Goal: Information Seeking & Learning: Learn about a topic

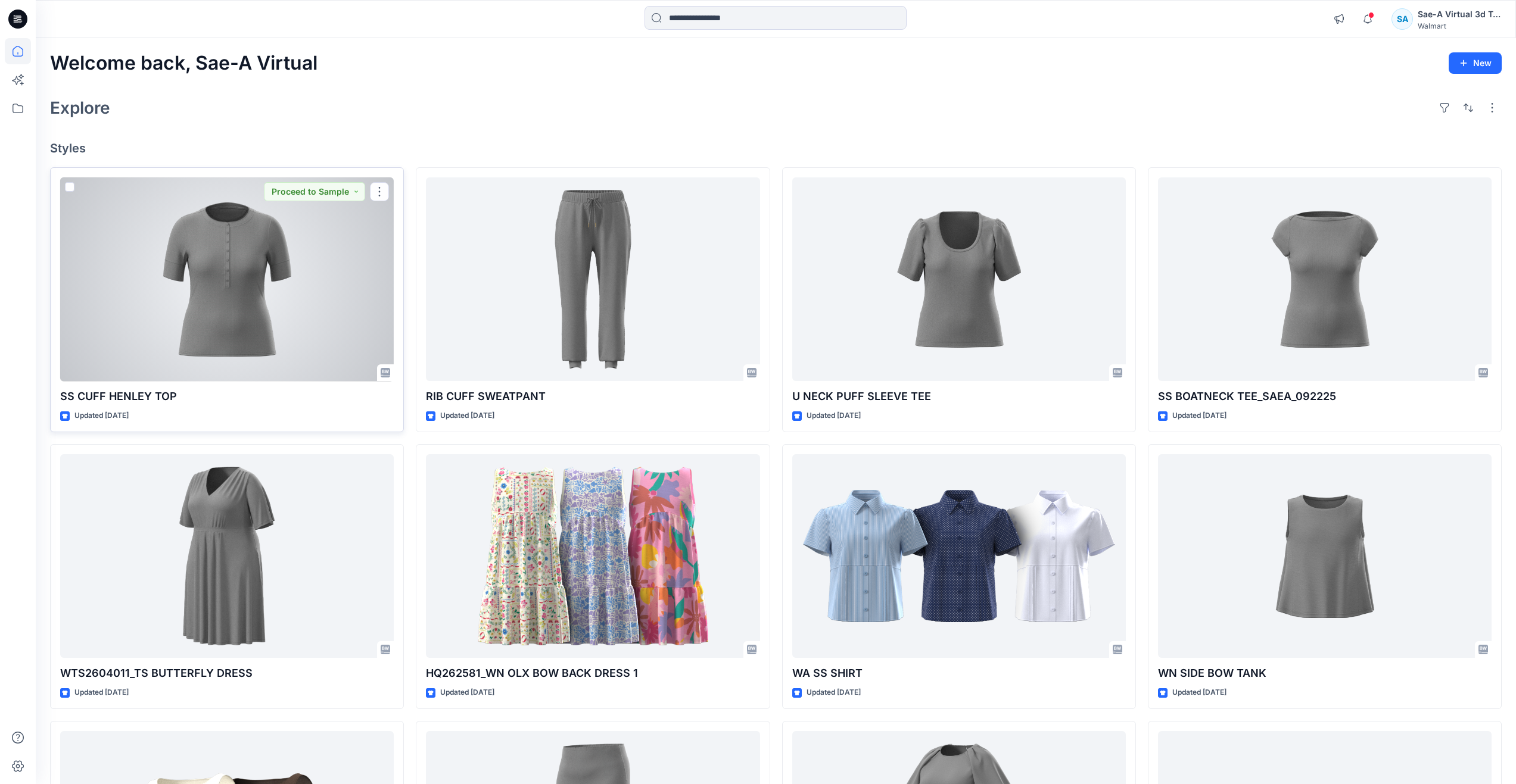
click at [312, 335] on div at bounding box center [227, 280] width 334 height 204
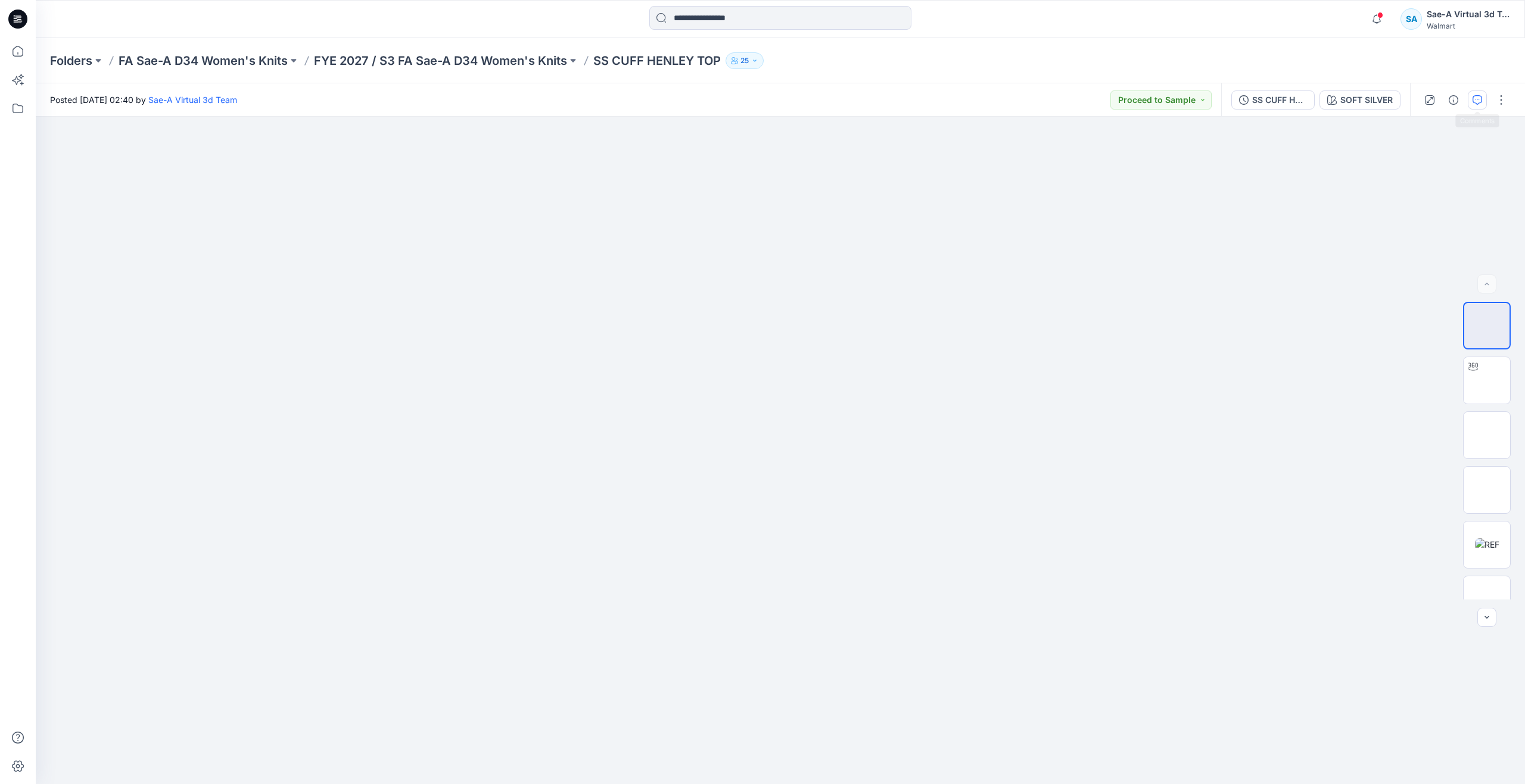
click at [1476, 102] on icon "button" at bounding box center [1477, 100] width 9 height 9
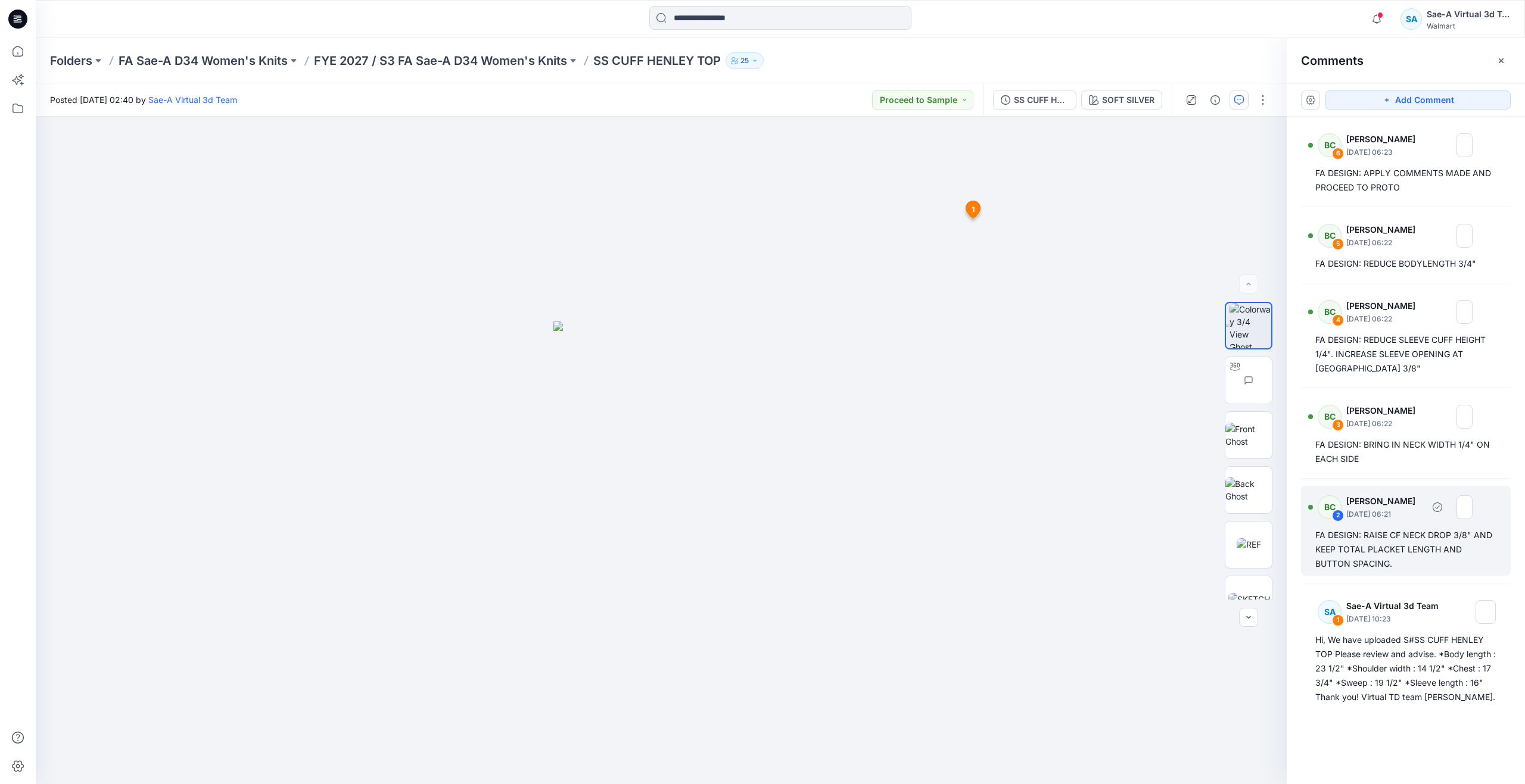
click at [1409, 555] on div "FA DESIGN: RAISE CF NECK DROP 3/8" AND KEEP TOTAL PLACKET LENGTH AND BUTTON SPA…" at bounding box center [1405, 550] width 181 height 43
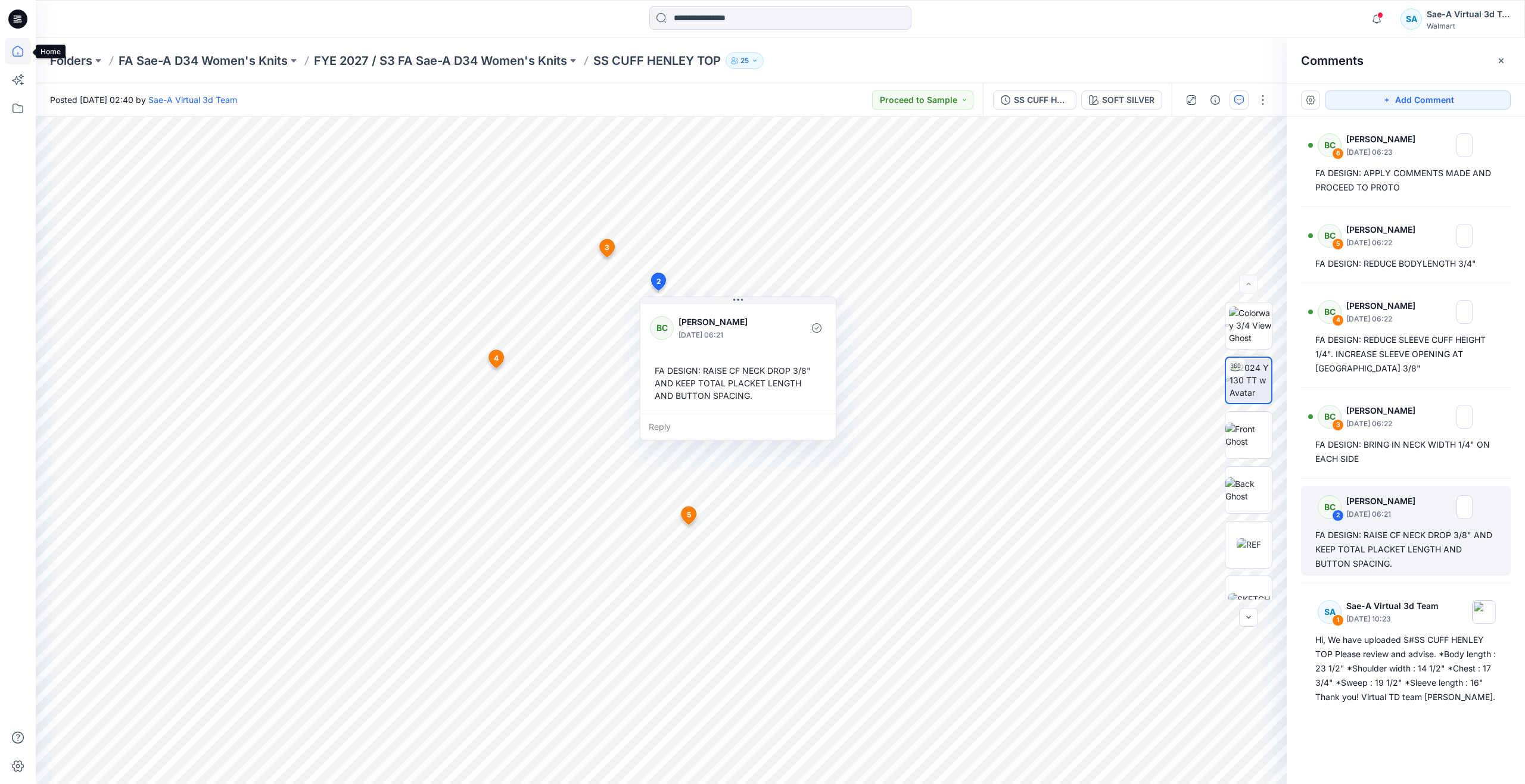
click at [11, 48] on icon at bounding box center [18, 51] width 26 height 26
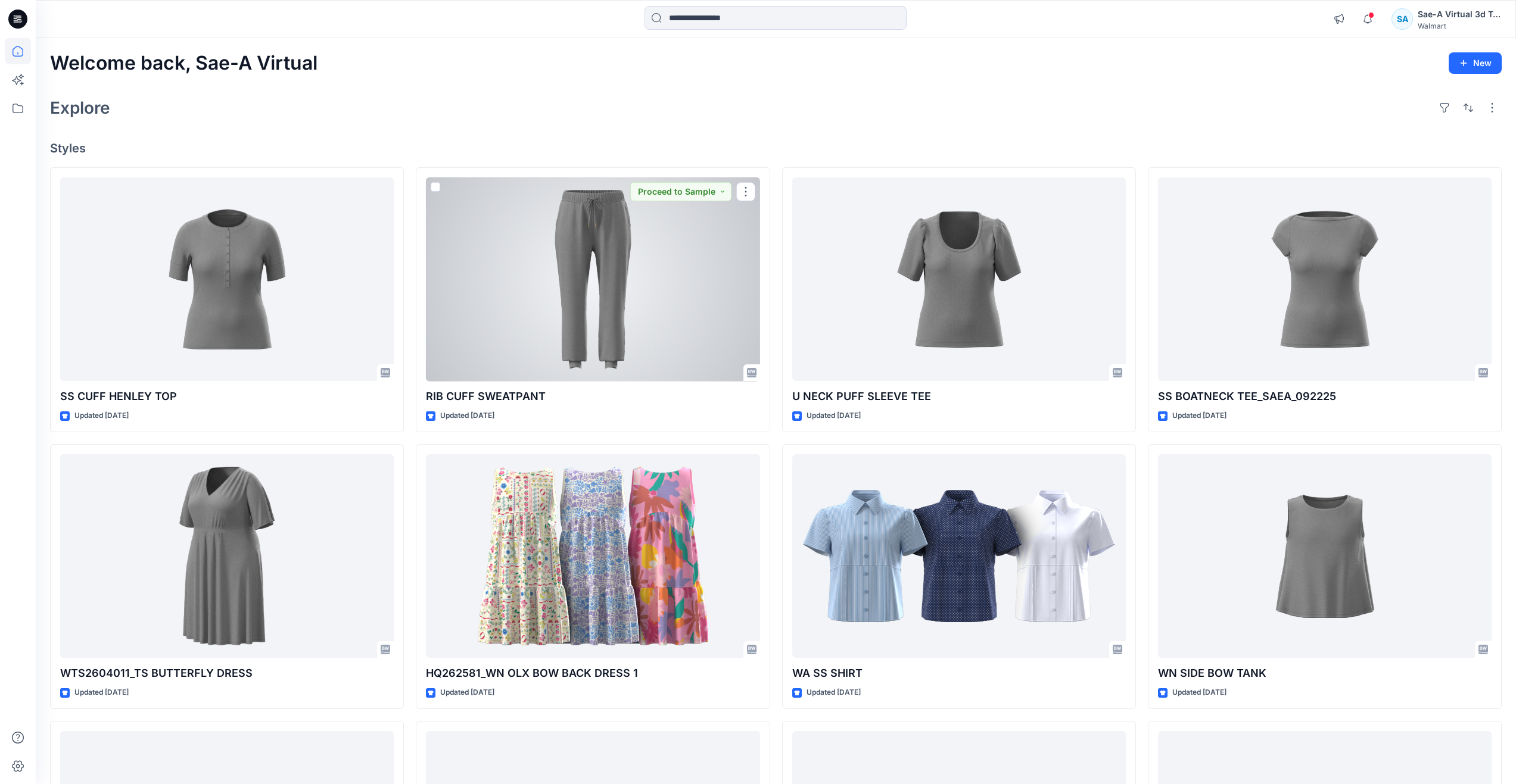
click at [666, 285] on div at bounding box center [593, 280] width 334 height 204
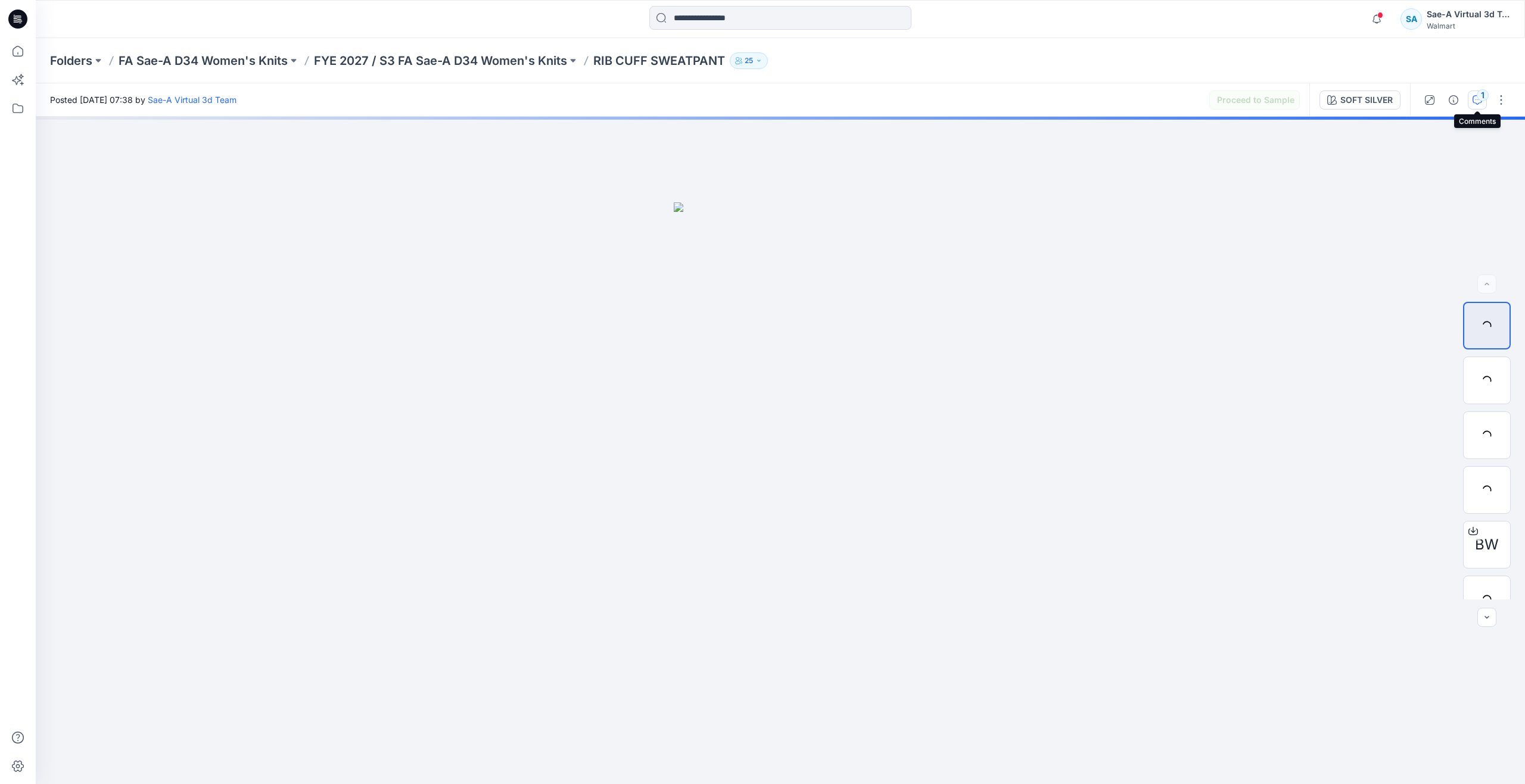
click at [1478, 91] on div "1" at bounding box center [1482, 95] width 12 height 12
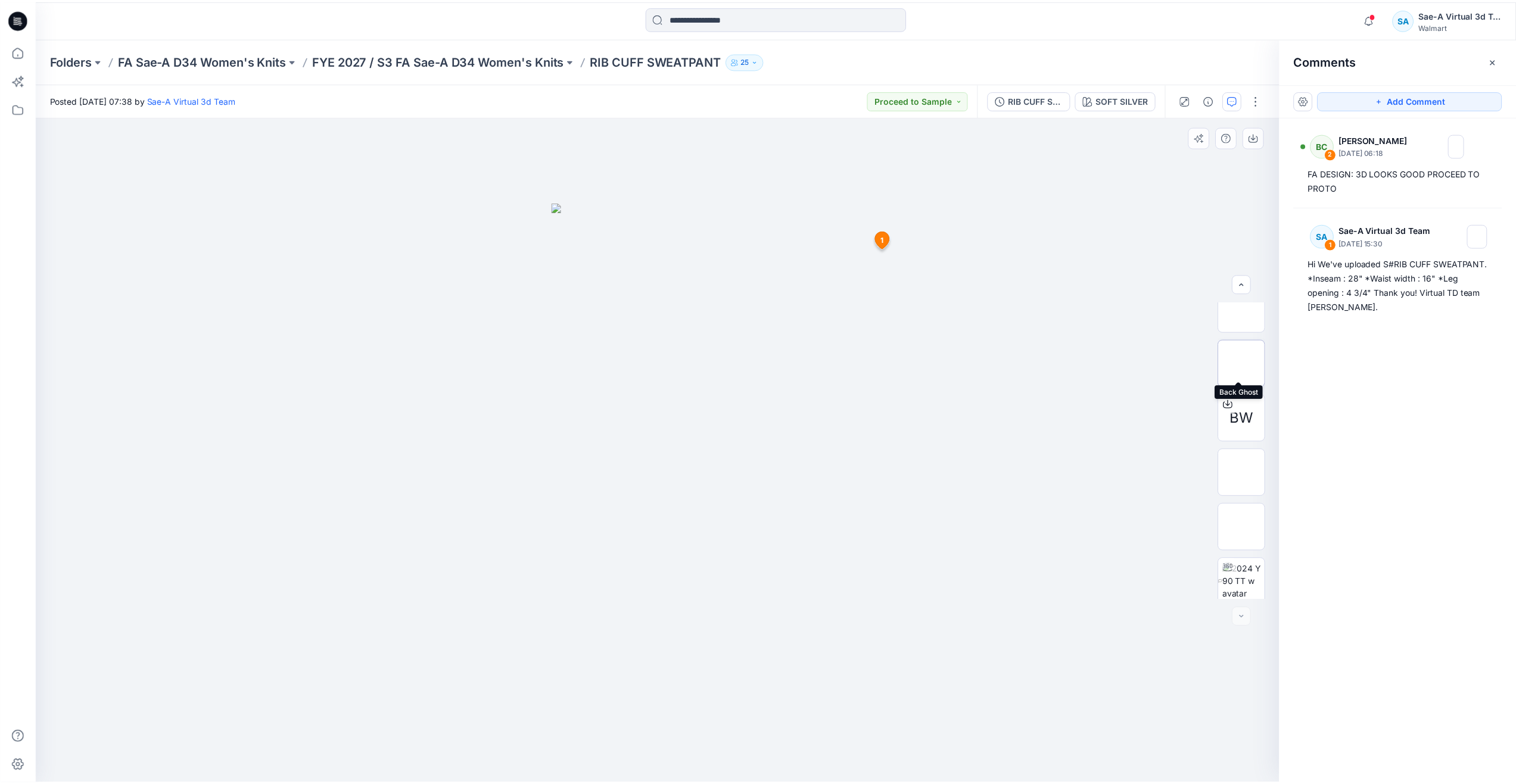
scroll to position [134, 0]
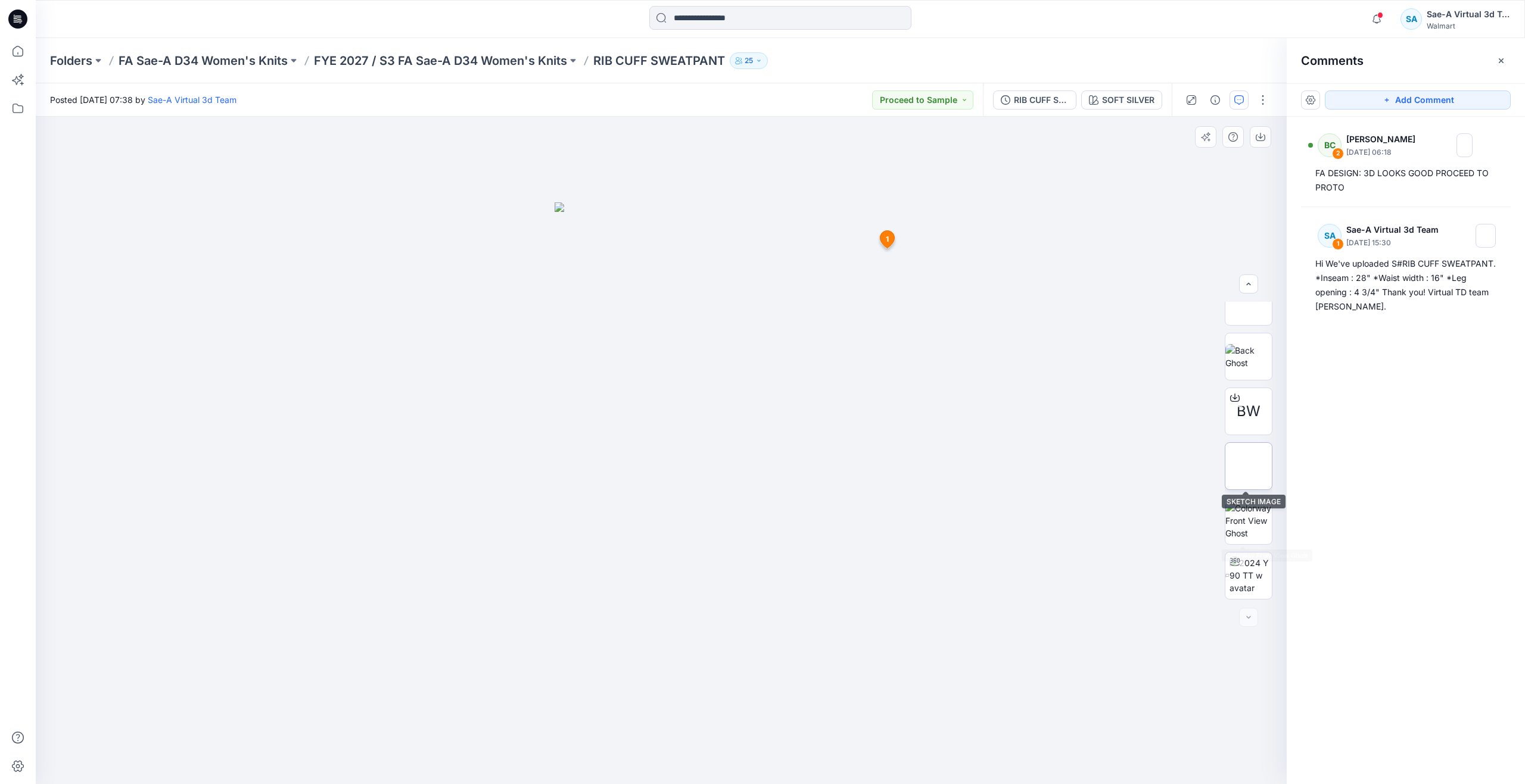
click at [1248, 467] on img at bounding box center [1248, 467] width 0 height 0
click at [1248, 521] on img at bounding box center [1248, 521] width 46 height 38
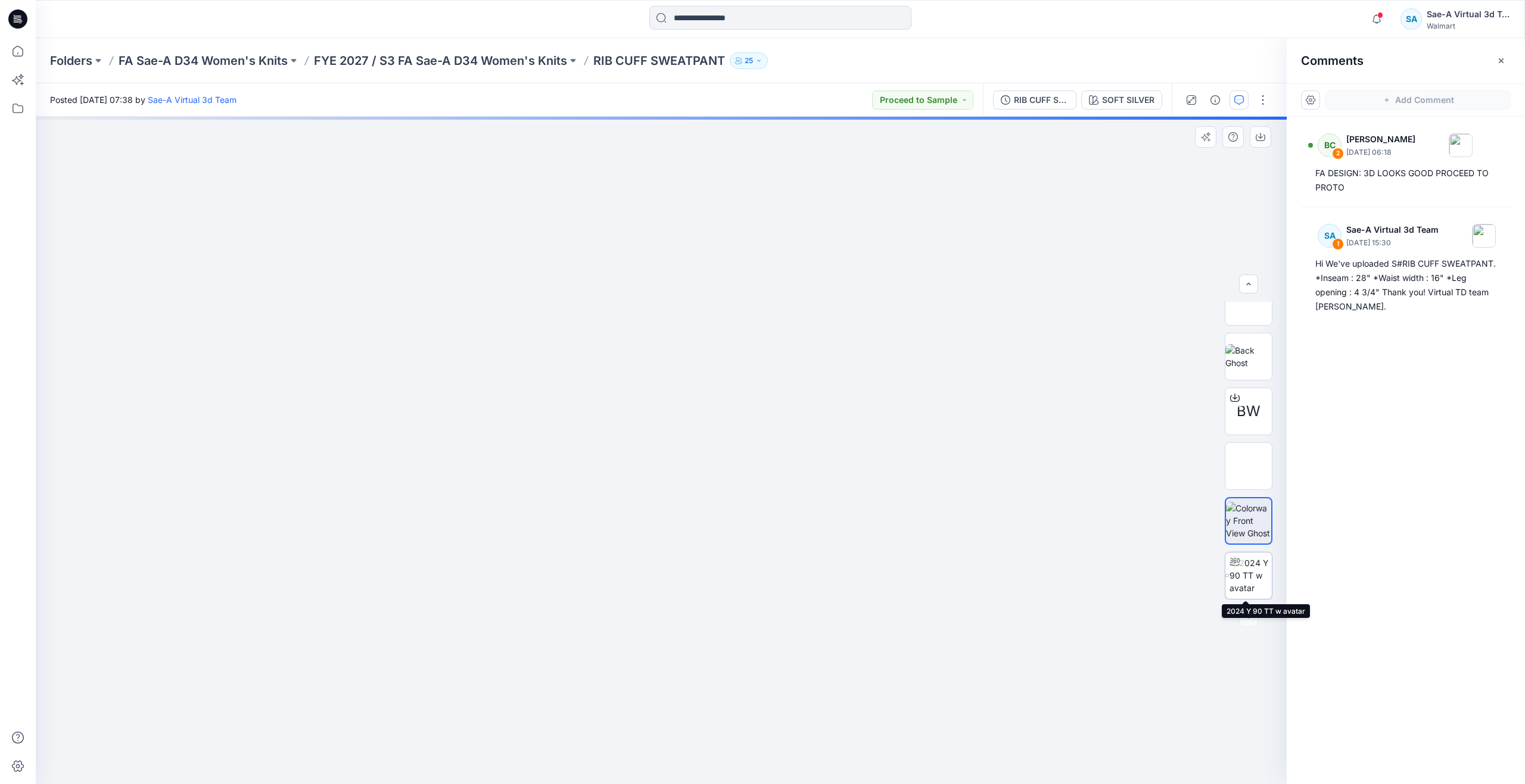
click at [1242, 573] on img at bounding box center [1250, 575] width 42 height 38
drag, startPoint x: 714, startPoint y: 508, endPoint x: 716, endPoint y: 464, distance: 44.0
drag, startPoint x: 735, startPoint y: 622, endPoint x: 746, endPoint y: 484, distance: 138.4
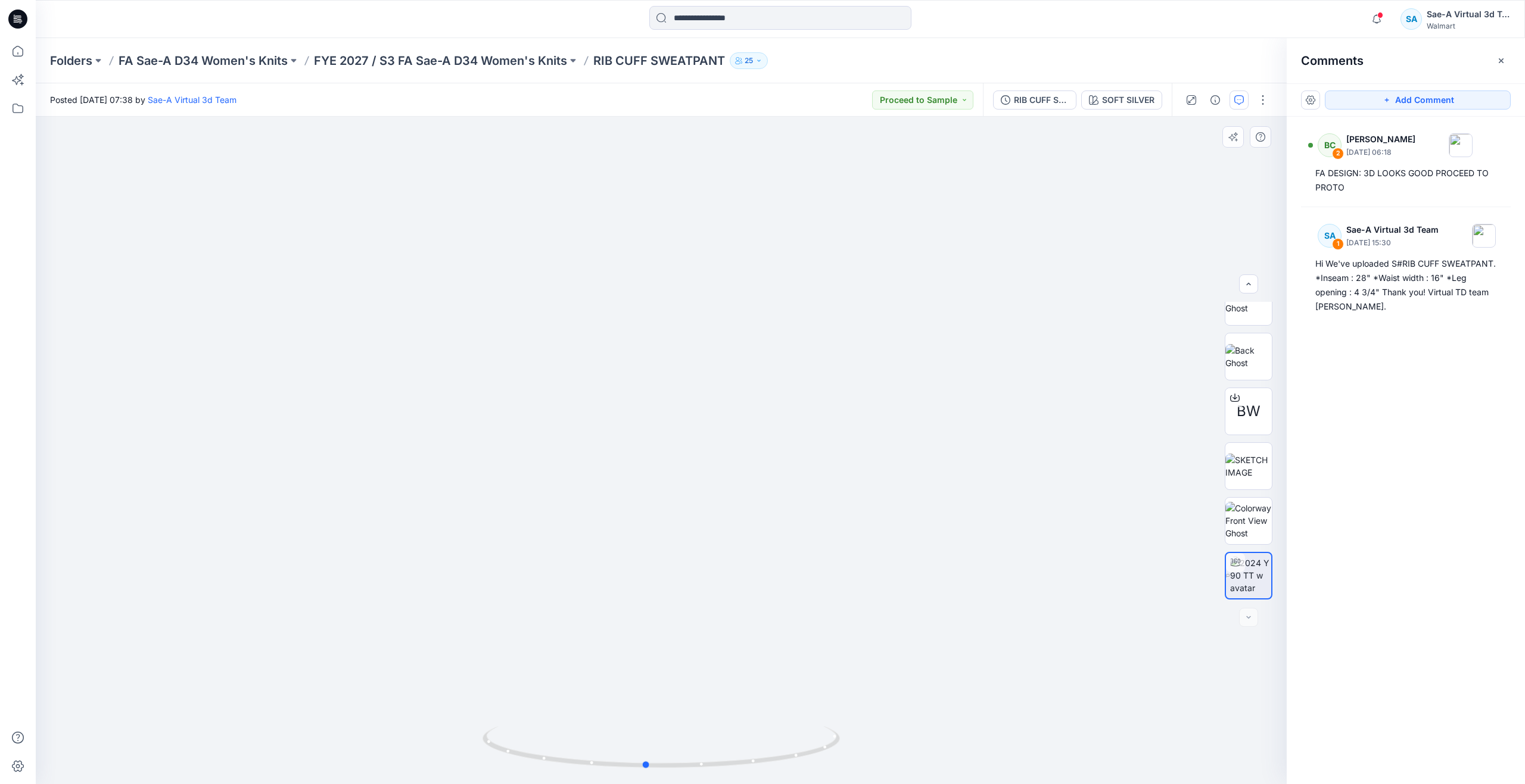
drag, startPoint x: 668, startPoint y: 765, endPoint x: 1008, endPoint y: 681, distance: 350.2
click at [1008, 681] on div at bounding box center [661, 450] width 1251 height 667
drag, startPoint x: 776, startPoint y: 321, endPoint x: 781, endPoint y: 512, distance: 191.1
drag, startPoint x: 787, startPoint y: 186, endPoint x: 783, endPoint y: 482, distance: 296.0
drag, startPoint x: 784, startPoint y: 409, endPoint x: 800, endPoint y: 508, distance: 100.3
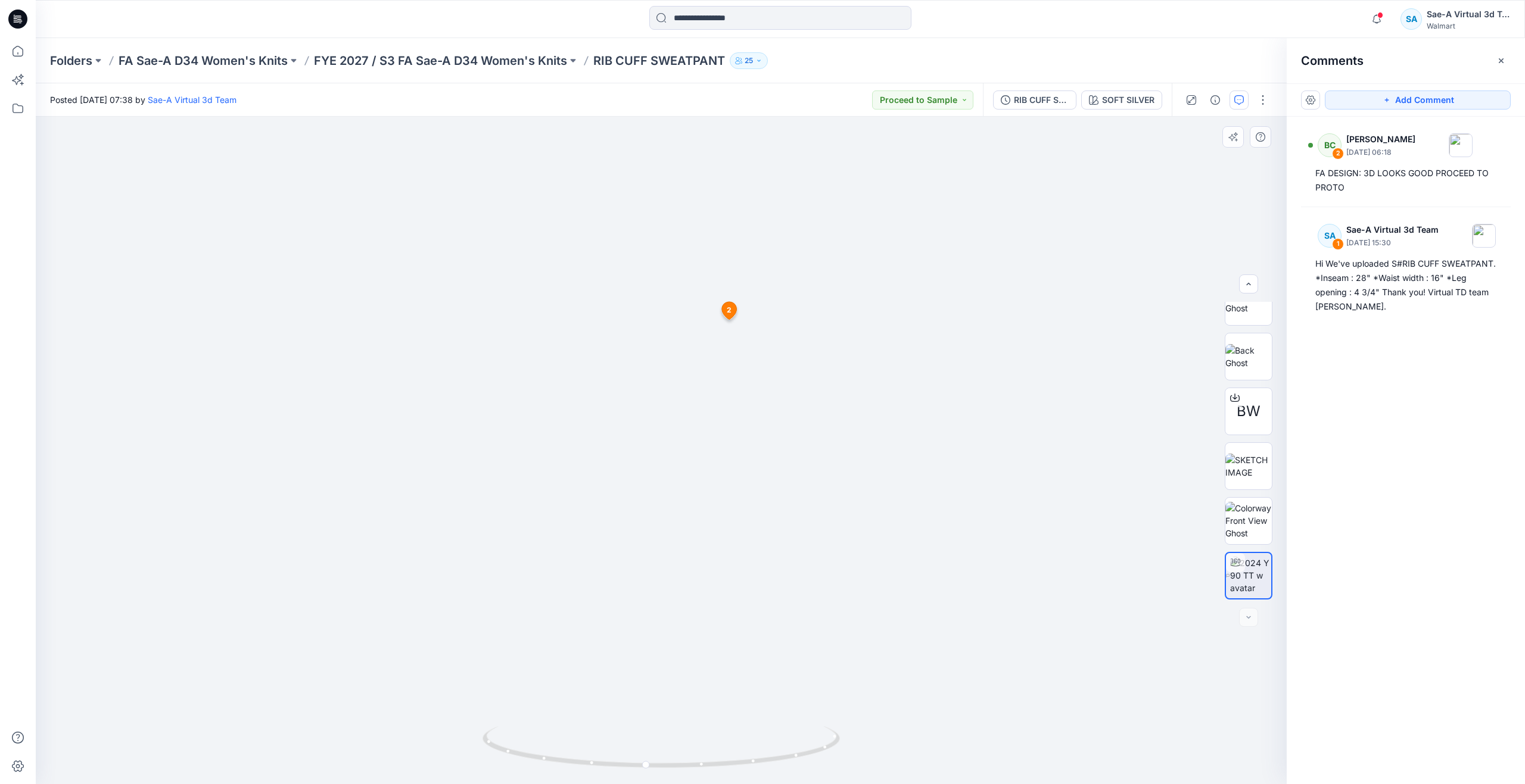
drag, startPoint x: 830, startPoint y: 680, endPoint x: 840, endPoint y: 535, distance: 145.3
drag, startPoint x: 646, startPoint y: 758, endPoint x: 571, endPoint y: 691, distance: 100.6
click at [571, 691] on div at bounding box center [661, 450] width 1251 height 667
drag, startPoint x: 550, startPoint y: 748, endPoint x: 153, endPoint y: 618, distance: 417.7
click at [149, 619] on div at bounding box center [661, 450] width 1251 height 667
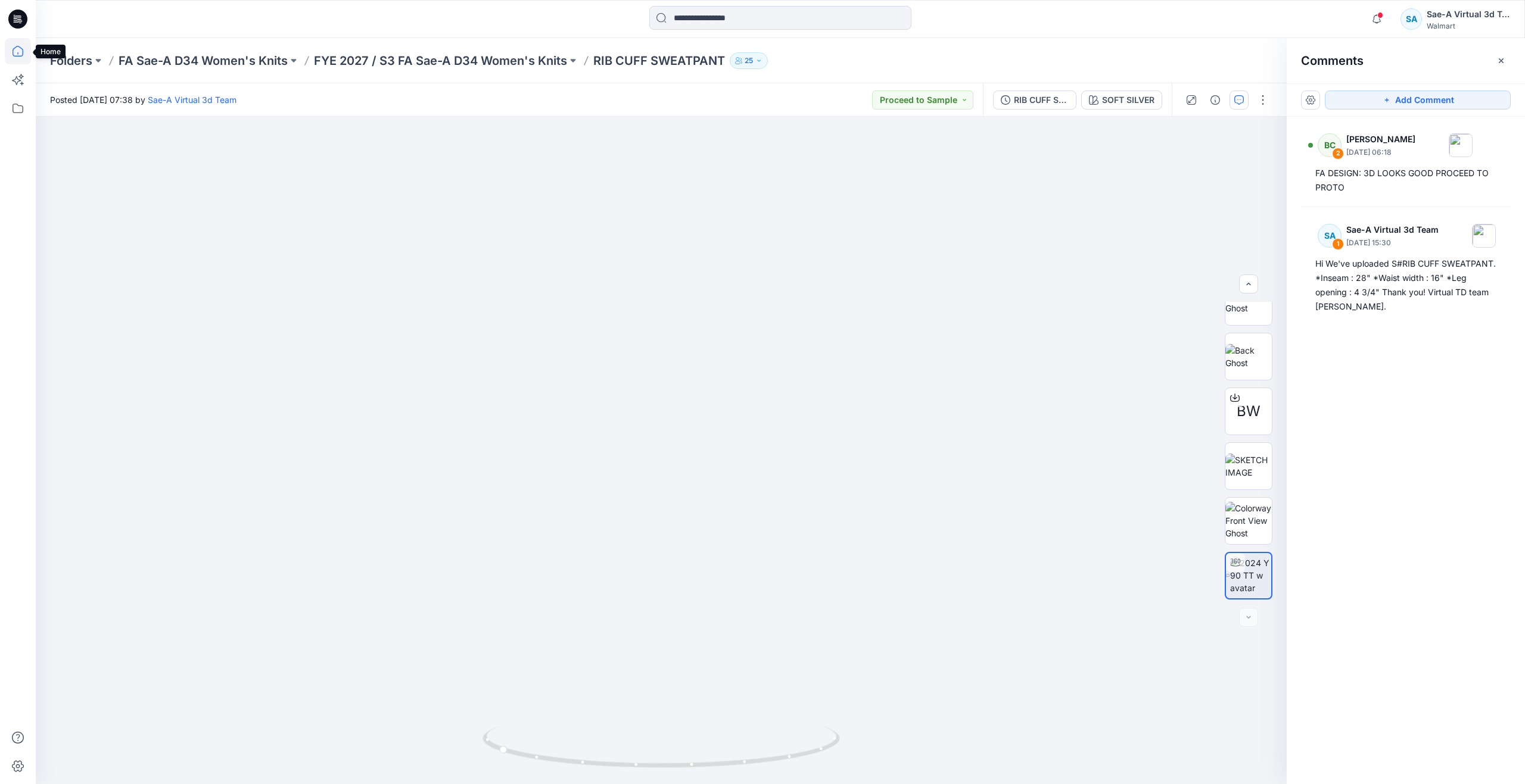
click at [17, 46] on icon at bounding box center [18, 51] width 26 height 26
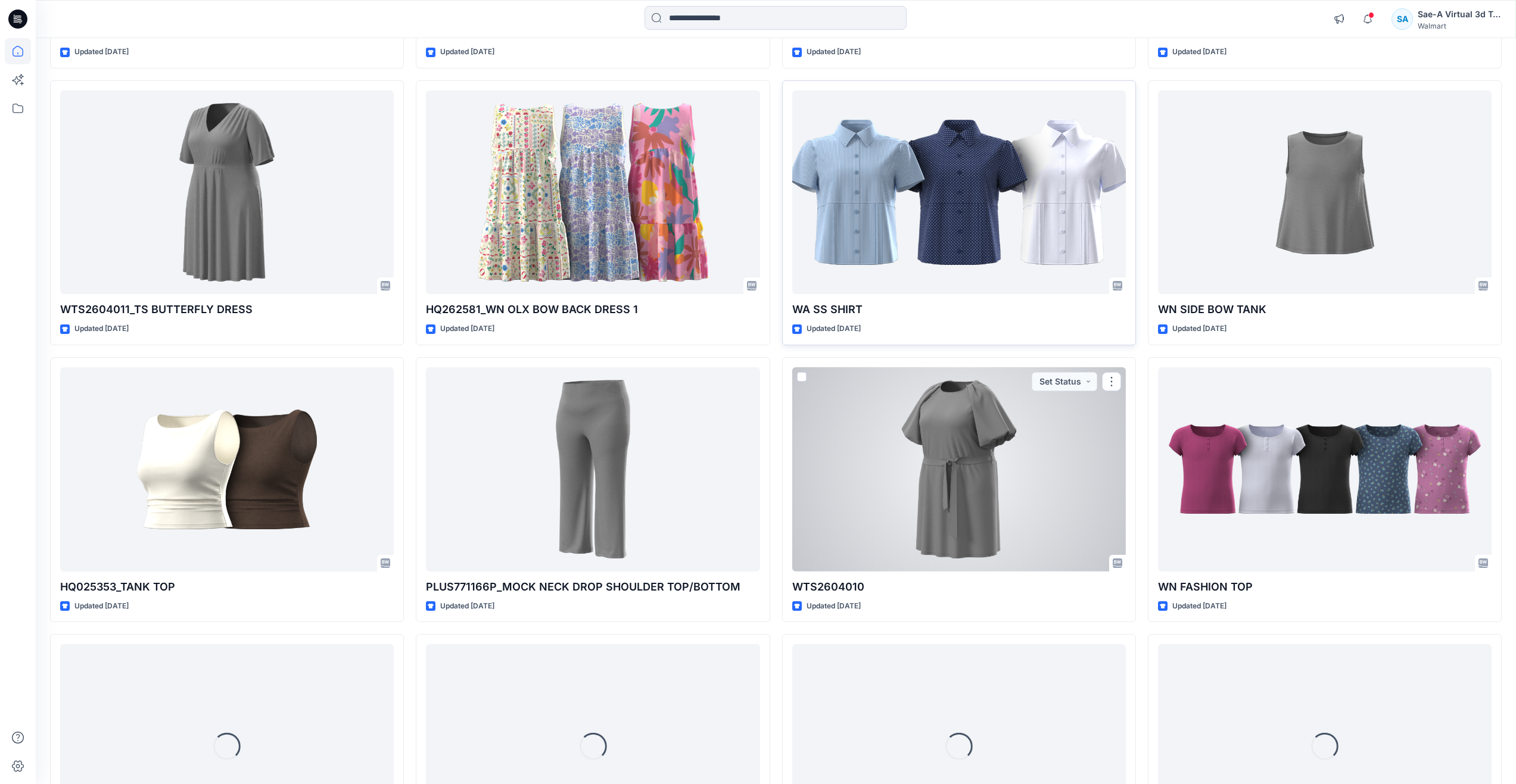
scroll to position [557, 0]
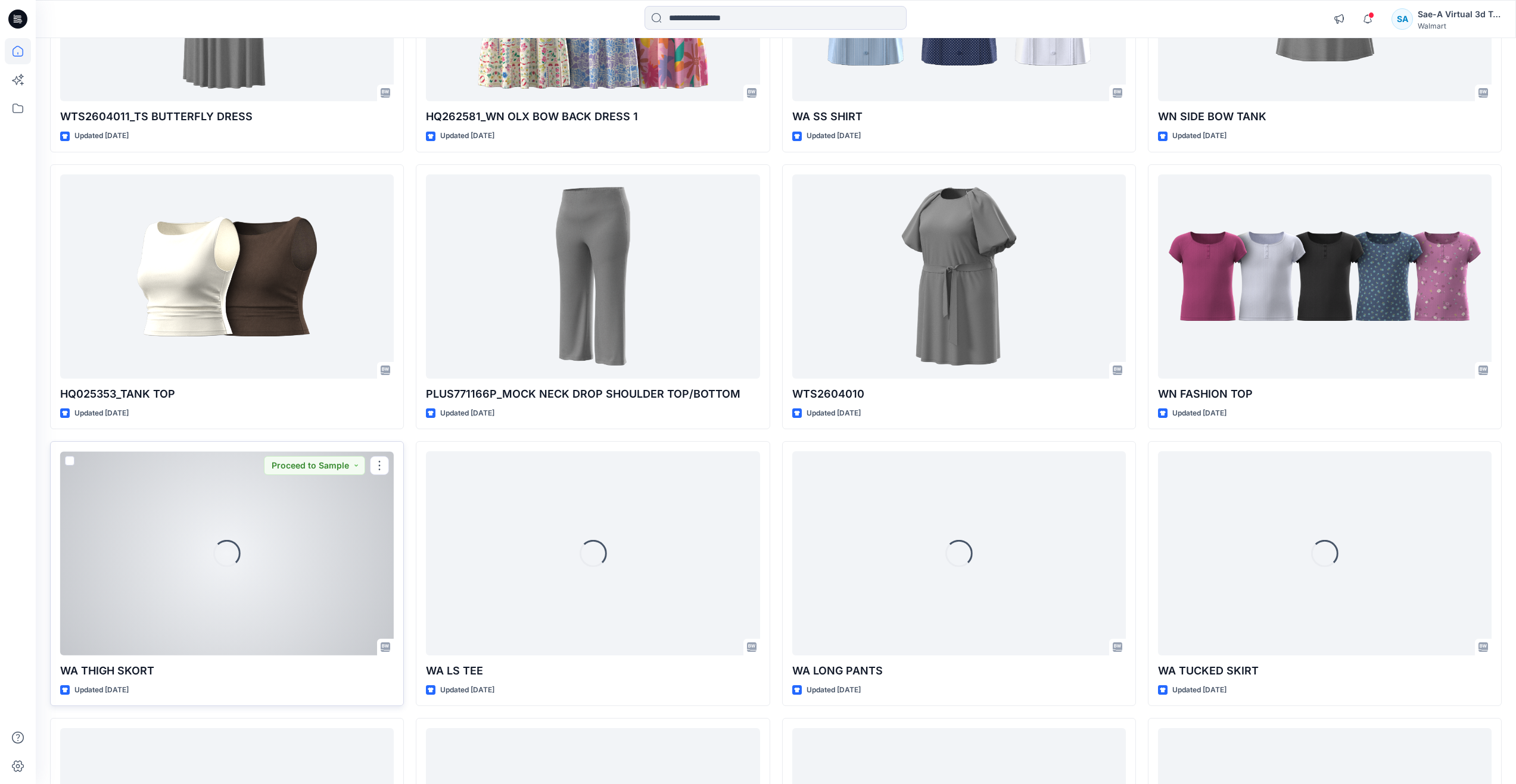
click at [318, 584] on div "Loading..." at bounding box center [227, 553] width 334 height 204
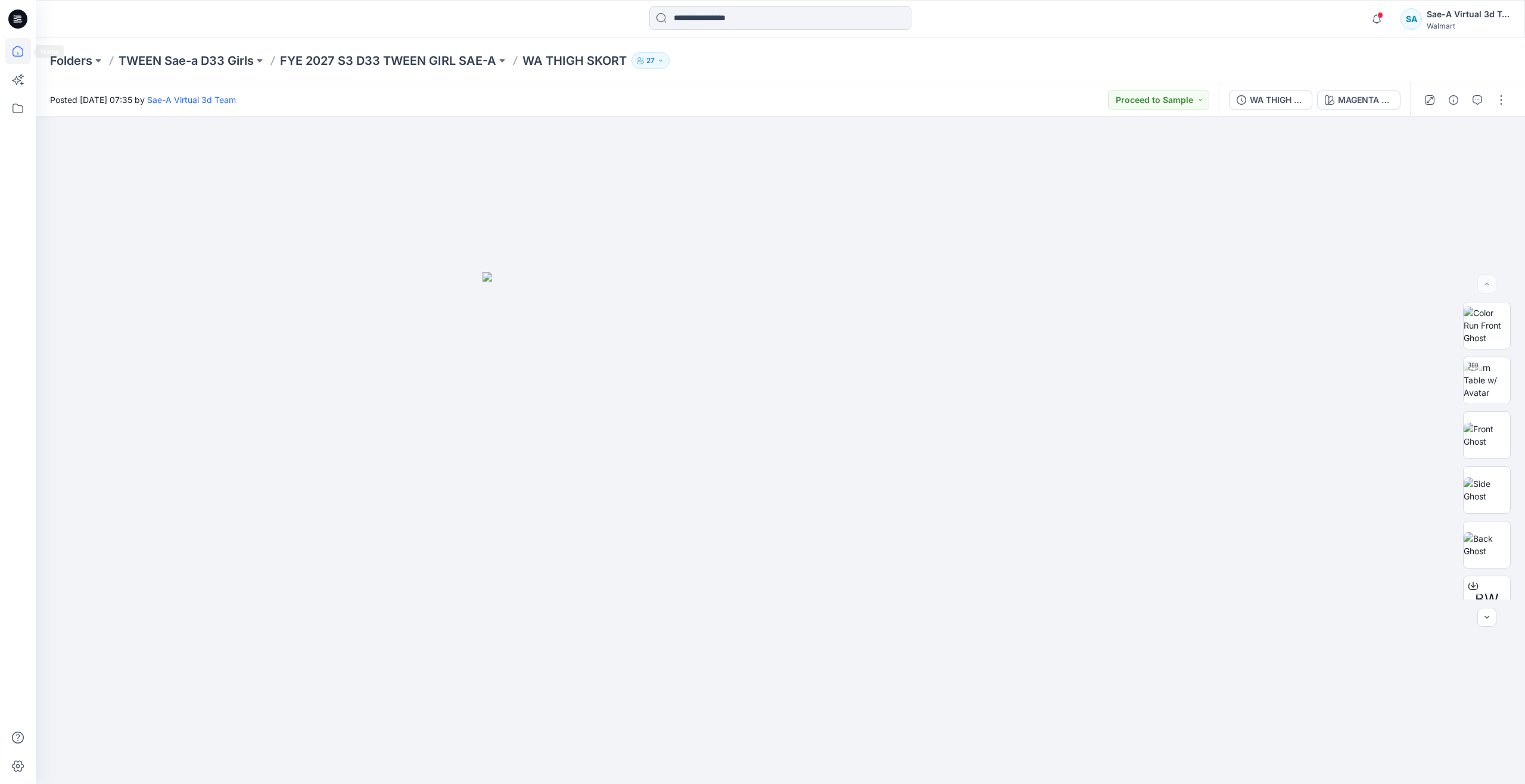
click at [22, 48] on icon at bounding box center [18, 51] width 26 height 26
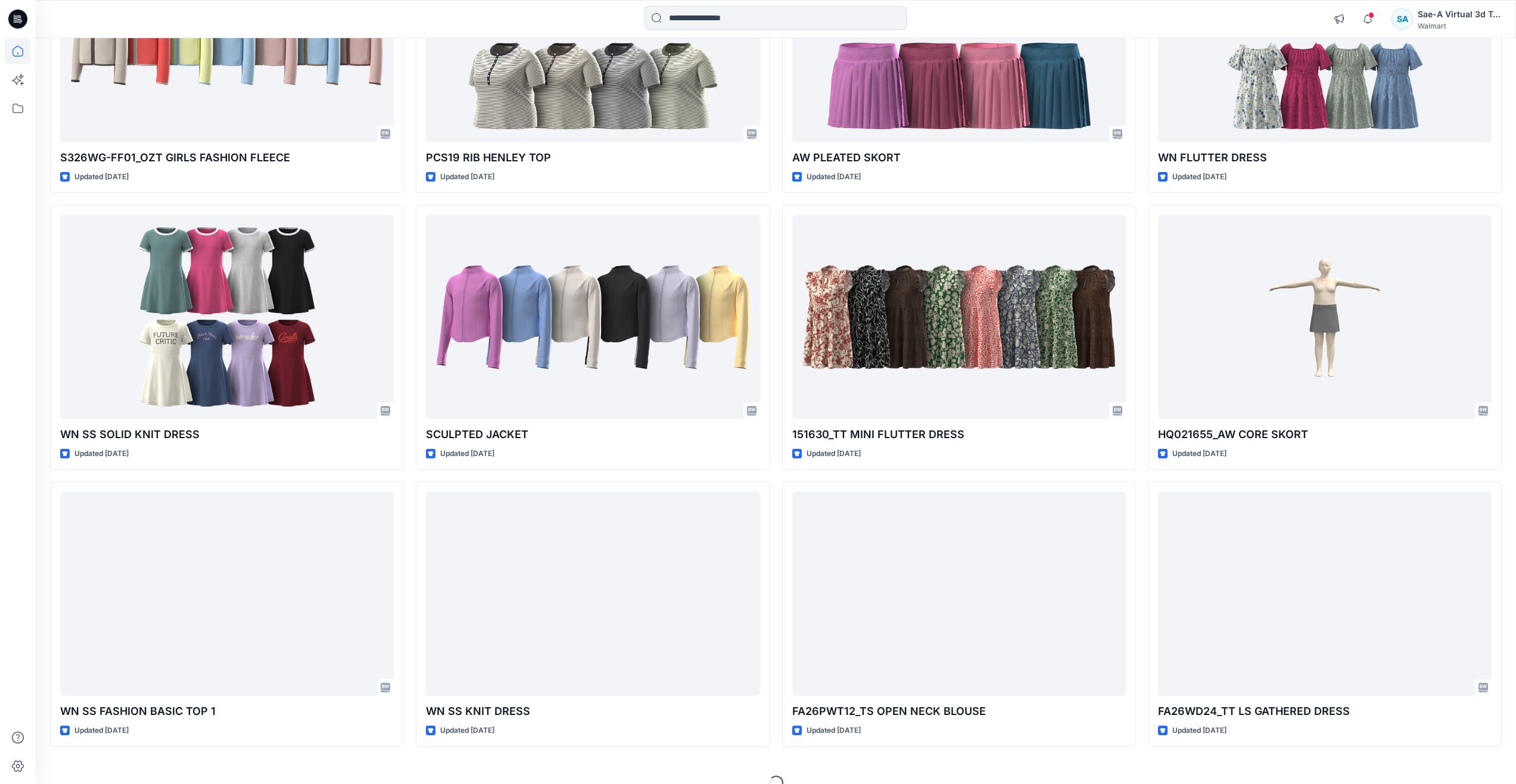
scroll to position [1922, 0]
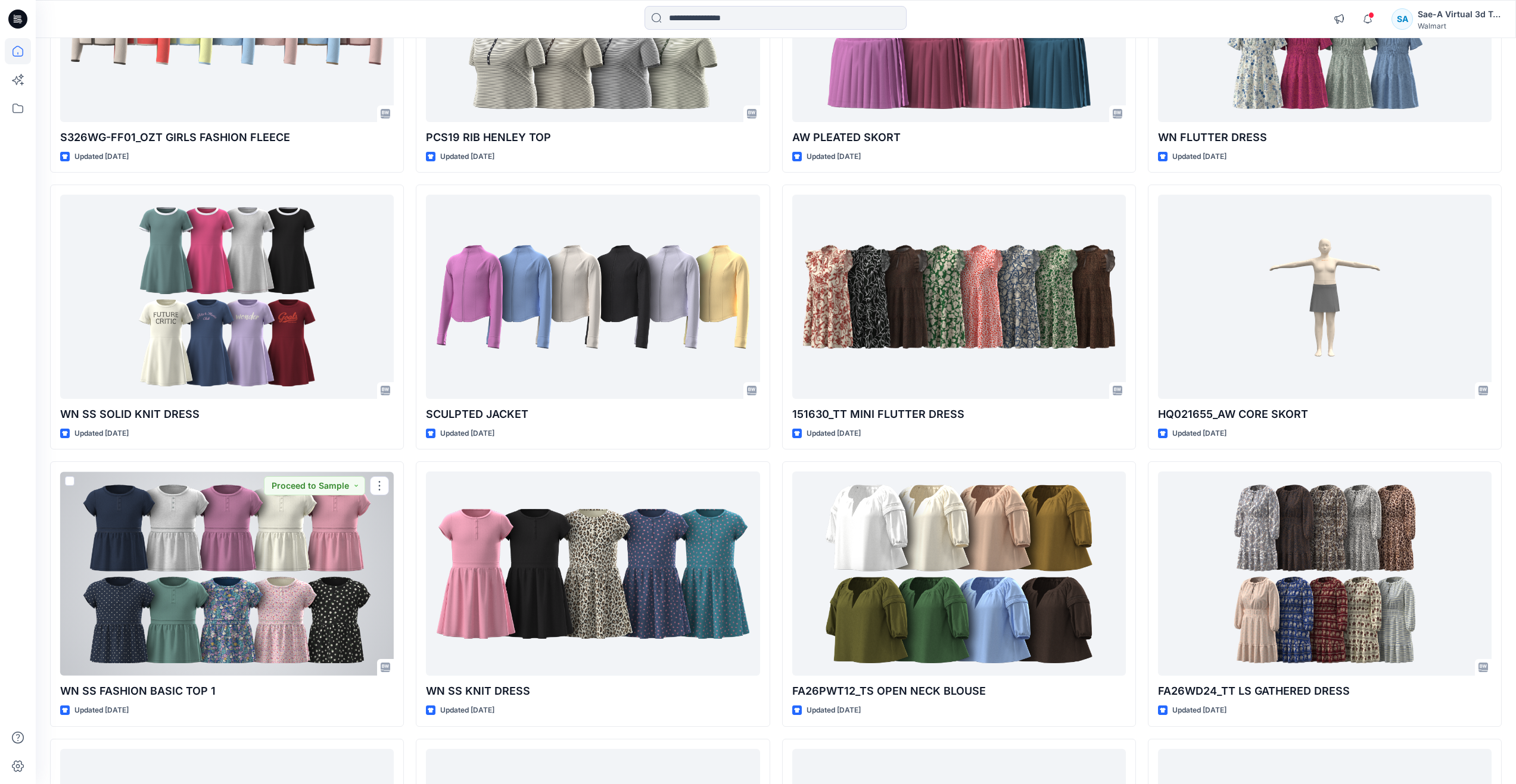
click at [280, 554] on div at bounding box center [227, 574] width 334 height 204
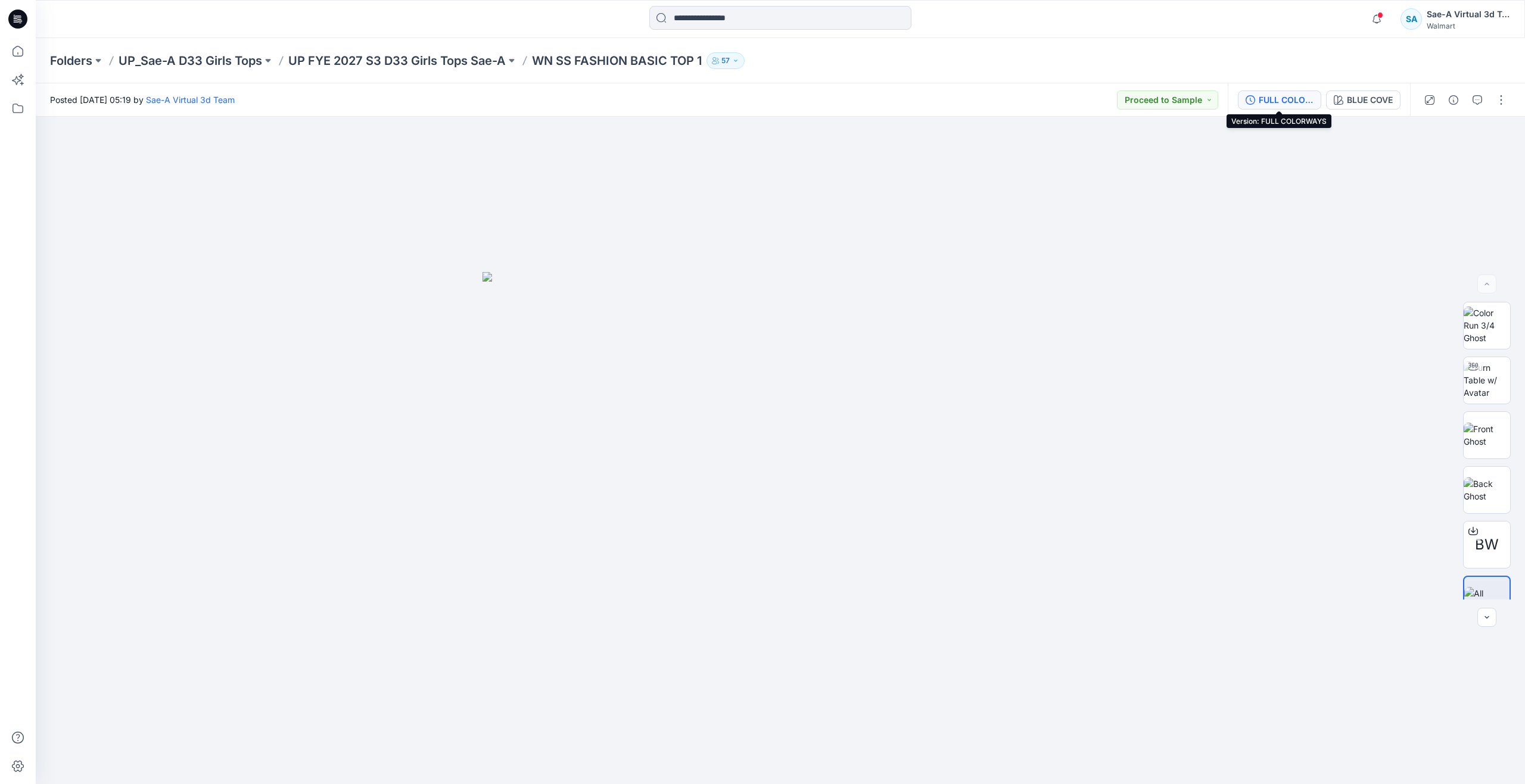
click at [1302, 99] on div "FULL COLORWAYS" at bounding box center [1286, 100] width 55 height 13
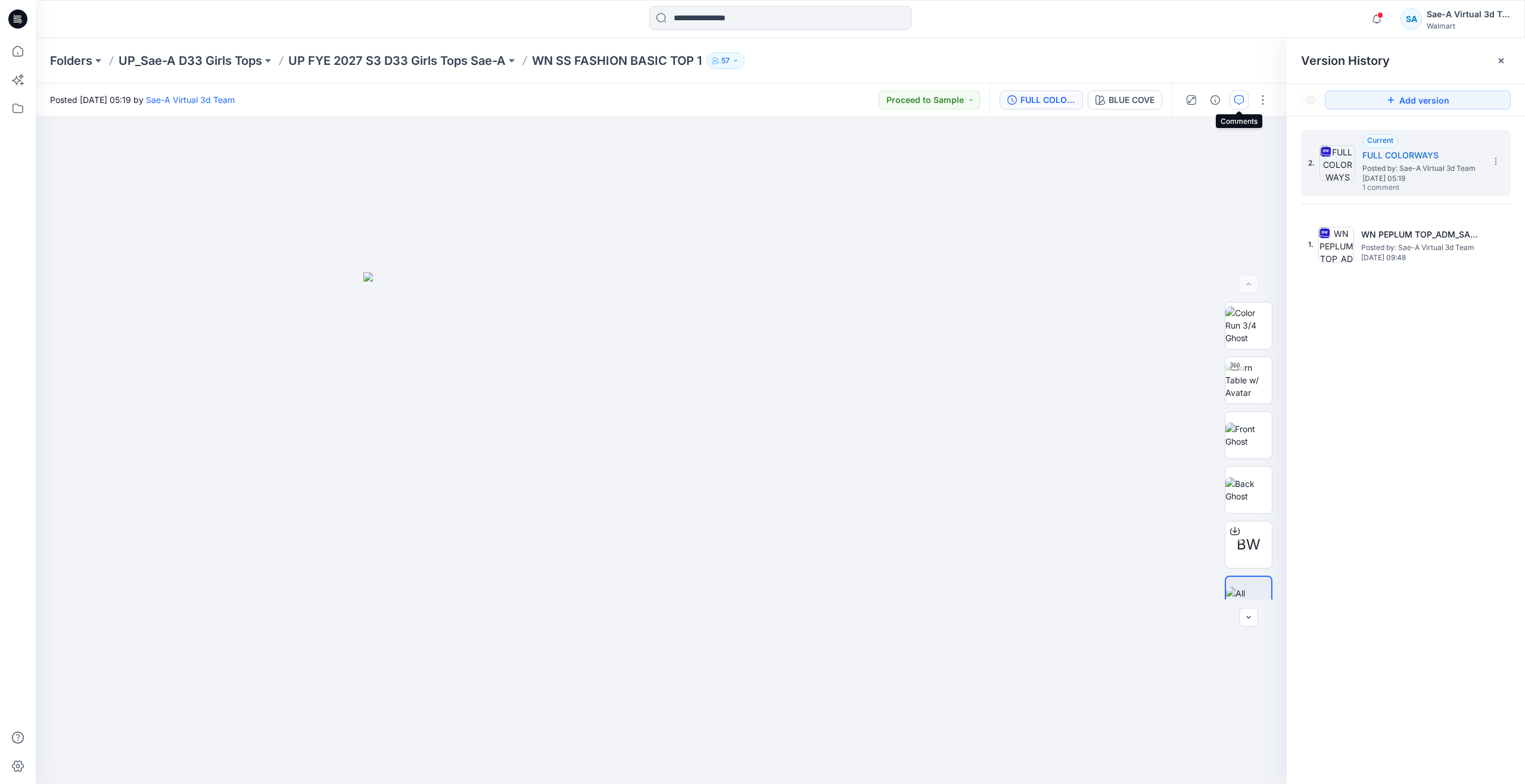
click at [1242, 103] on icon "button" at bounding box center [1238, 100] width 9 height 9
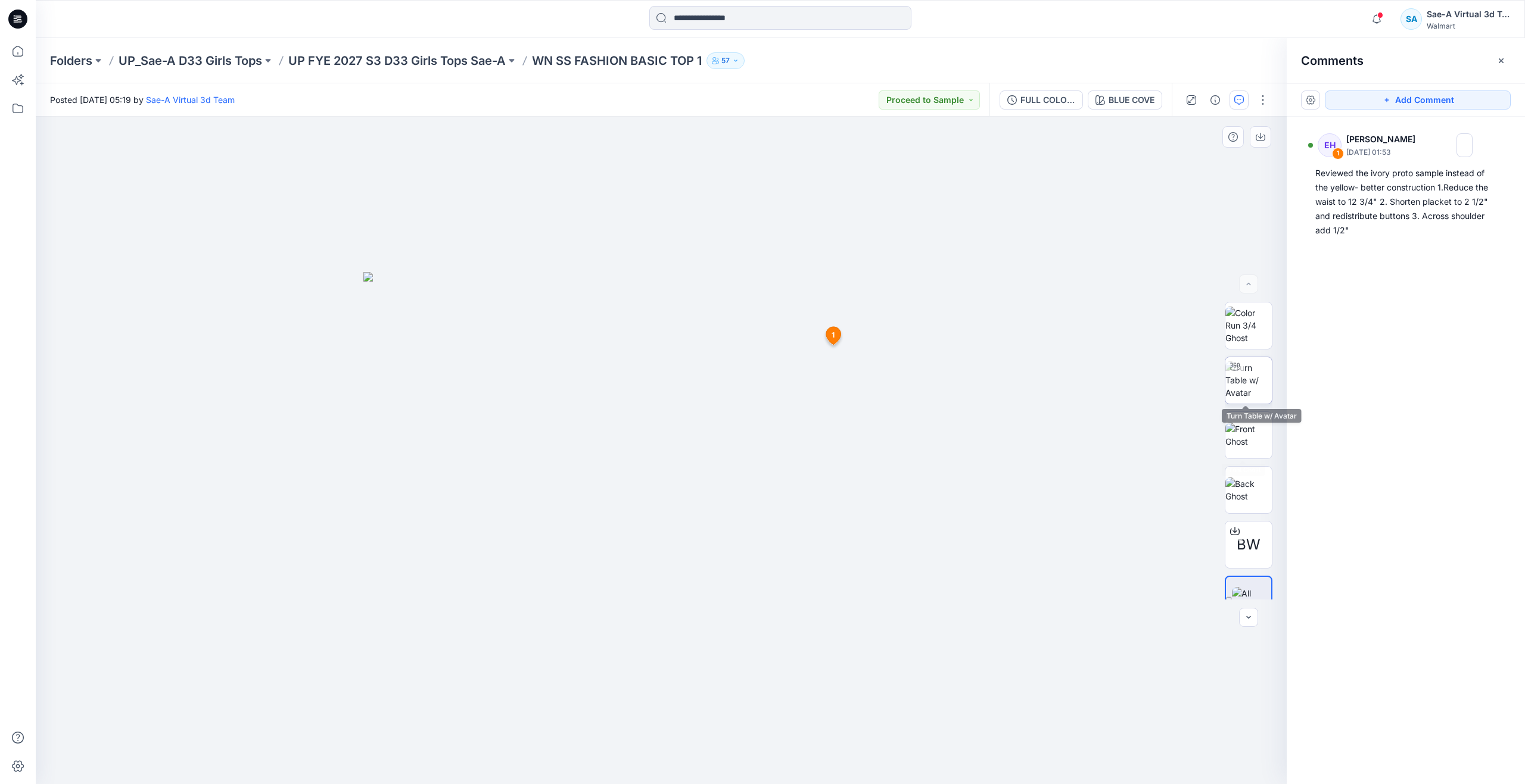
click at [1241, 378] on img at bounding box center [1248, 380] width 46 height 38
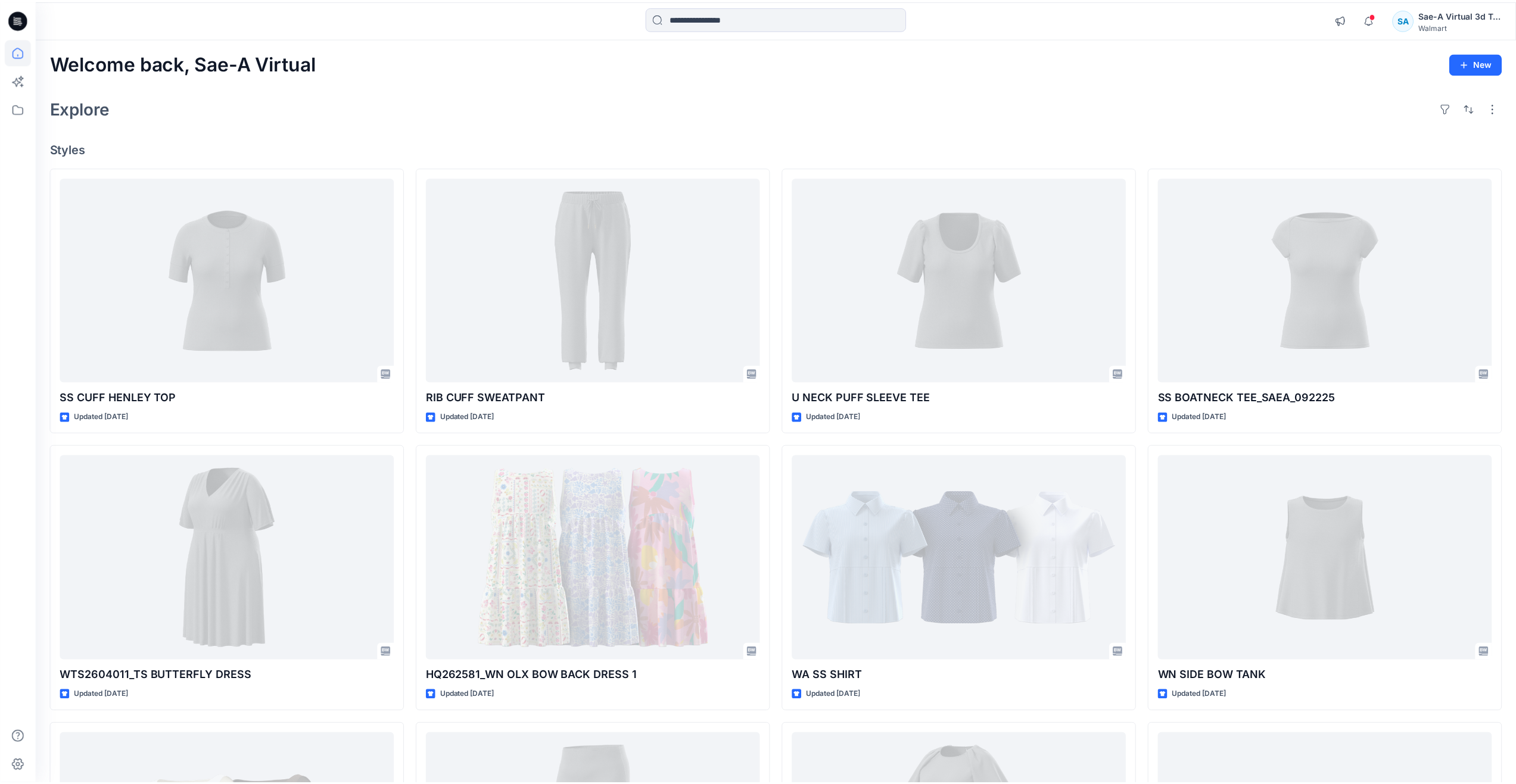
scroll to position [1922, 0]
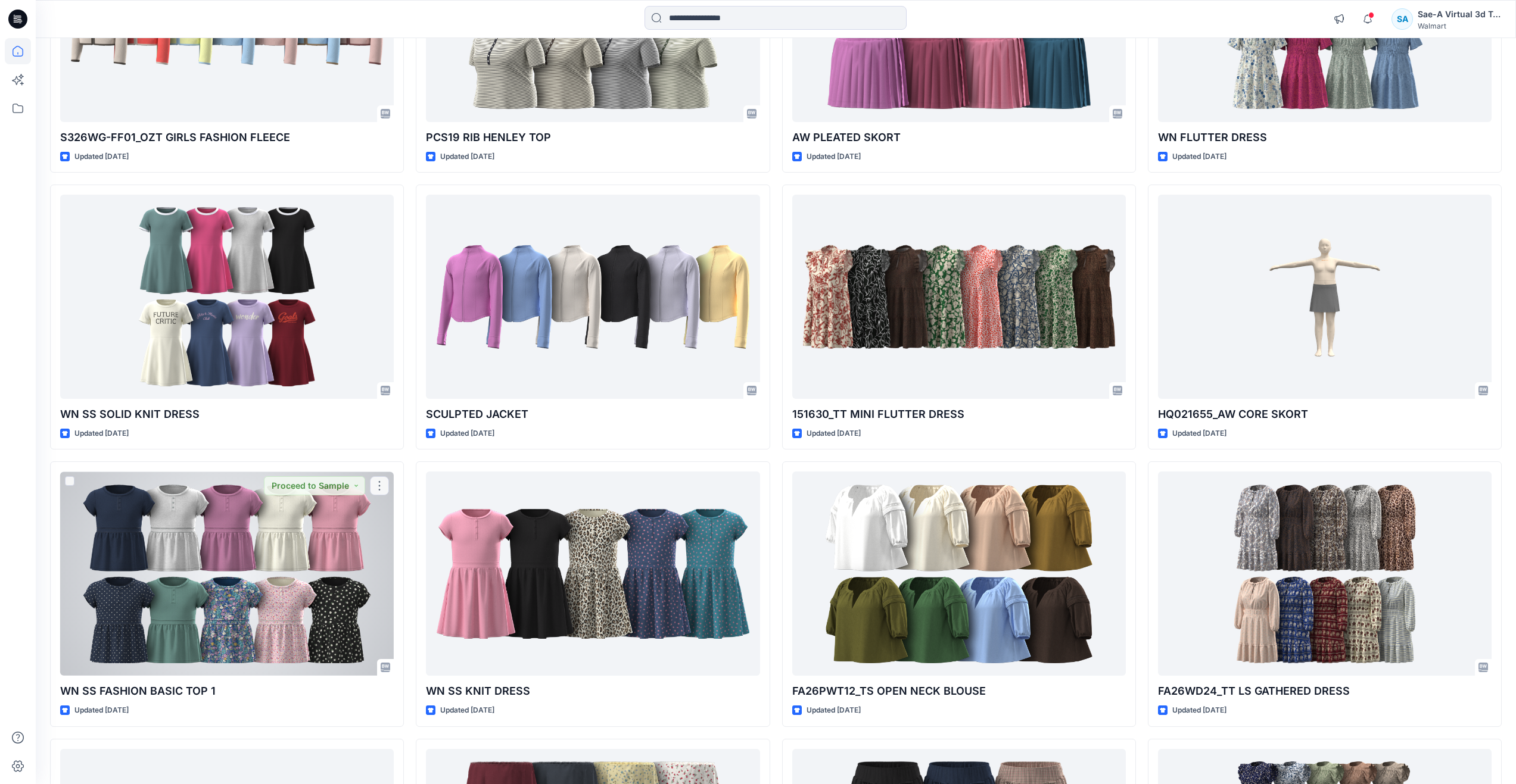
click at [222, 550] on div at bounding box center [227, 574] width 334 height 204
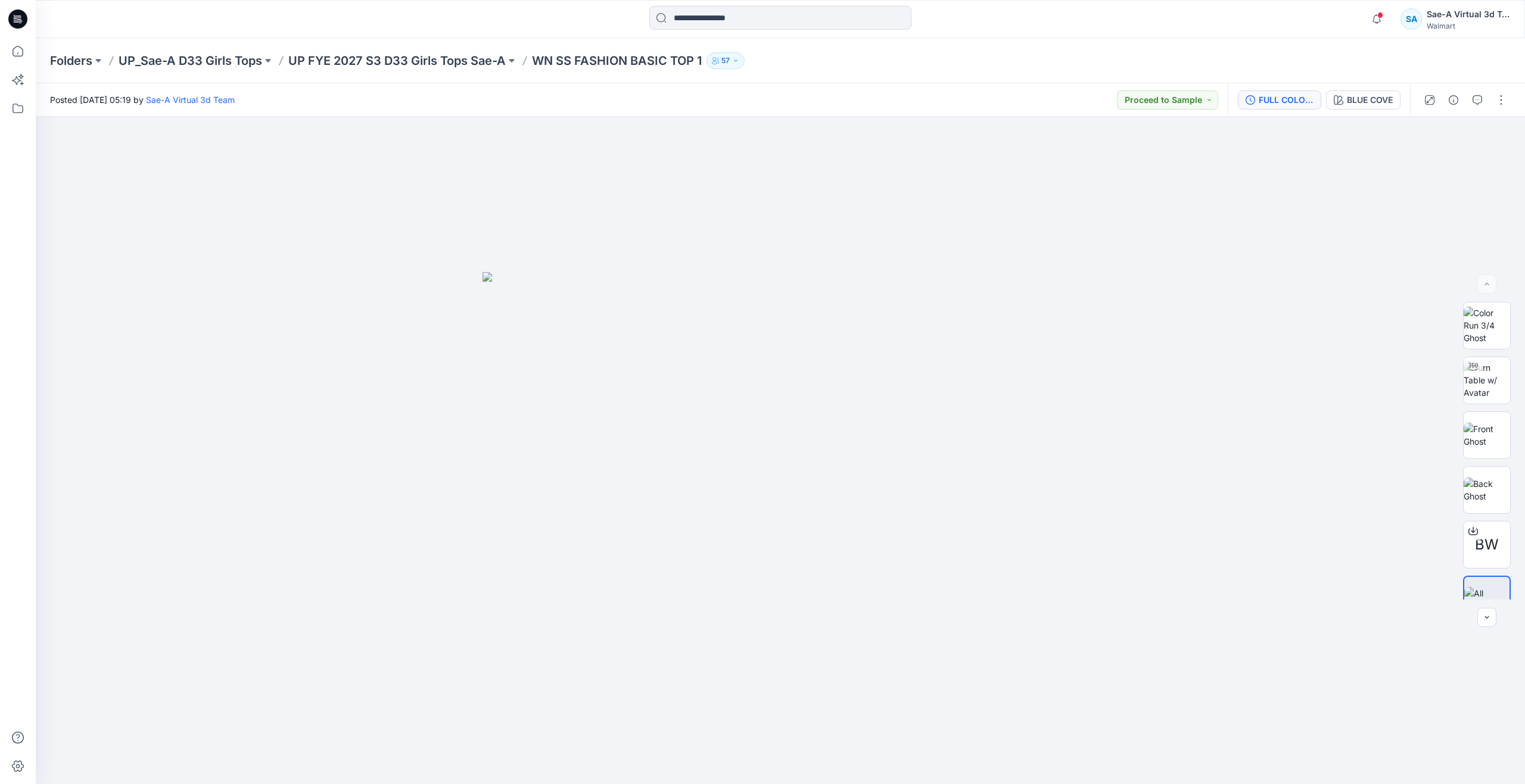
click at [1282, 95] on div "FULL COLORWAYS" at bounding box center [1286, 100] width 55 height 13
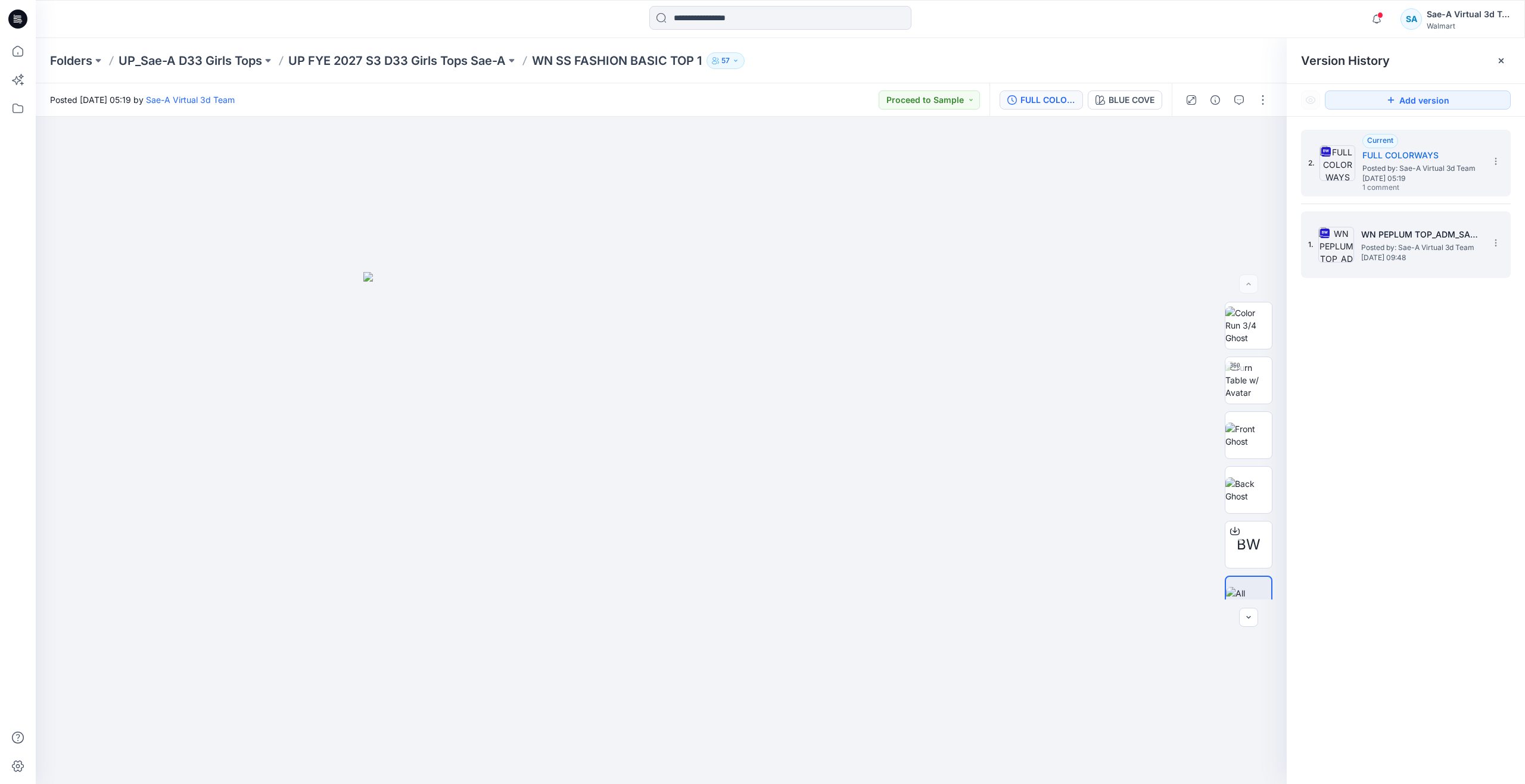
click at [1385, 238] on h5 "WN PEPLUM TOP_ADM_SAEA_090125" at bounding box center [1421, 235] width 119 height 15
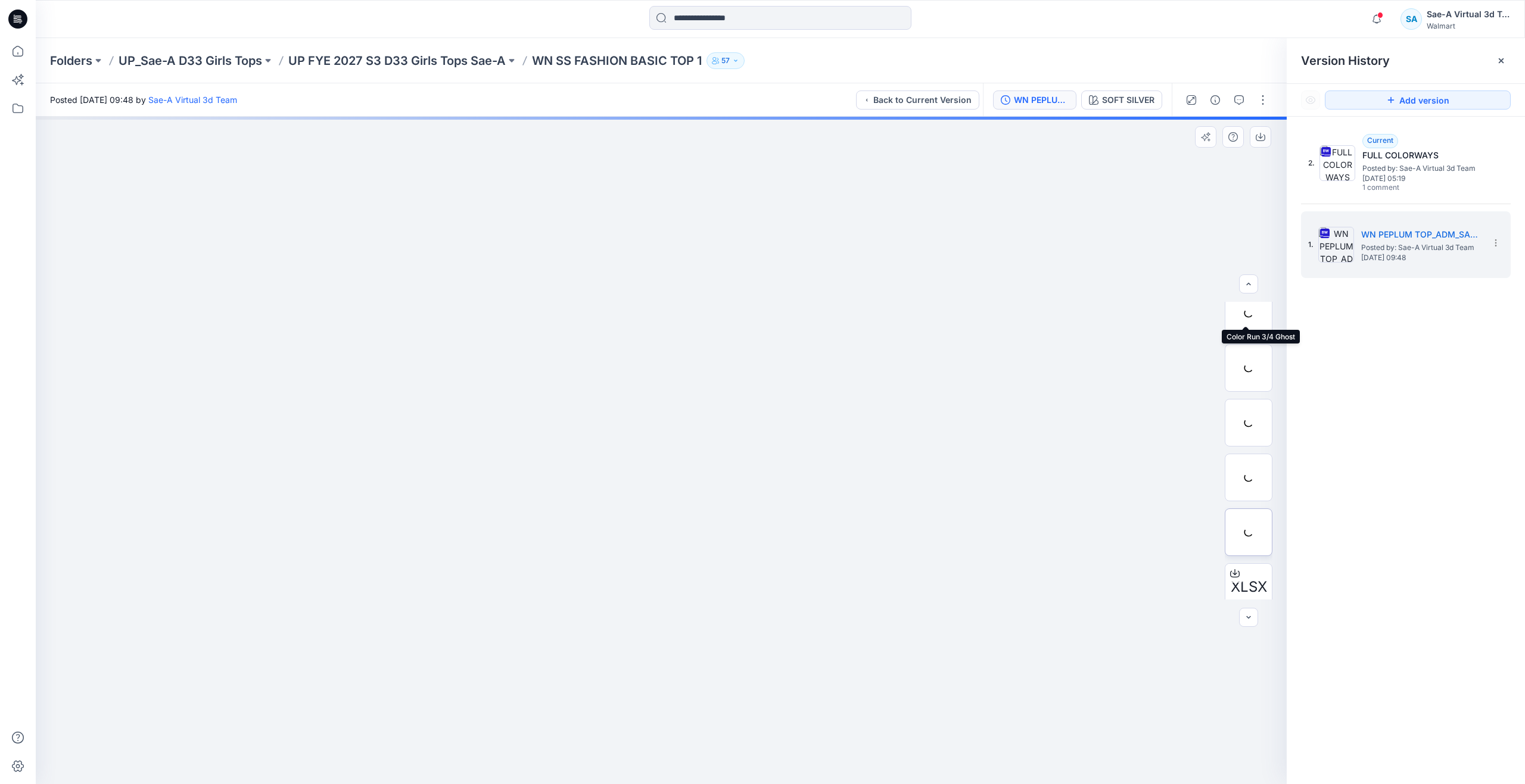
scroll to position [134, 0]
click at [1244, 538] on div at bounding box center [1248, 521] width 48 height 48
click at [1252, 360] on img at bounding box center [1248, 357] width 46 height 25
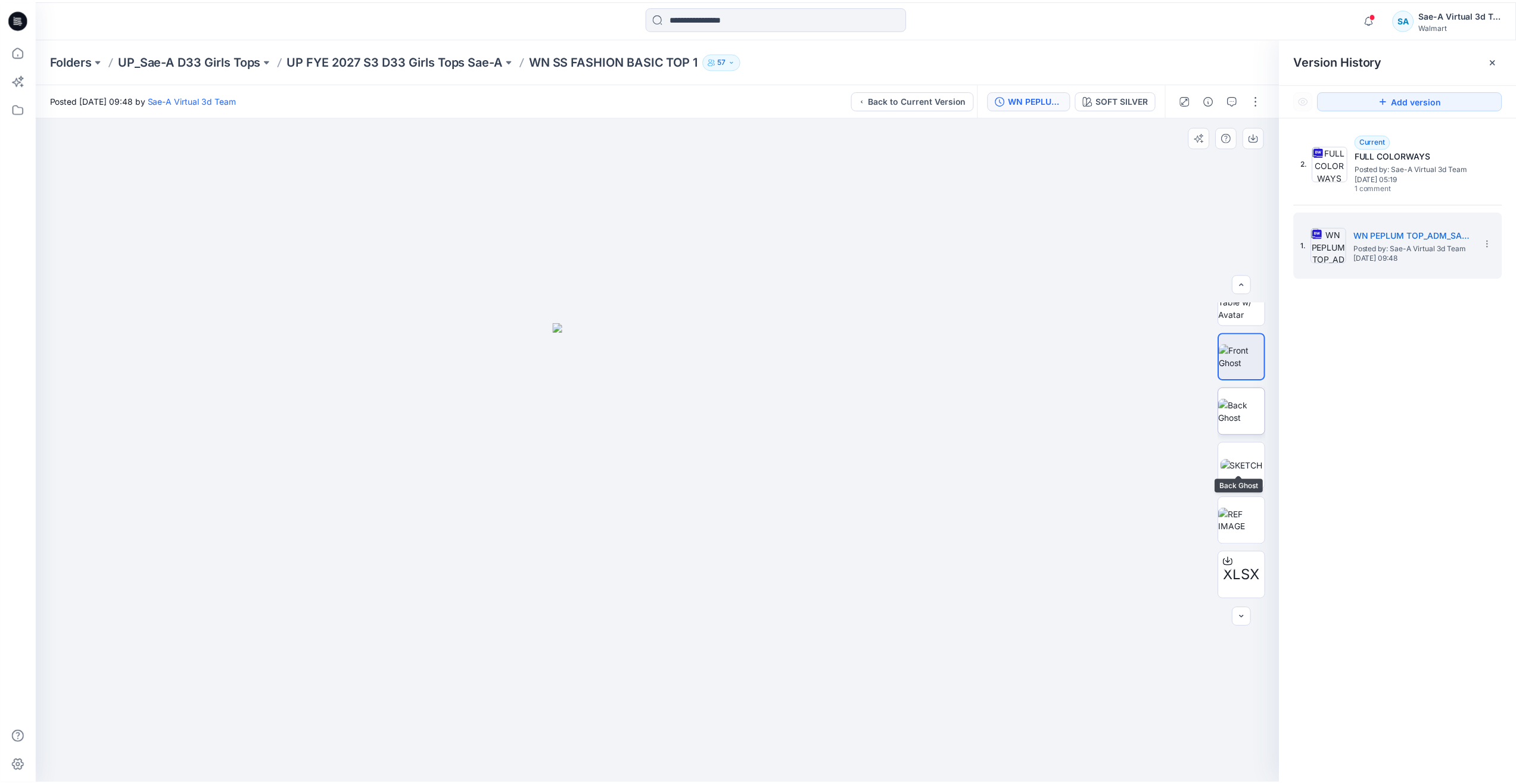
scroll to position [74, 0]
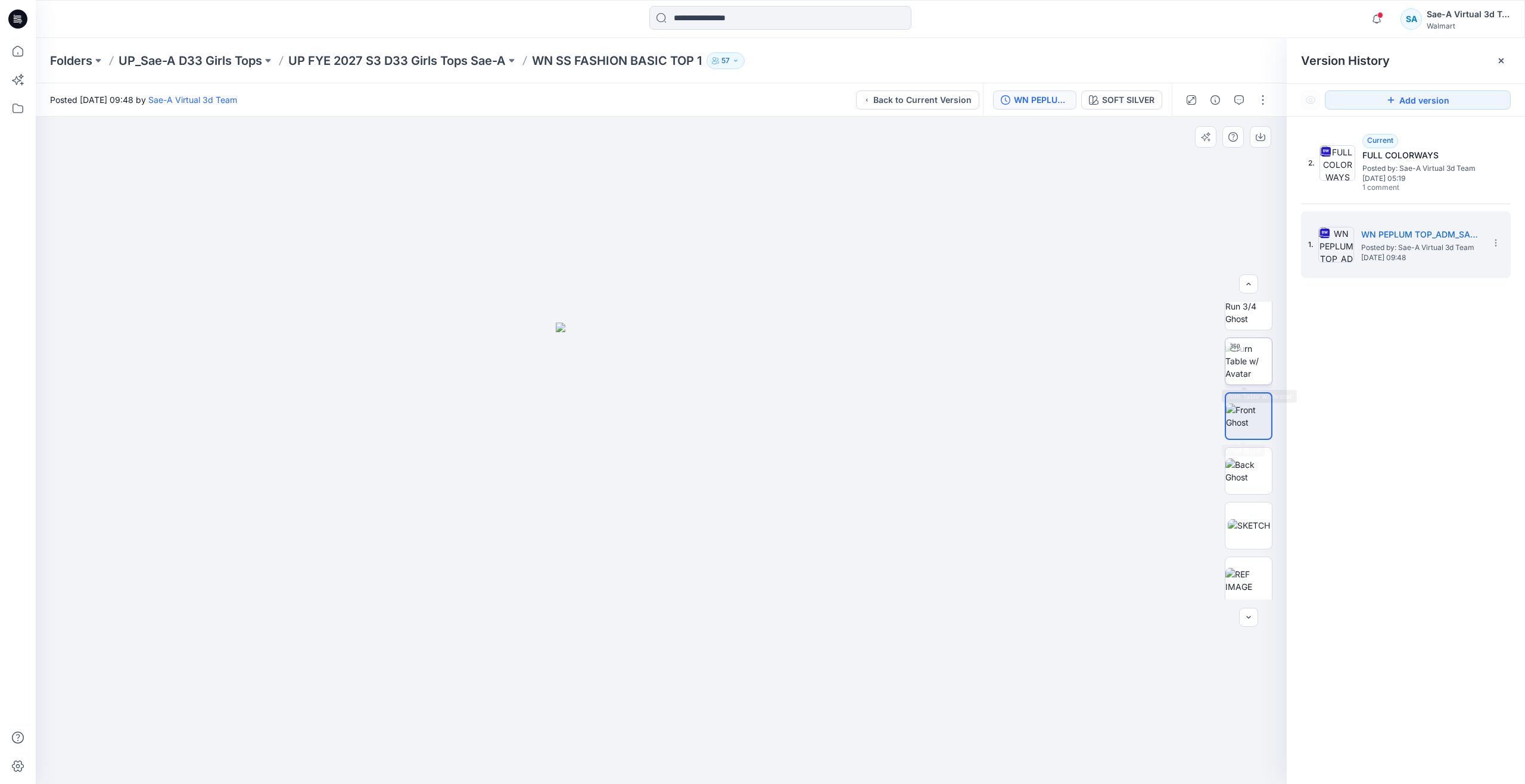
click at [1245, 371] on img at bounding box center [1248, 361] width 46 height 38
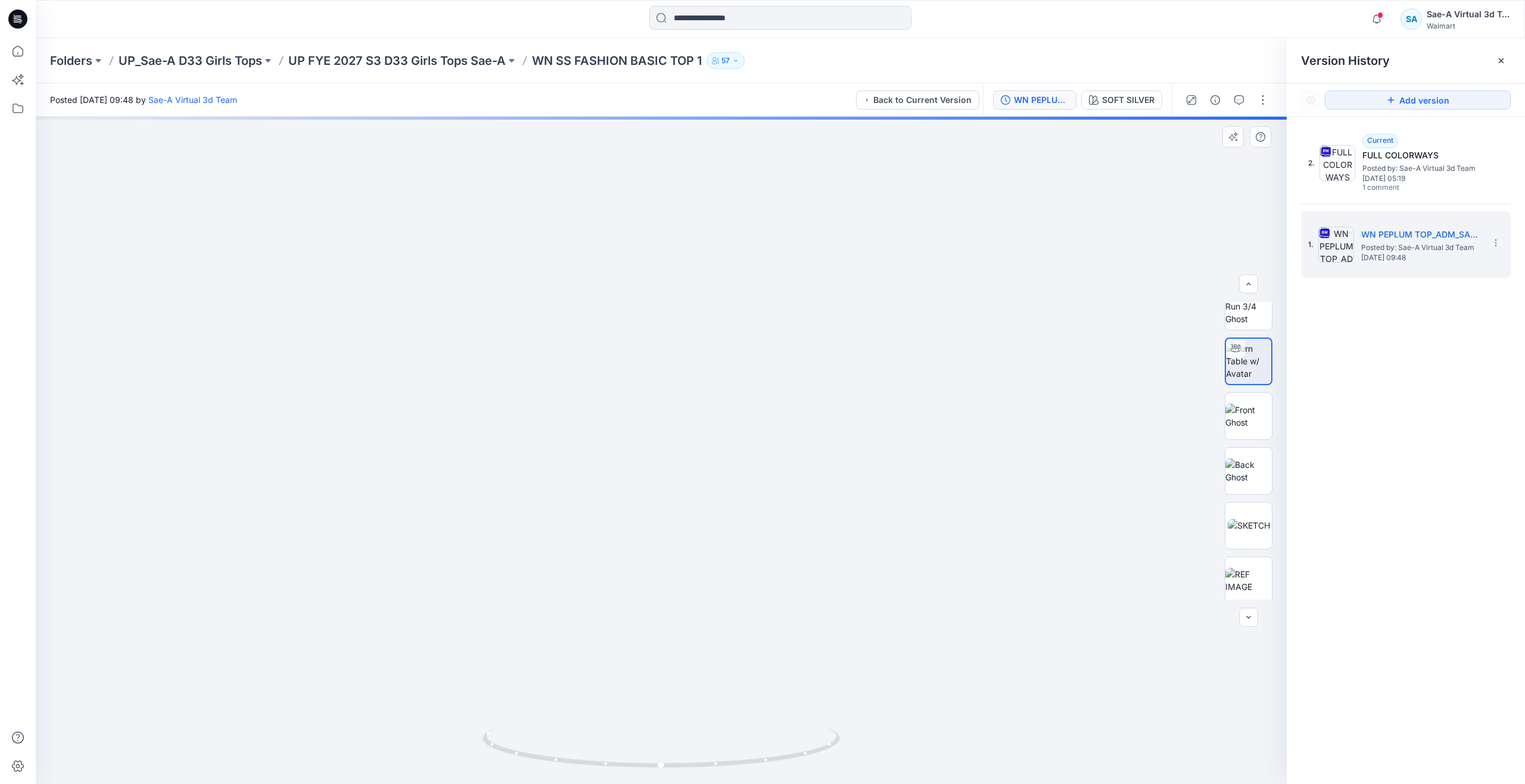
drag, startPoint x: 824, startPoint y: 344, endPoint x: 824, endPoint y: 354, distance: 10.0
drag, startPoint x: 665, startPoint y: 766, endPoint x: 692, endPoint y: 729, distance: 45.8
click at [692, 729] on icon at bounding box center [662, 749] width 360 height 45
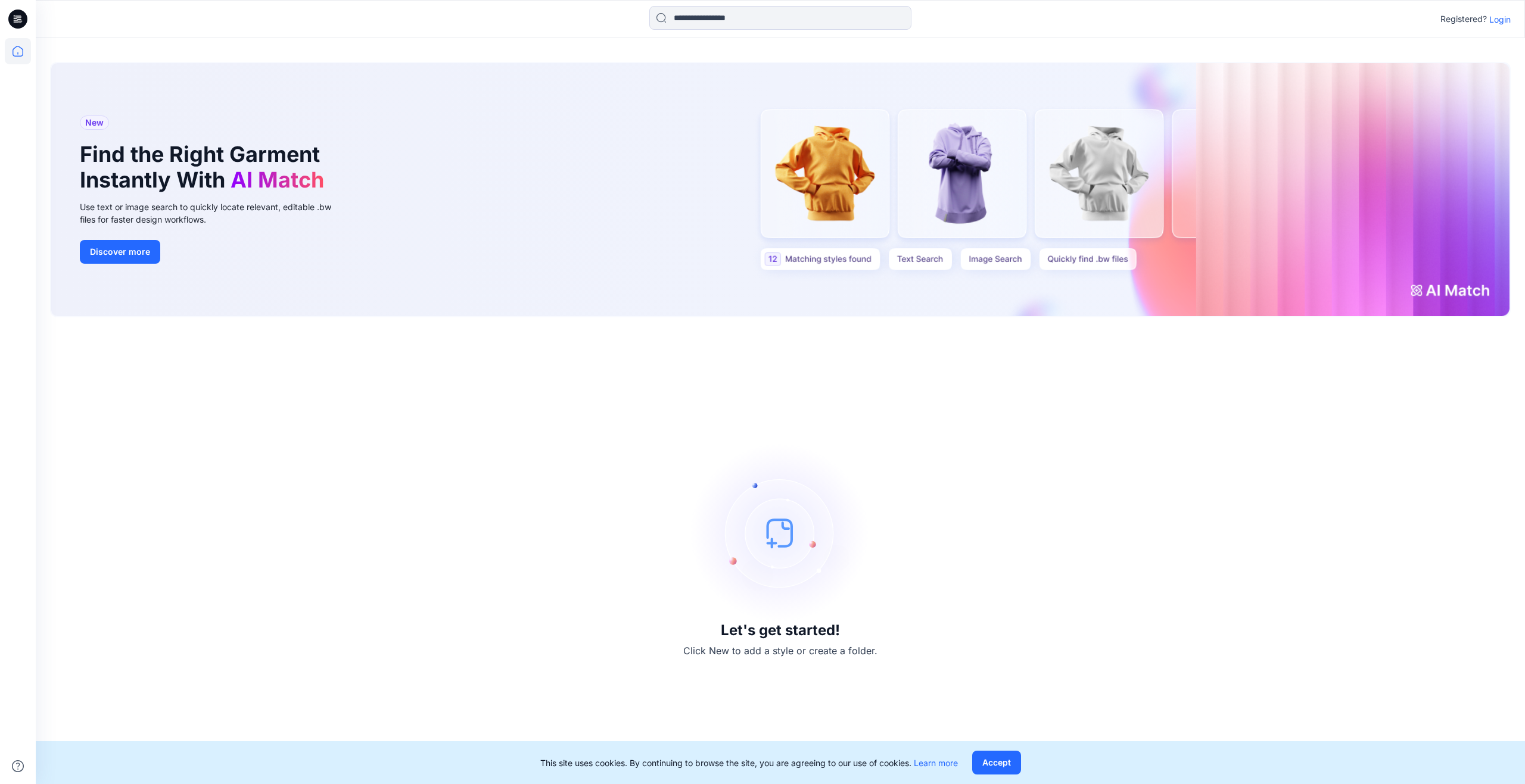
drag, startPoint x: 1092, startPoint y: 461, endPoint x: 1104, endPoint y: 436, distance: 27.7
click at [1093, 461] on div "Let's get started! Click New to add a style or create a folder." at bounding box center [780, 550] width 1460 height 438
click at [1498, 21] on p "Login" at bounding box center [1500, 19] width 22 height 12
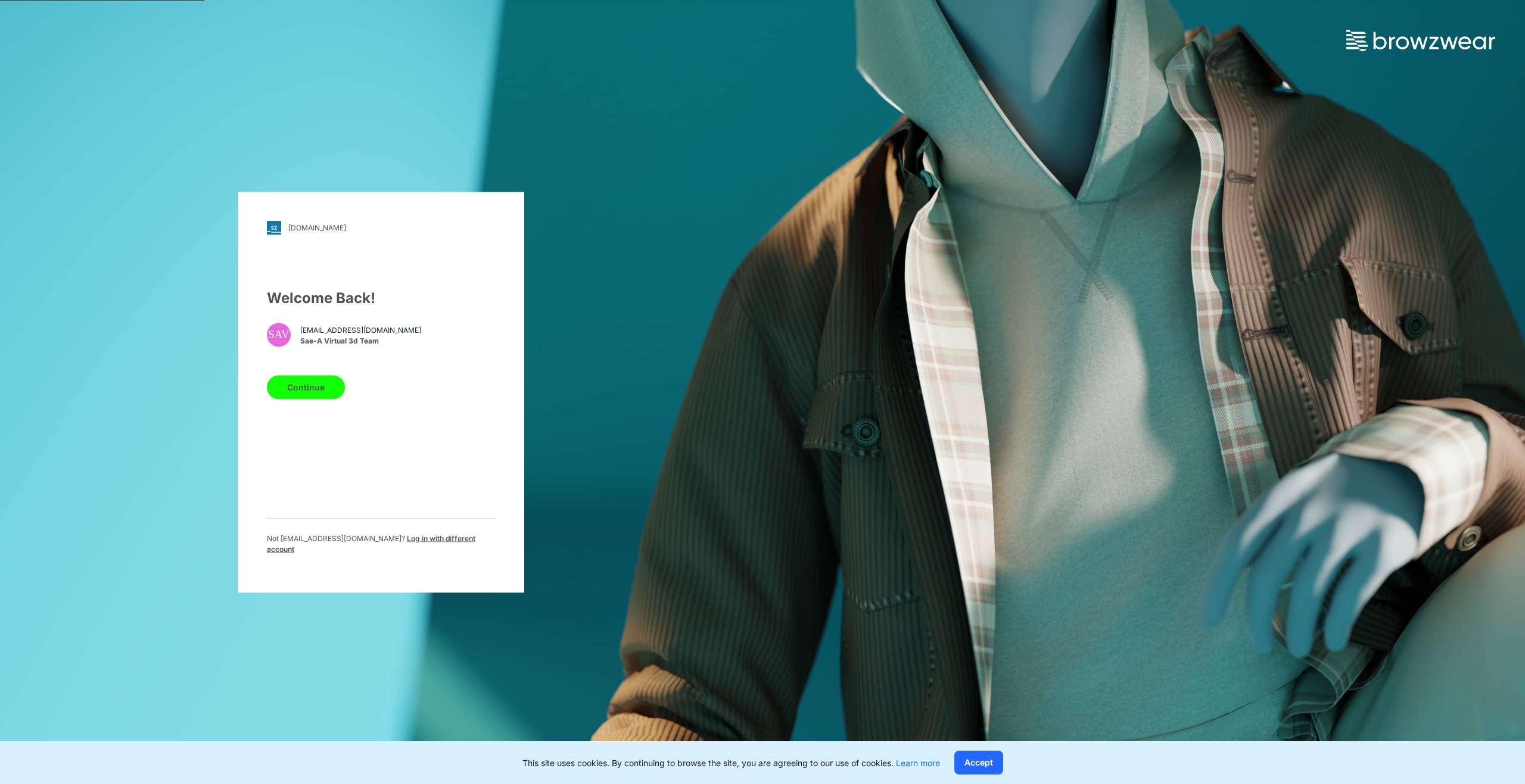
click at [328, 399] on button "Continue" at bounding box center [305, 387] width 78 height 24
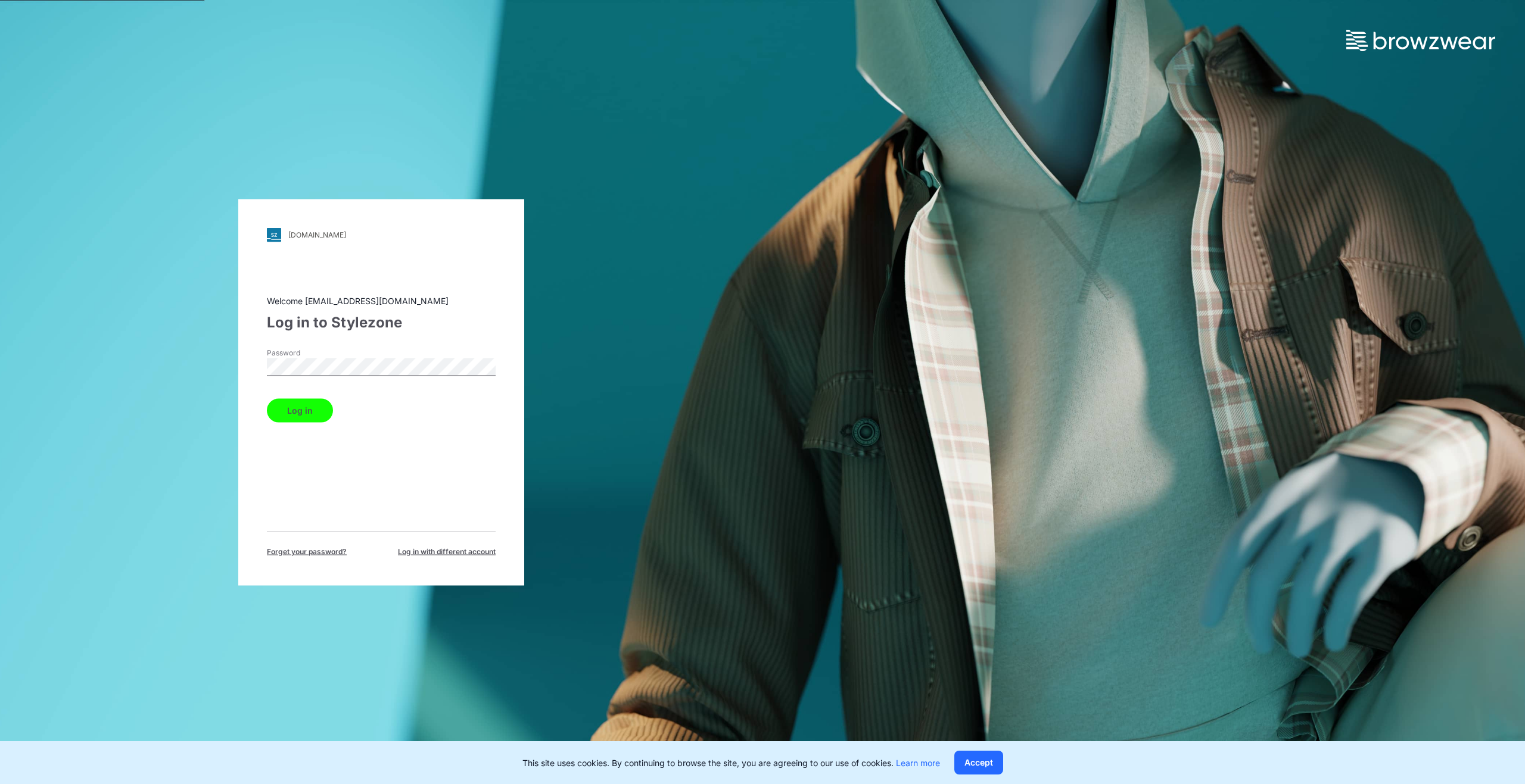
click at [293, 406] on button "Log in" at bounding box center [300, 410] width 66 height 24
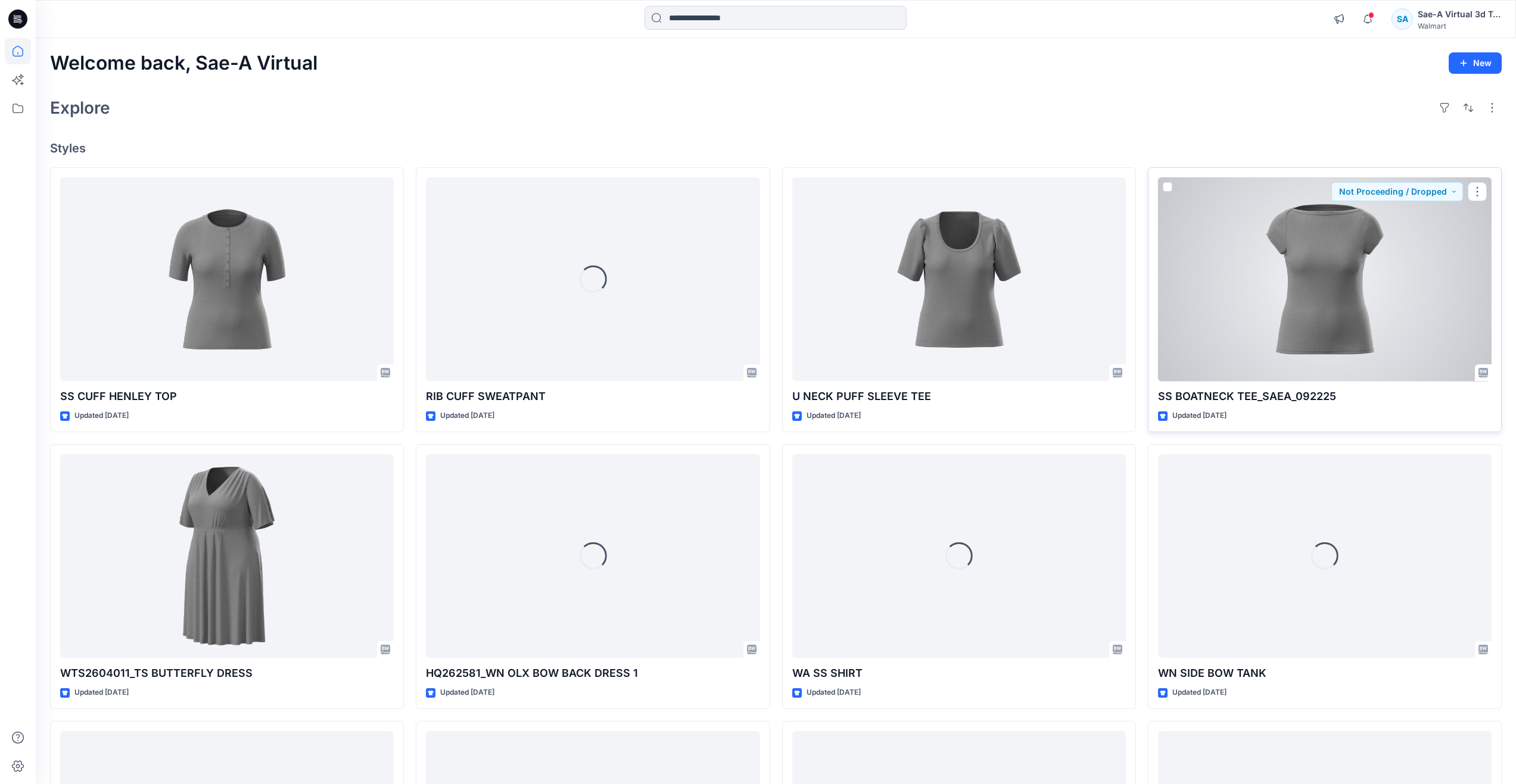
click at [1273, 281] on div at bounding box center [1325, 280] width 334 height 204
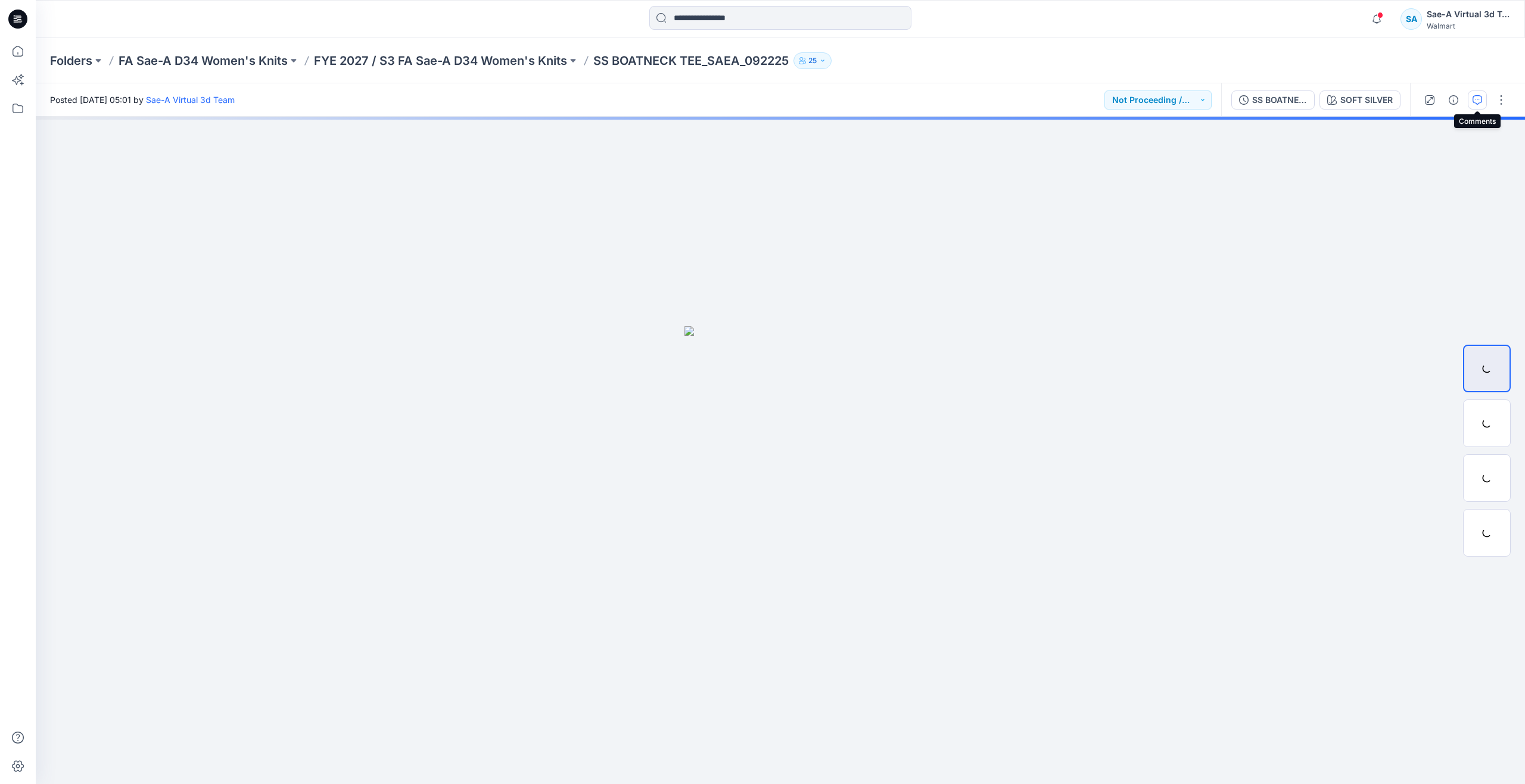
click at [1479, 101] on icon "button" at bounding box center [1477, 100] width 9 height 9
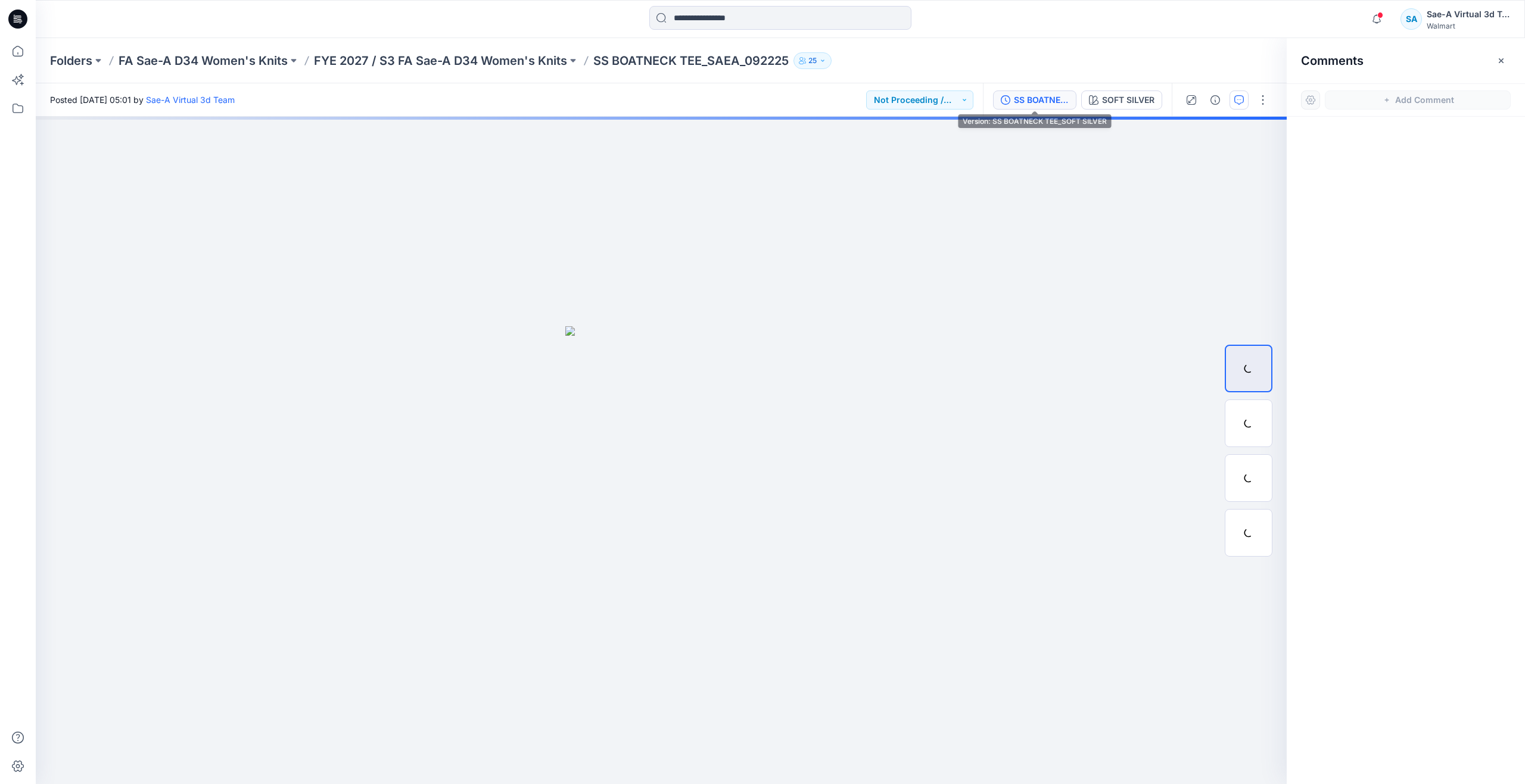
click at [1021, 105] on div "SS BOATNECK TEE_SOFT SILVER" at bounding box center [1041, 100] width 55 height 13
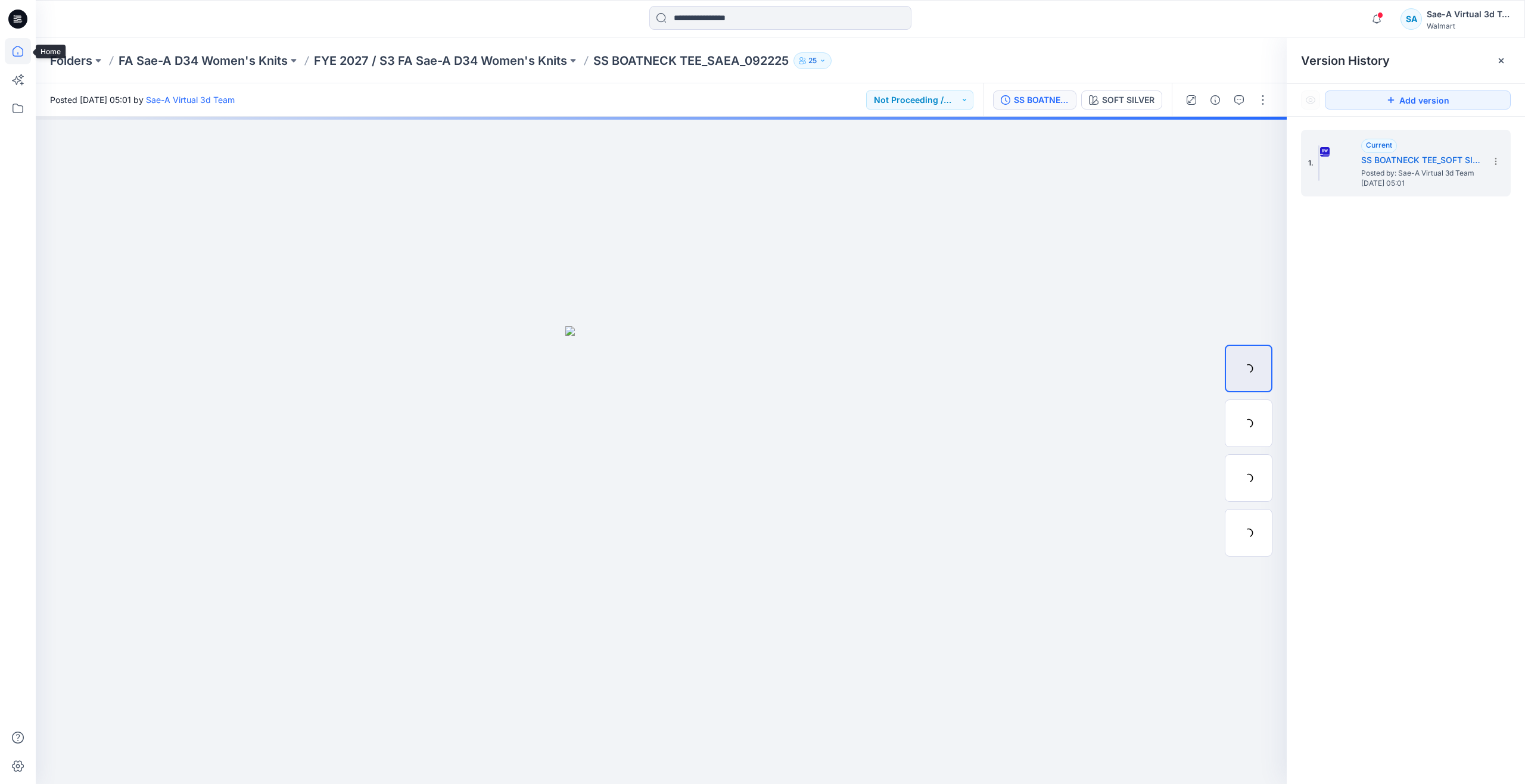
click at [22, 56] on icon at bounding box center [18, 51] width 11 height 11
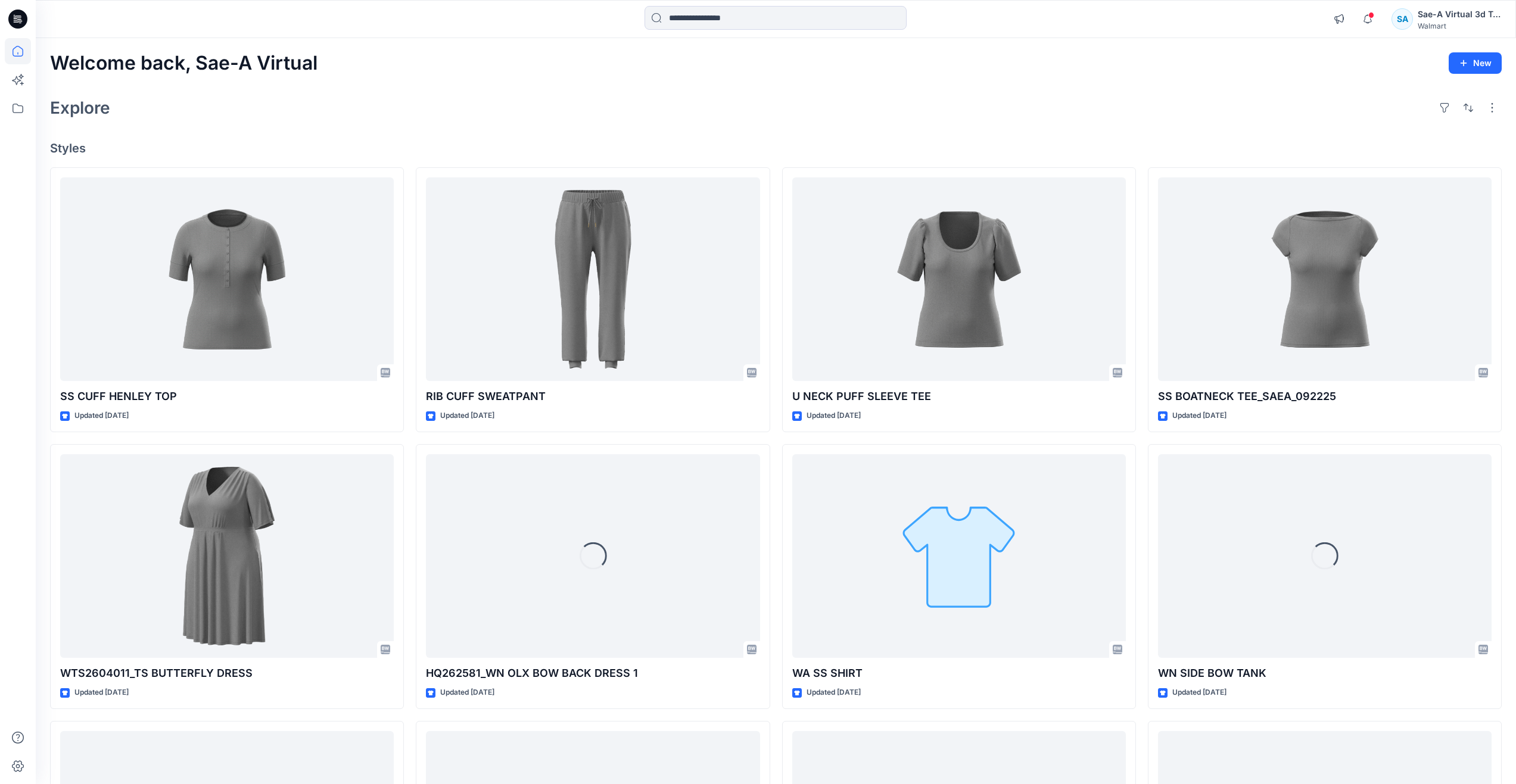
click at [588, 116] on div "Explore" at bounding box center [776, 107] width 1452 height 29
click at [1131, 90] on div "Welcome back, Sae-A Virtual New Explore Styles SS CUFF HENLEY TOP Updated [DATE…" at bounding box center [776, 540] width 1480 height 1005
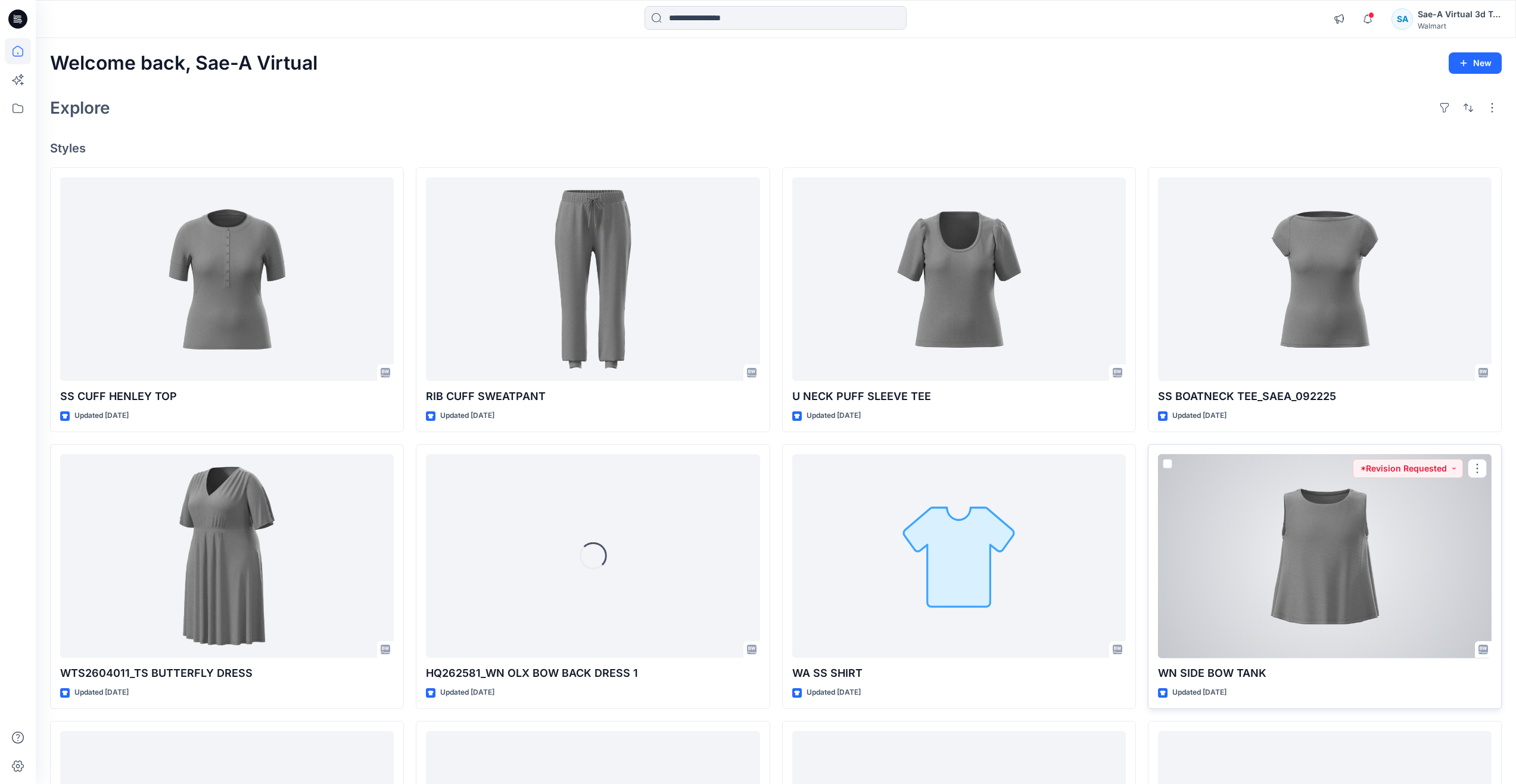
click at [1306, 509] on div at bounding box center [1325, 556] width 334 height 204
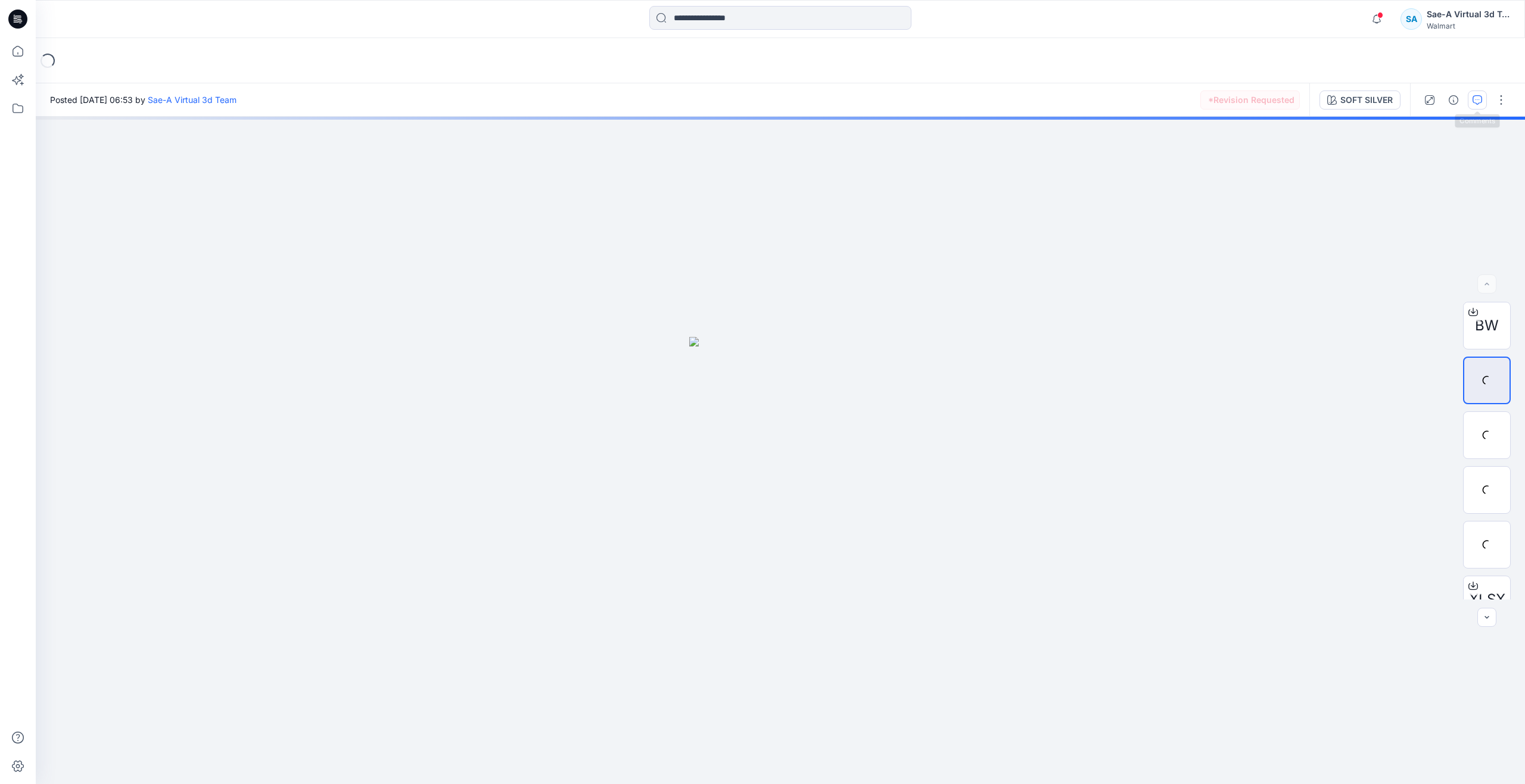
click at [1469, 100] on button "button" at bounding box center [1477, 100] width 19 height 19
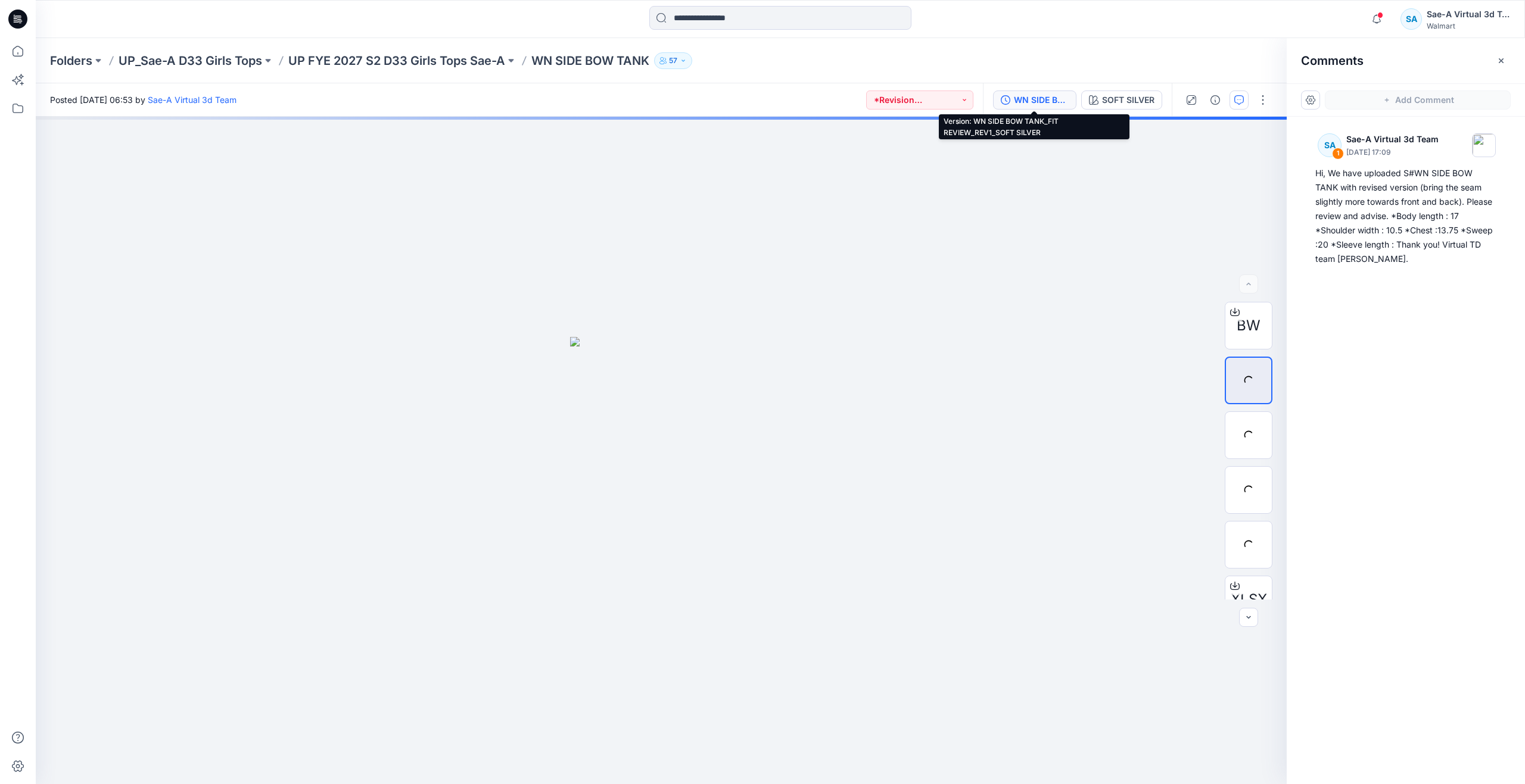
click at [1041, 95] on div "WN SIDE BOW TANK_FIT REVIEW_REV1_SOFT SILVER" at bounding box center [1041, 100] width 55 height 13
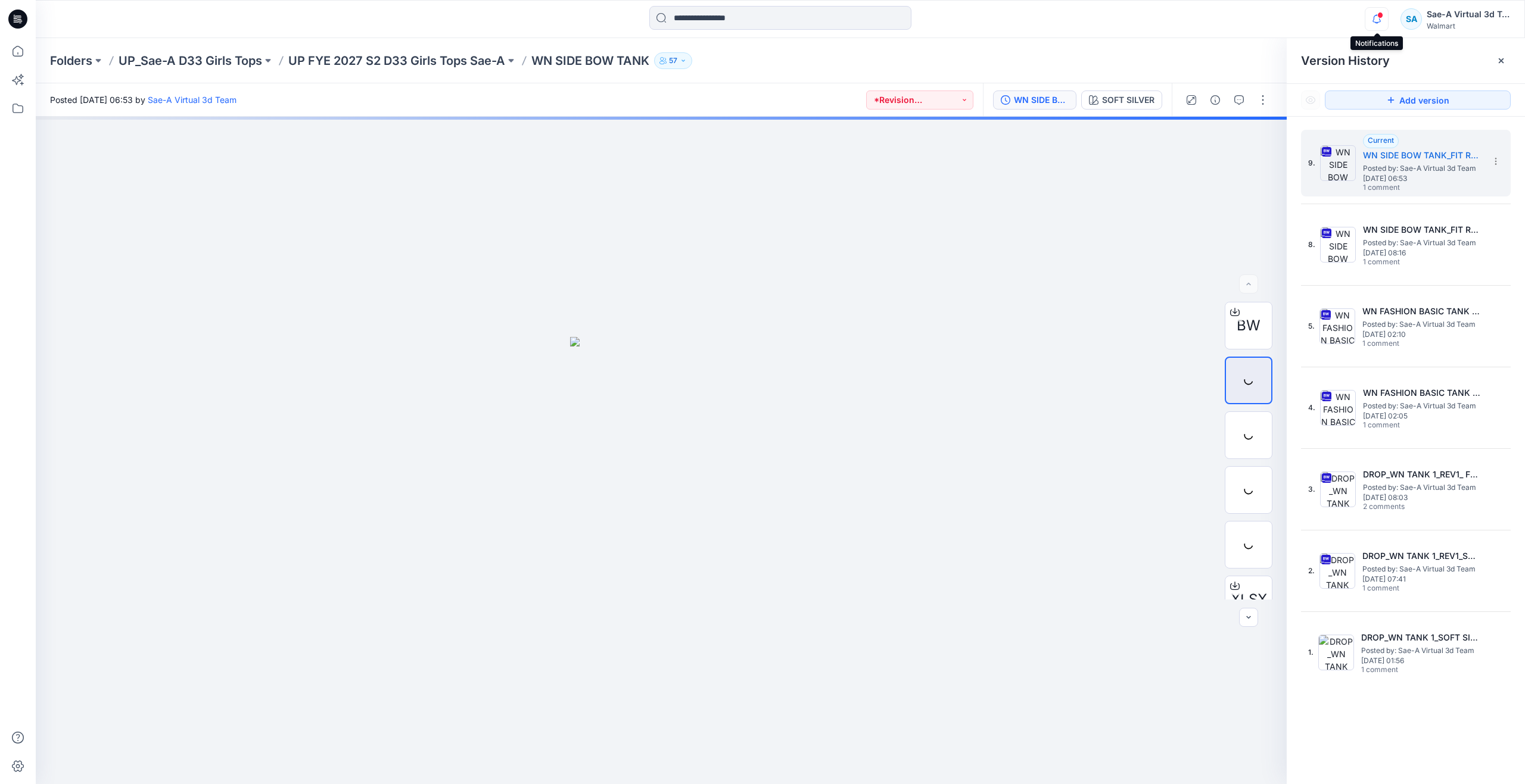
click at [1382, 19] on icon "button" at bounding box center [1376, 19] width 22 height 24
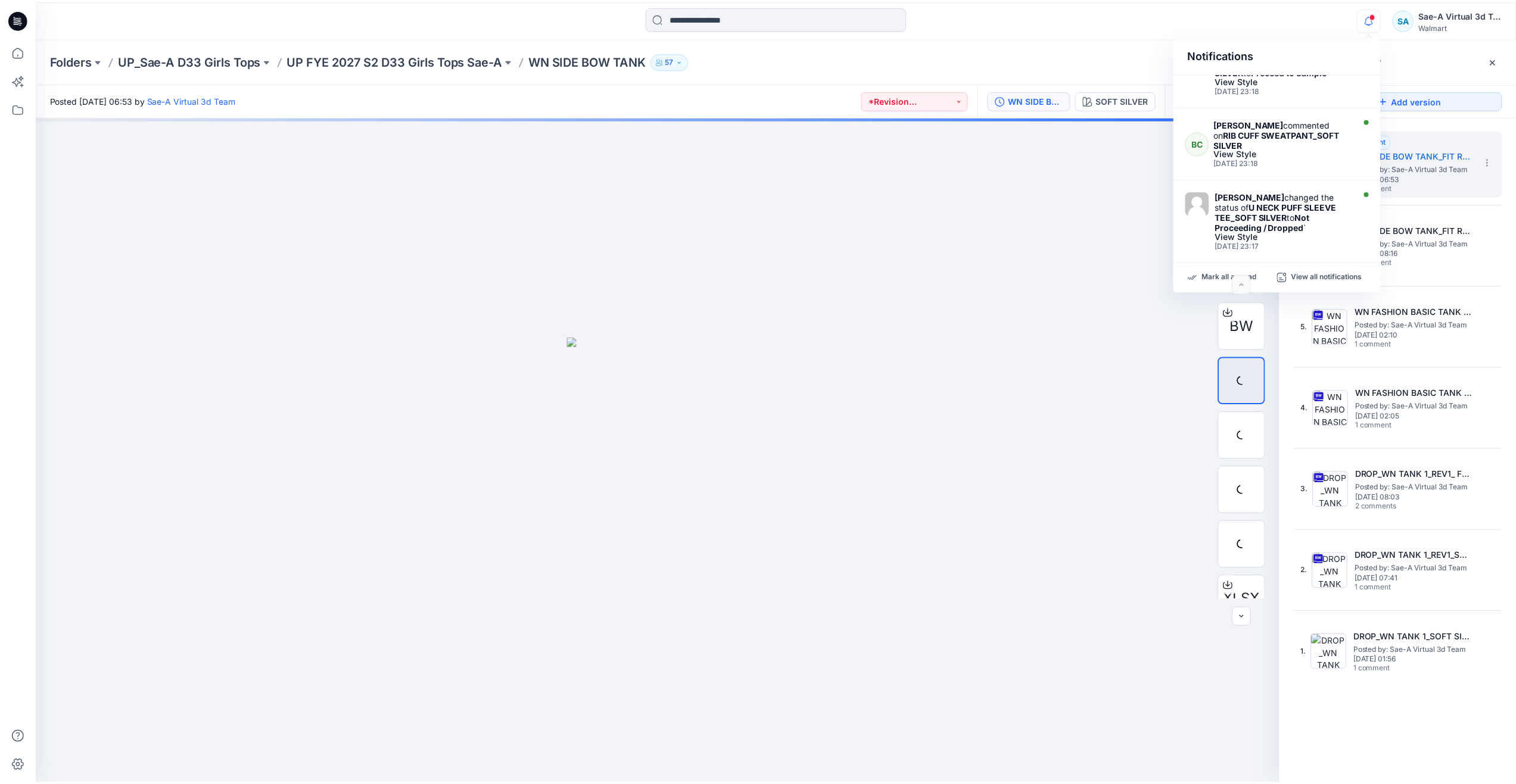
scroll to position [497, 0]
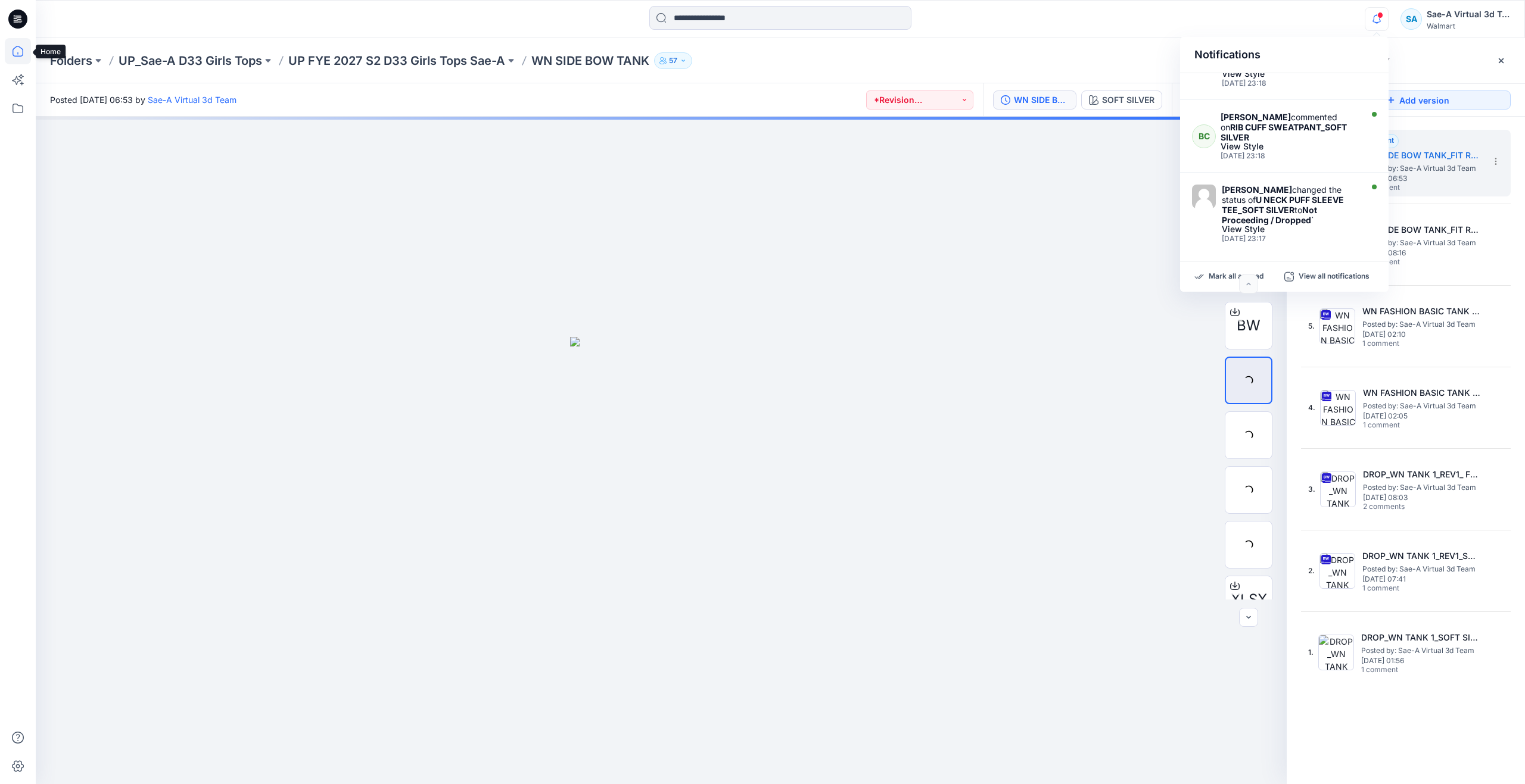
click at [22, 46] on icon at bounding box center [18, 51] width 26 height 26
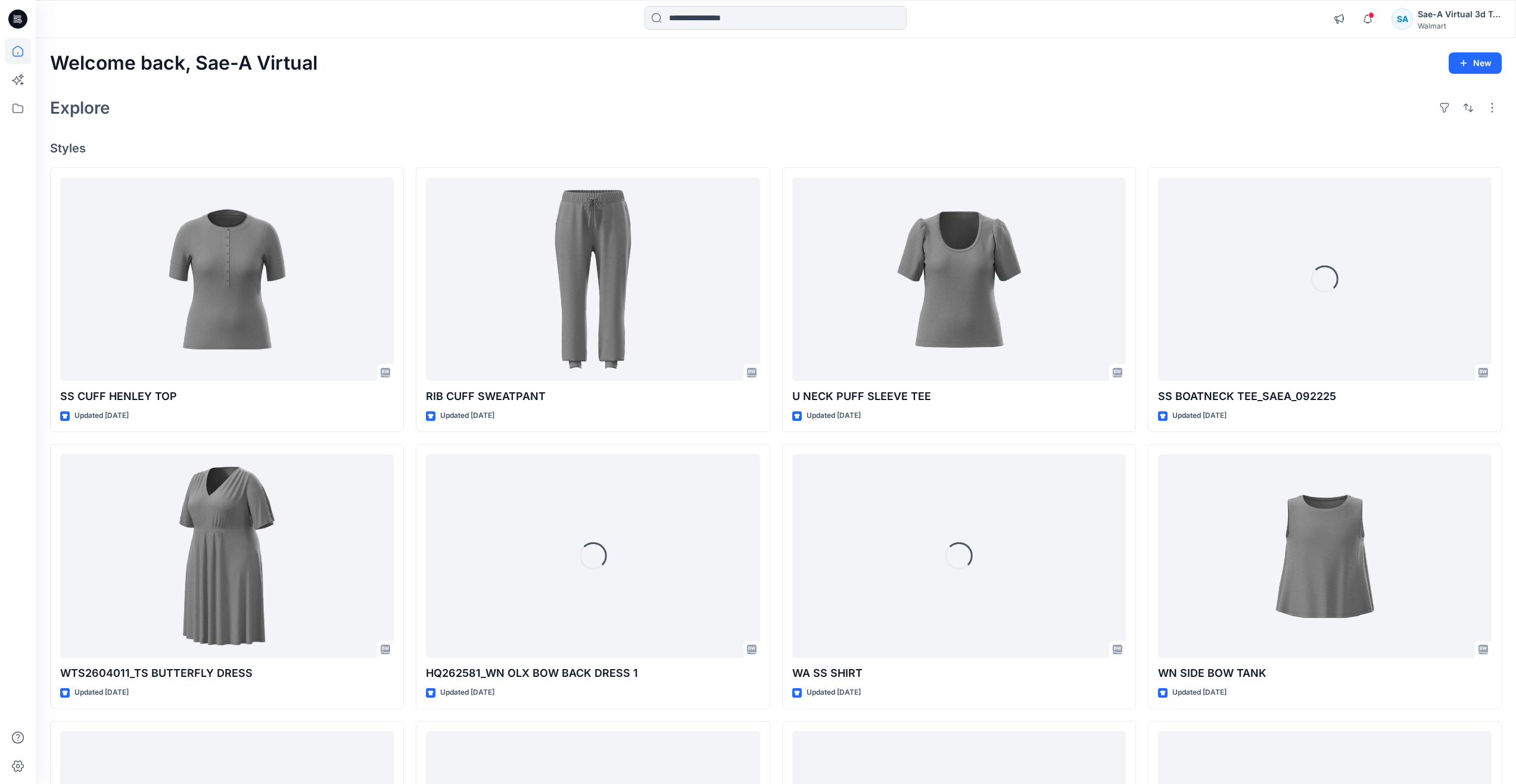
click at [766, 113] on div "Explore" at bounding box center [776, 107] width 1452 height 29
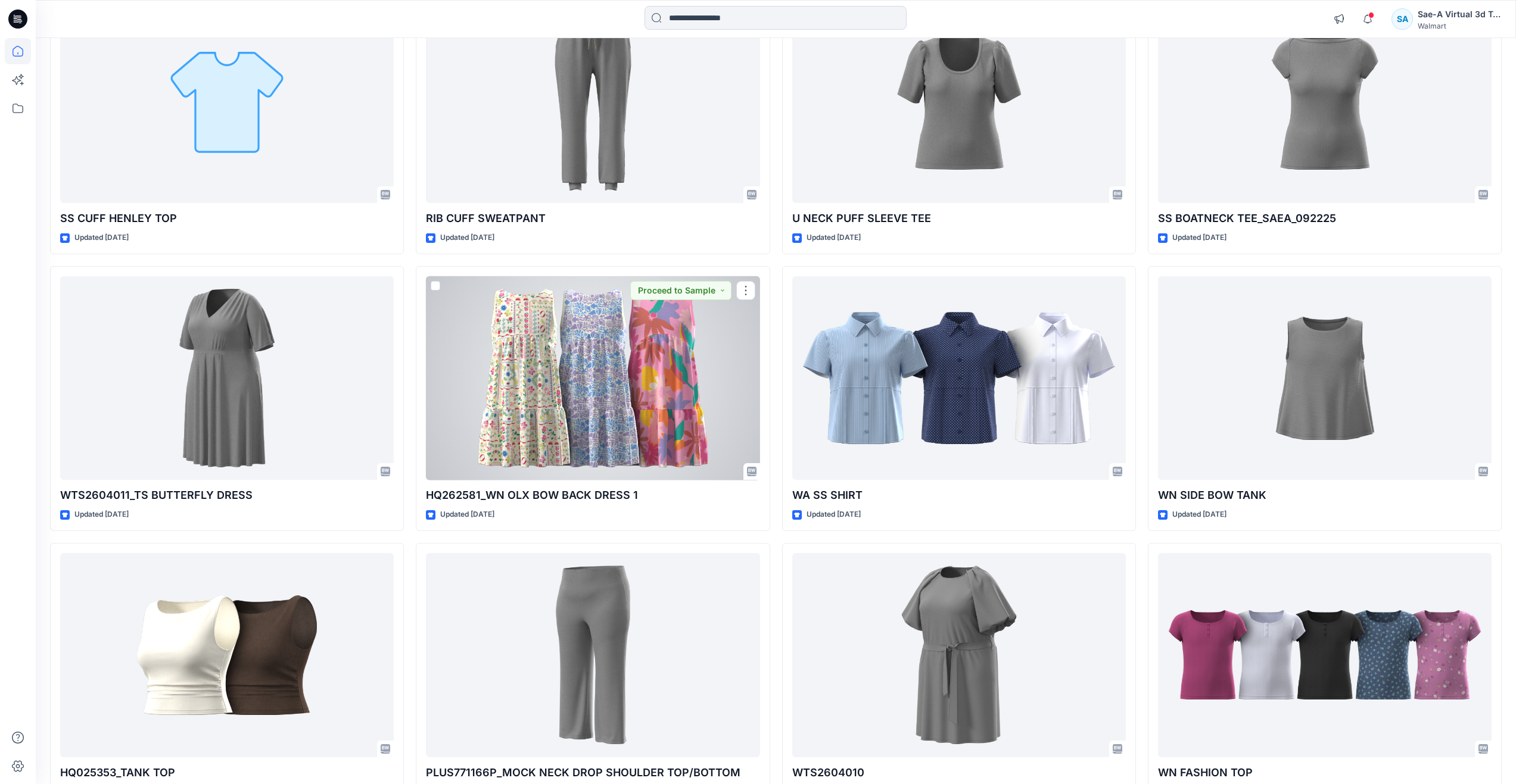
scroll to position [119, 0]
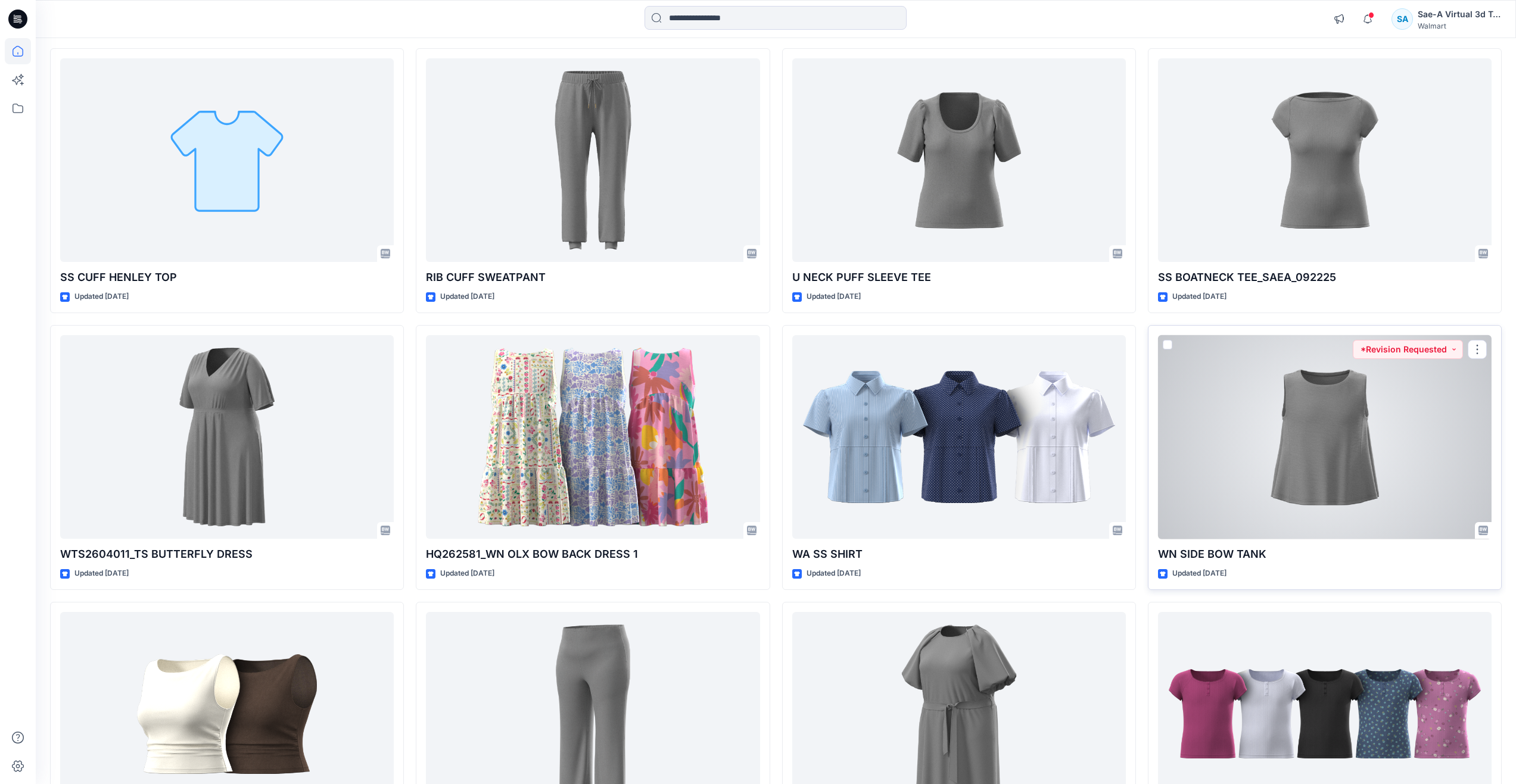
click at [1315, 420] on div at bounding box center [1325, 437] width 334 height 204
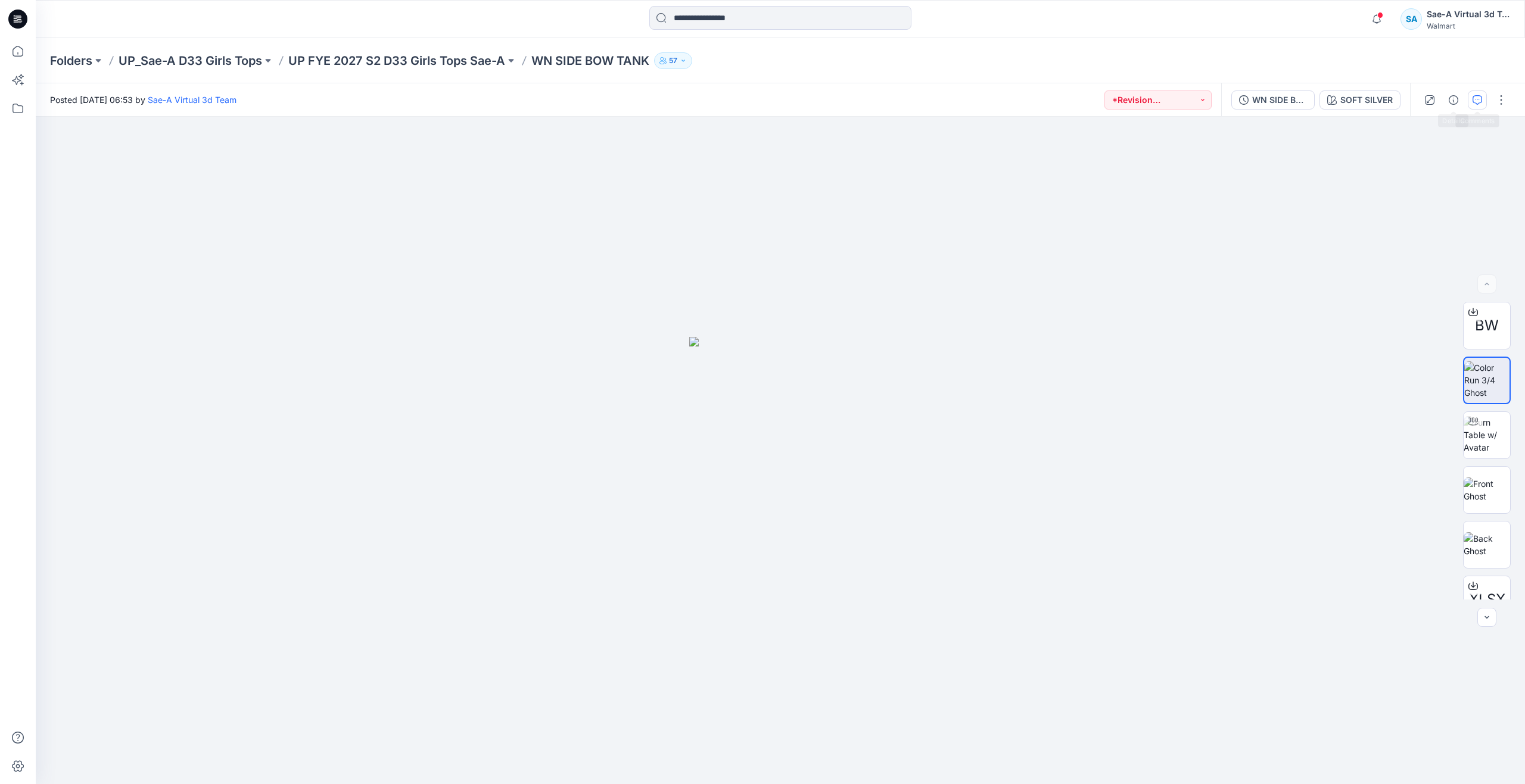
click at [1480, 100] on icon "button" at bounding box center [1477, 100] width 9 height 9
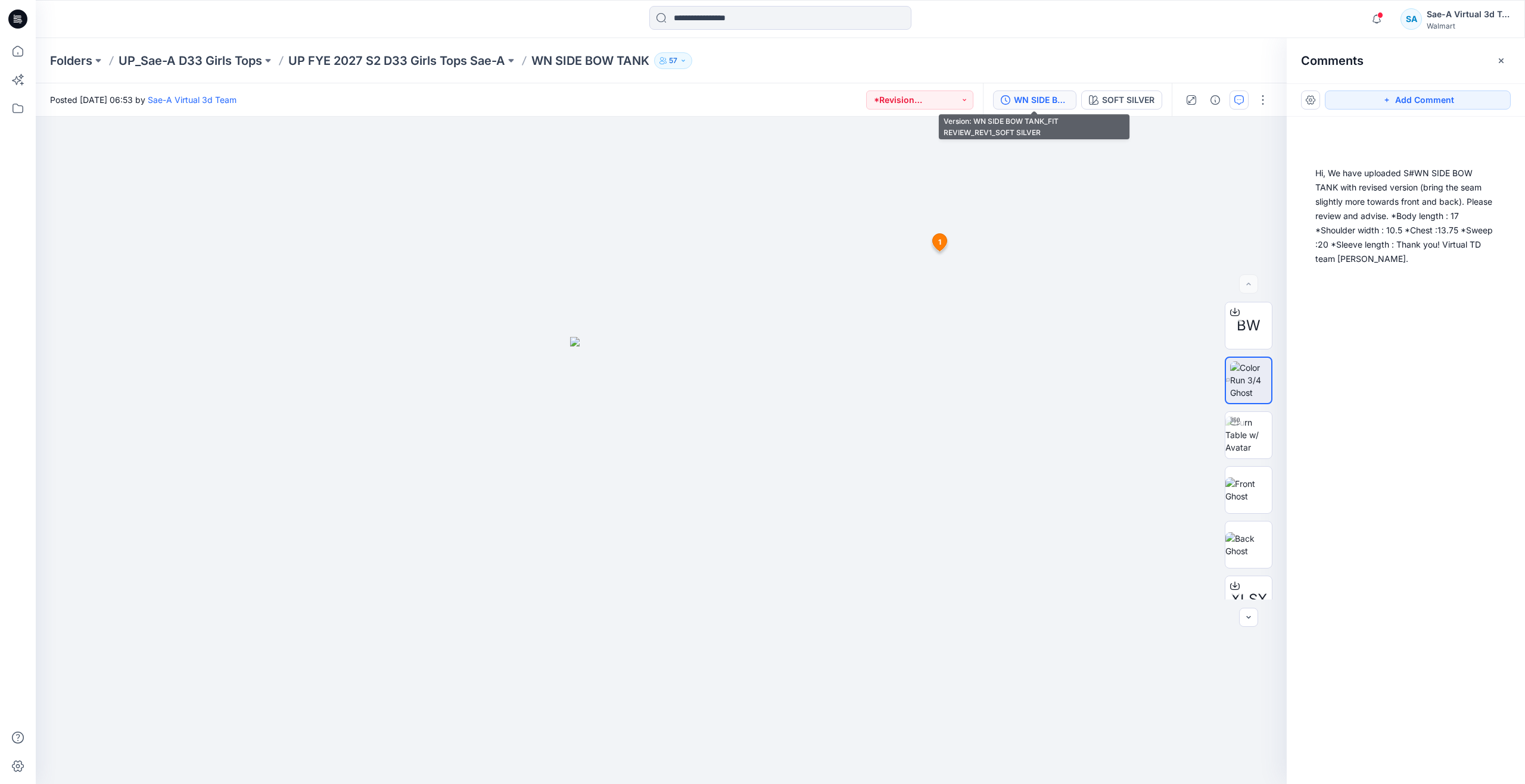
click at [1055, 100] on div "WN SIDE BOW TANK_FIT REVIEW_REV1_SOFT SILVER" at bounding box center [1041, 100] width 55 height 13
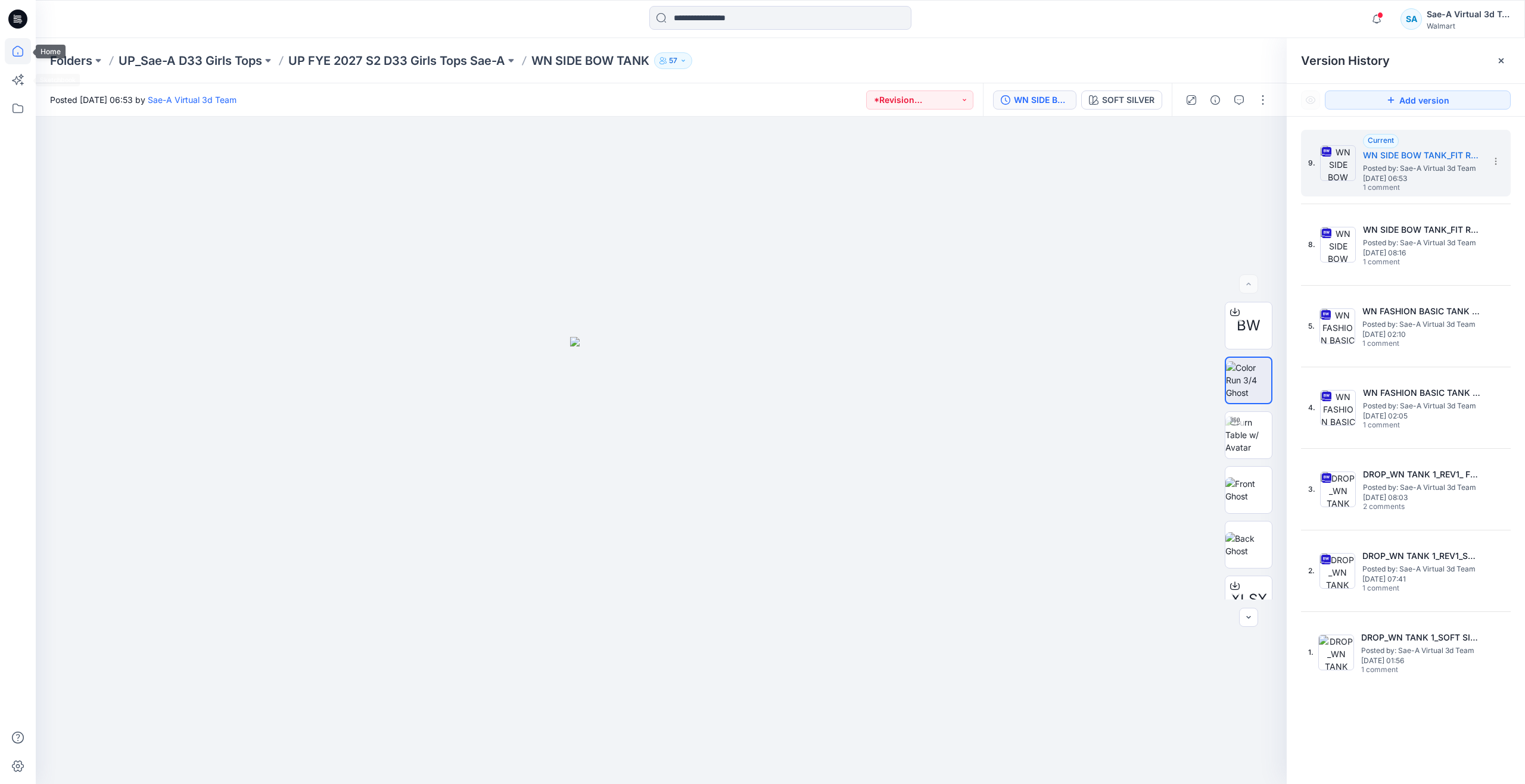
click at [18, 52] on icon at bounding box center [18, 51] width 26 height 26
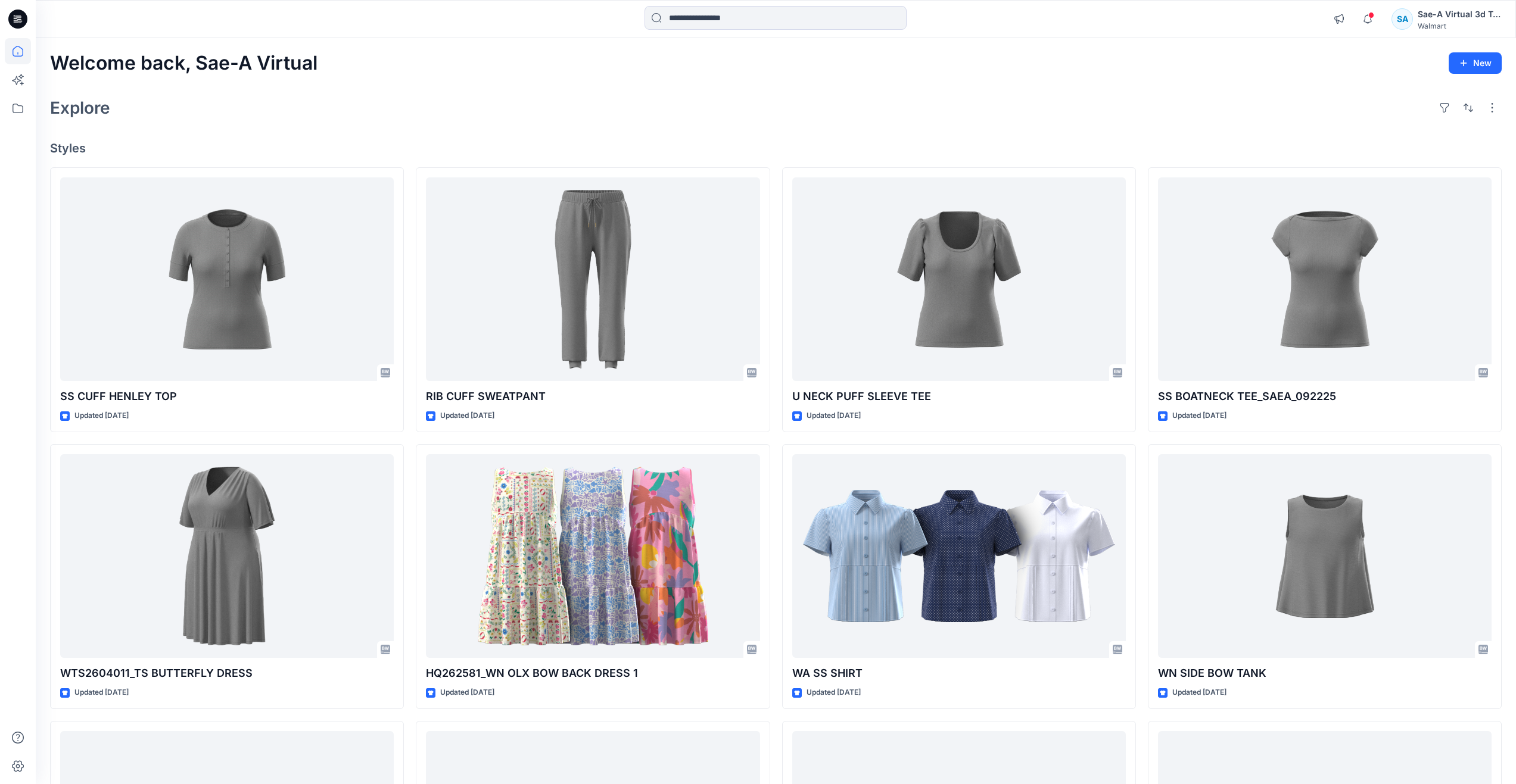
click at [654, 96] on div "Explore" at bounding box center [776, 107] width 1452 height 29
drag, startPoint x: 488, startPoint y: 88, endPoint x: 510, endPoint y: 53, distance: 41.3
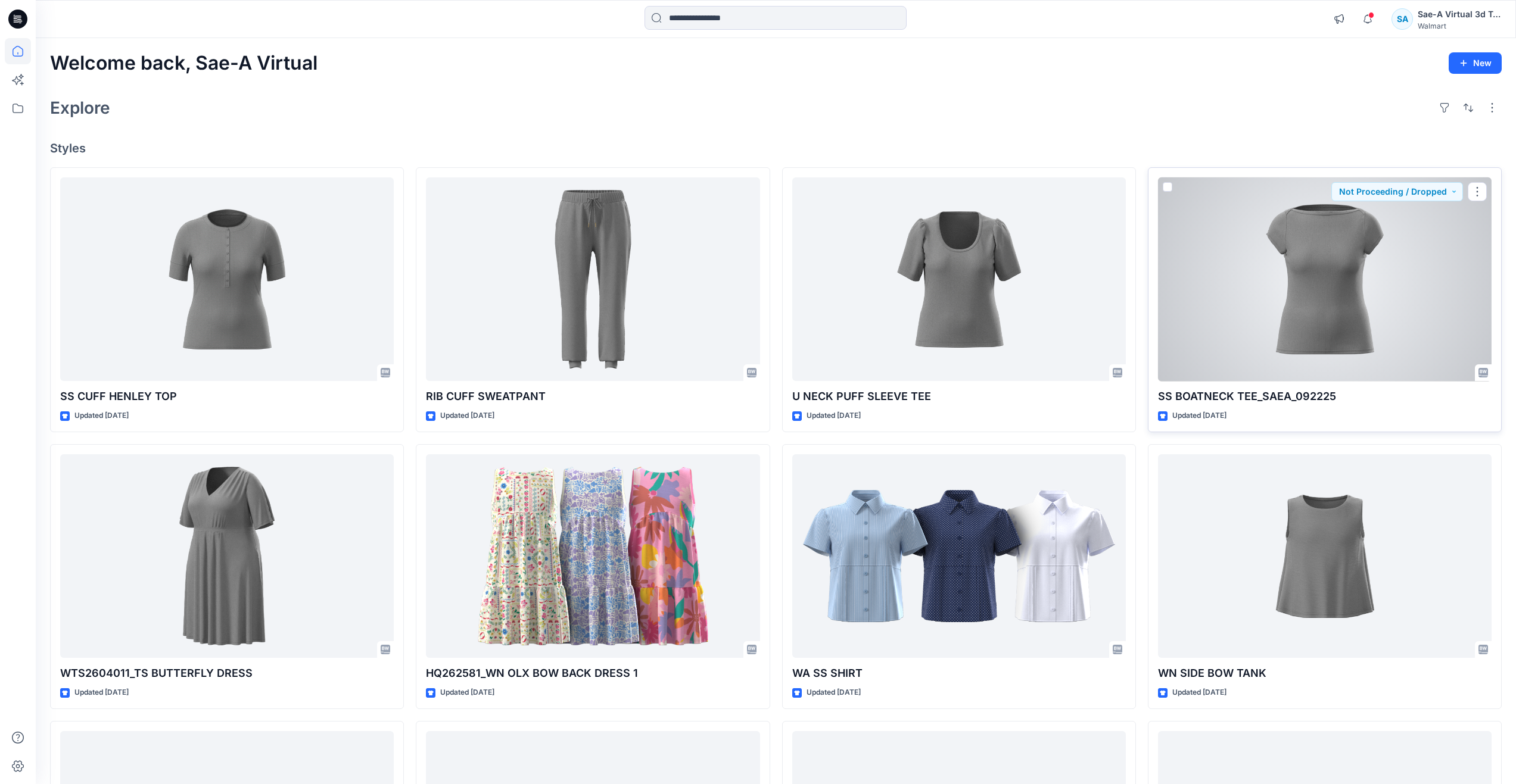
click at [1237, 340] on div at bounding box center [1325, 280] width 334 height 204
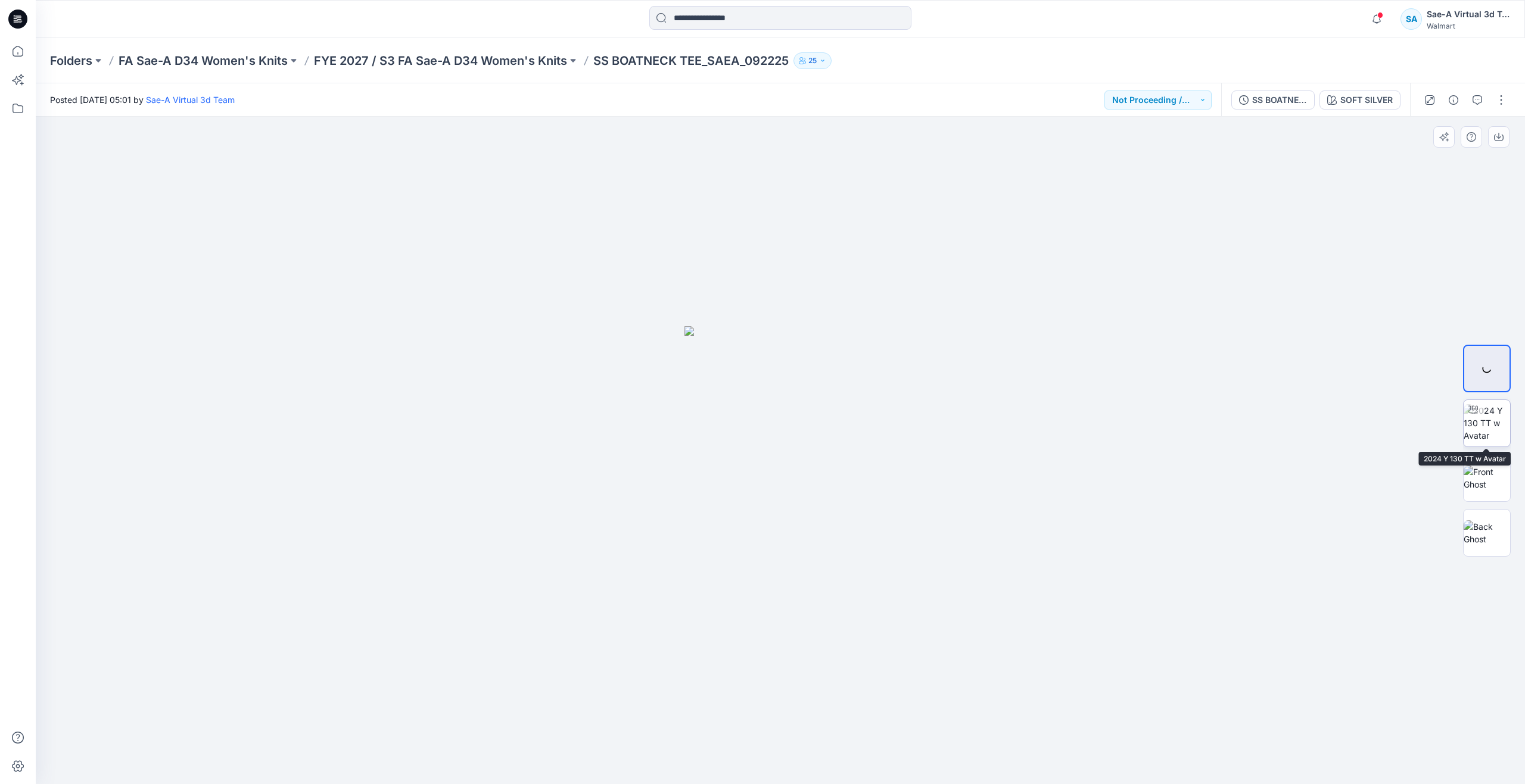
click at [1504, 416] on img at bounding box center [1486, 423] width 46 height 38
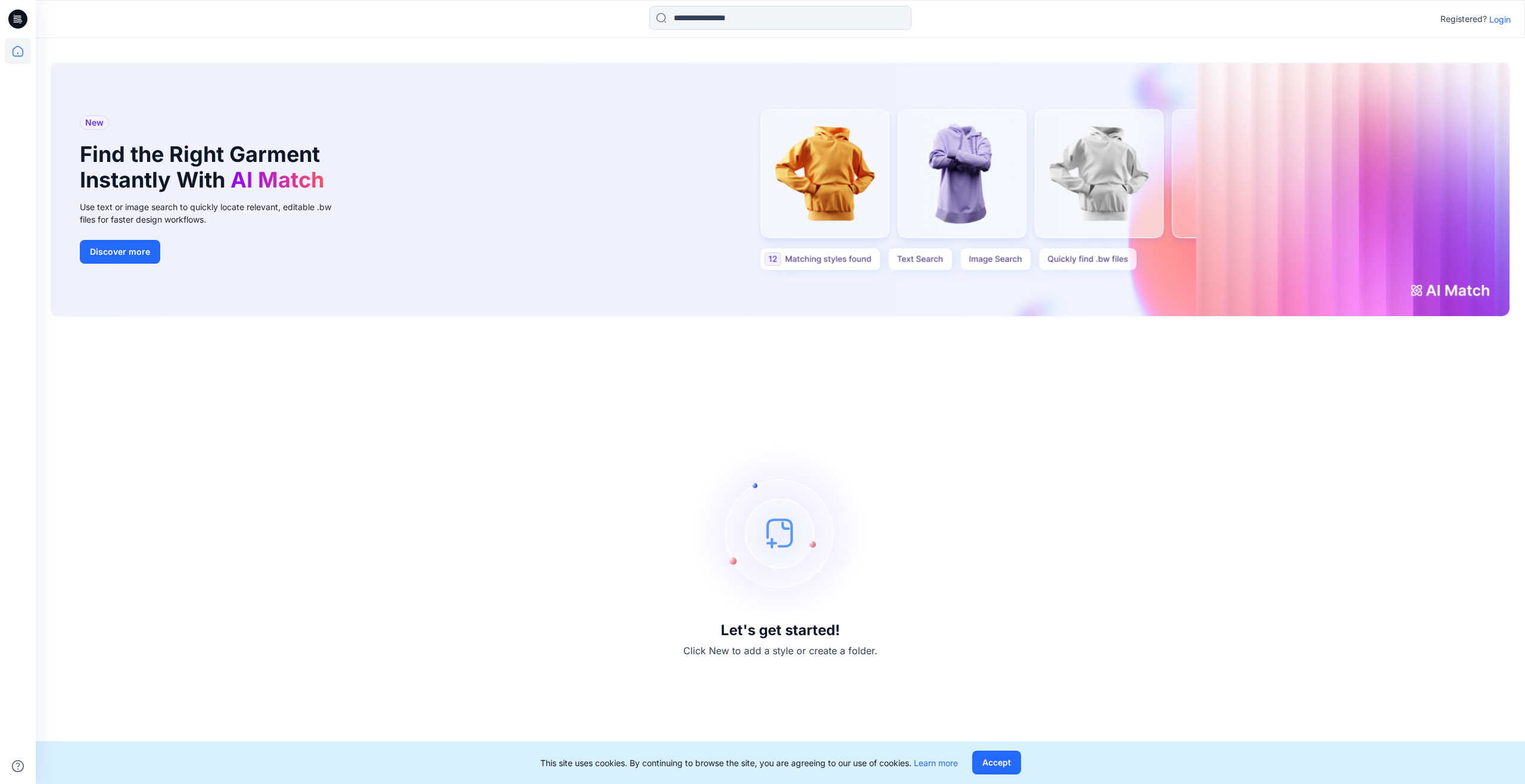
drag, startPoint x: 1326, startPoint y: 409, endPoint x: 1013, endPoint y: 328, distance: 323.3
click at [1326, 409] on div "Let's get started! Click New to add a style or create a folder." at bounding box center [780, 550] width 1460 height 438
click at [1496, 20] on p "Login" at bounding box center [1500, 19] width 22 height 12
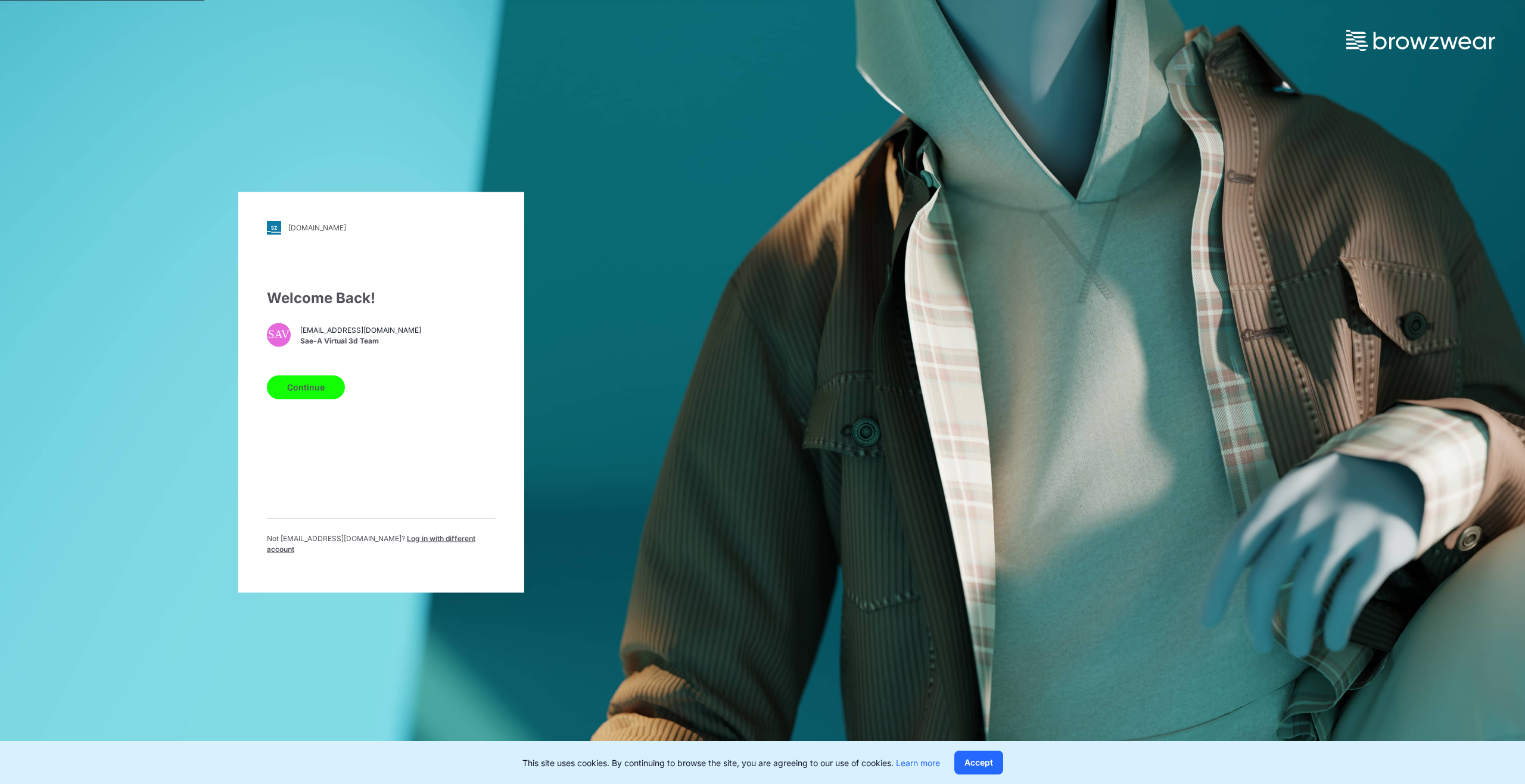
click at [318, 389] on button "Continue" at bounding box center [305, 387] width 78 height 24
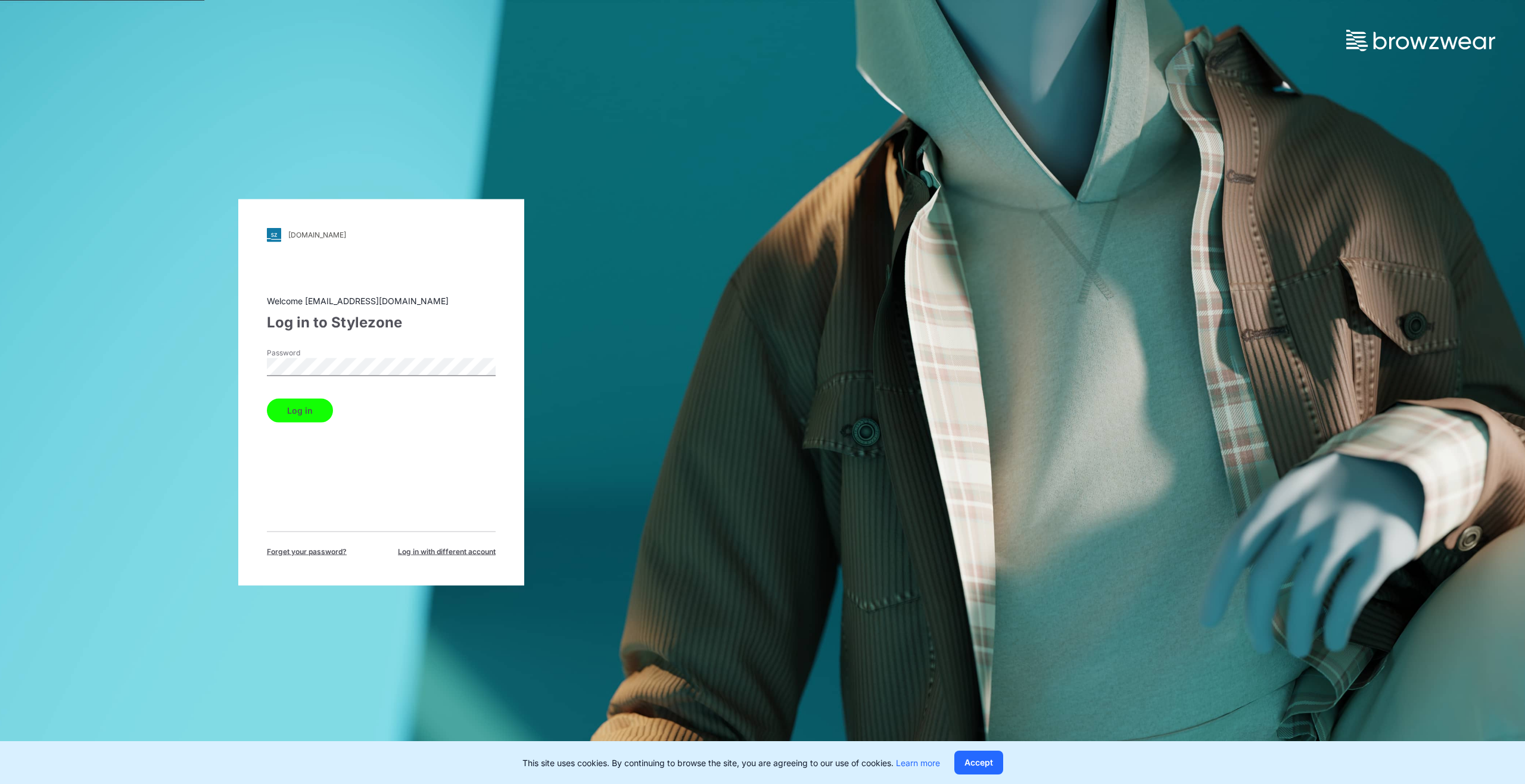
click at [287, 406] on button "Log in" at bounding box center [300, 410] width 66 height 24
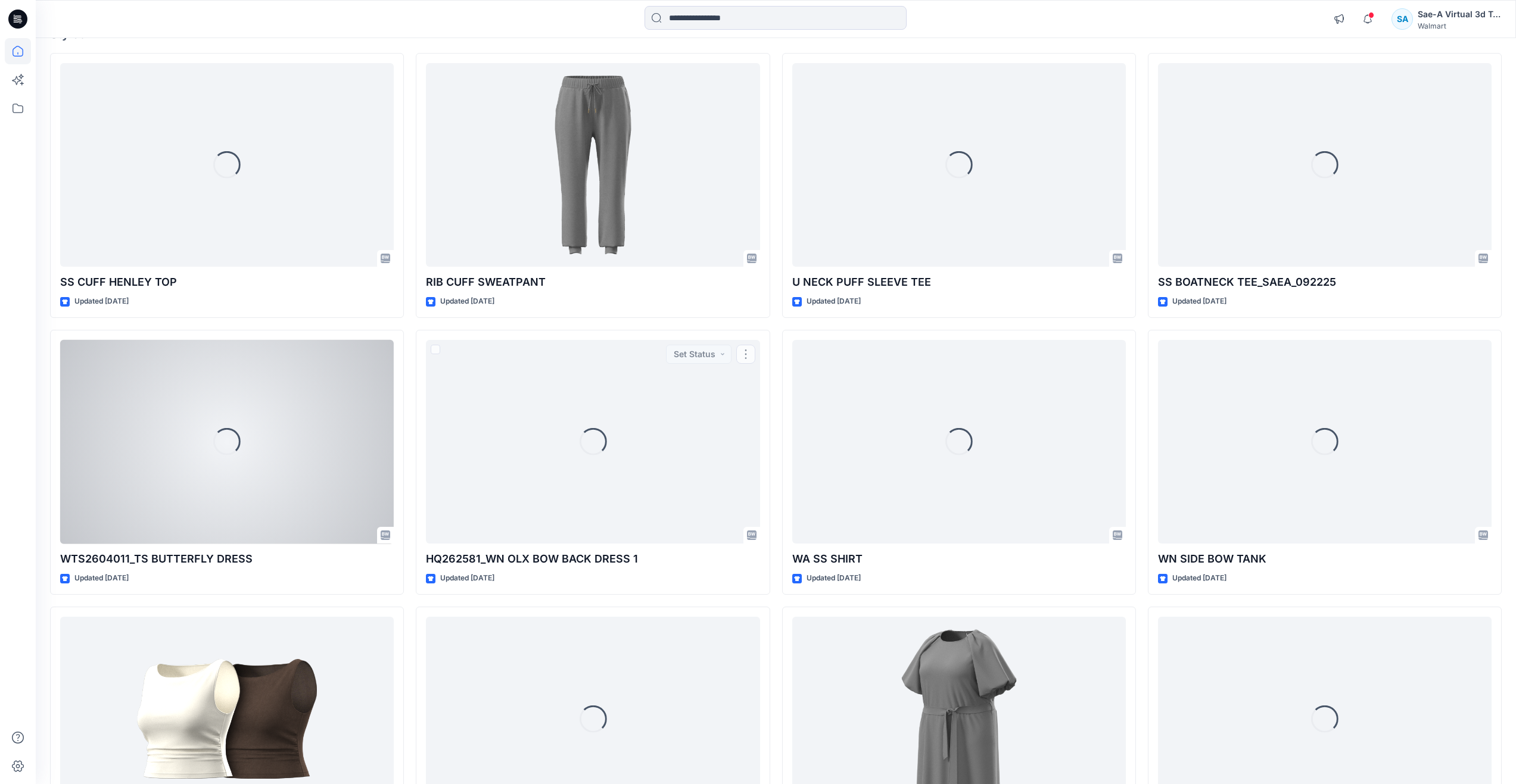
scroll to position [119, 0]
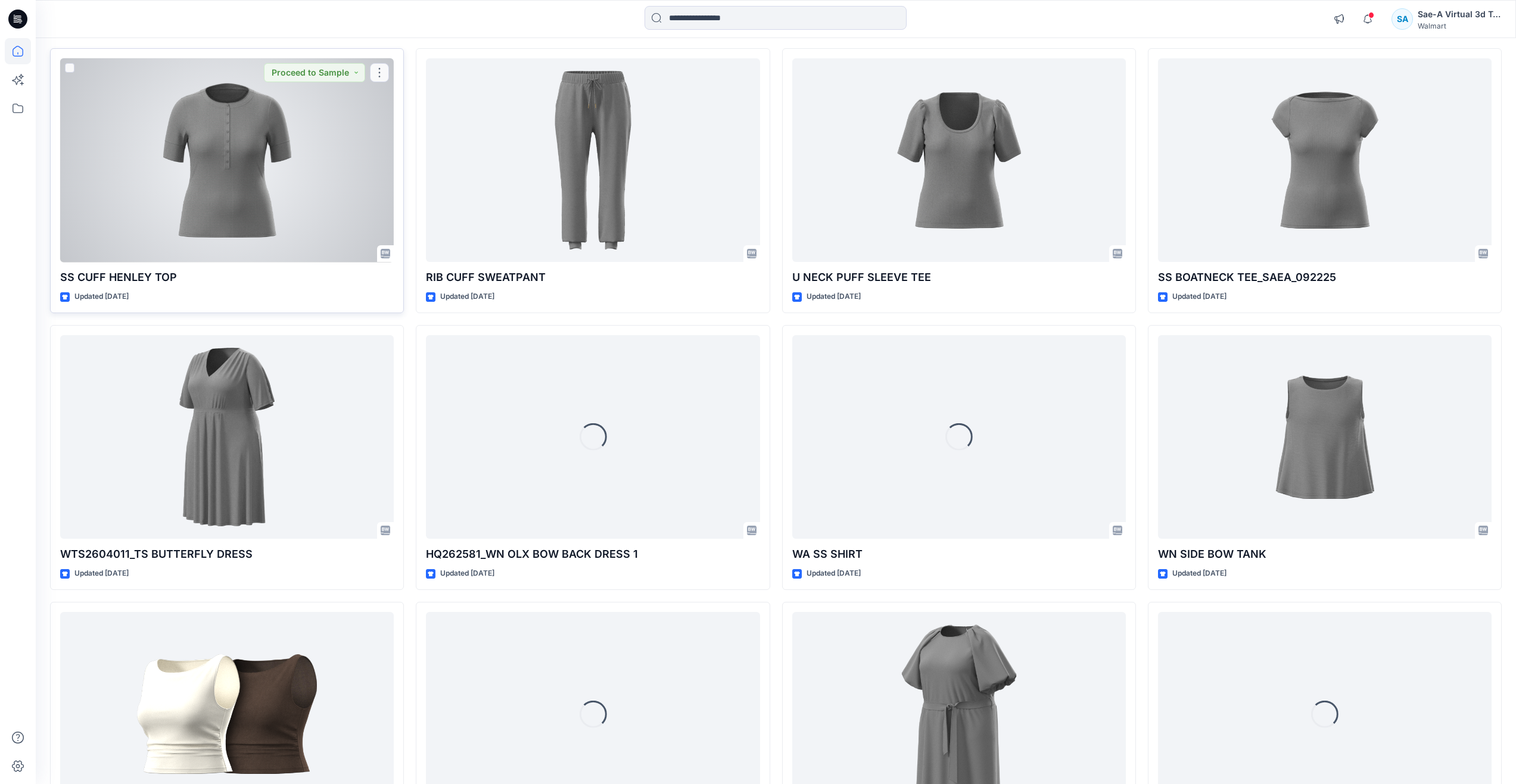
click at [241, 219] on div at bounding box center [227, 161] width 334 height 204
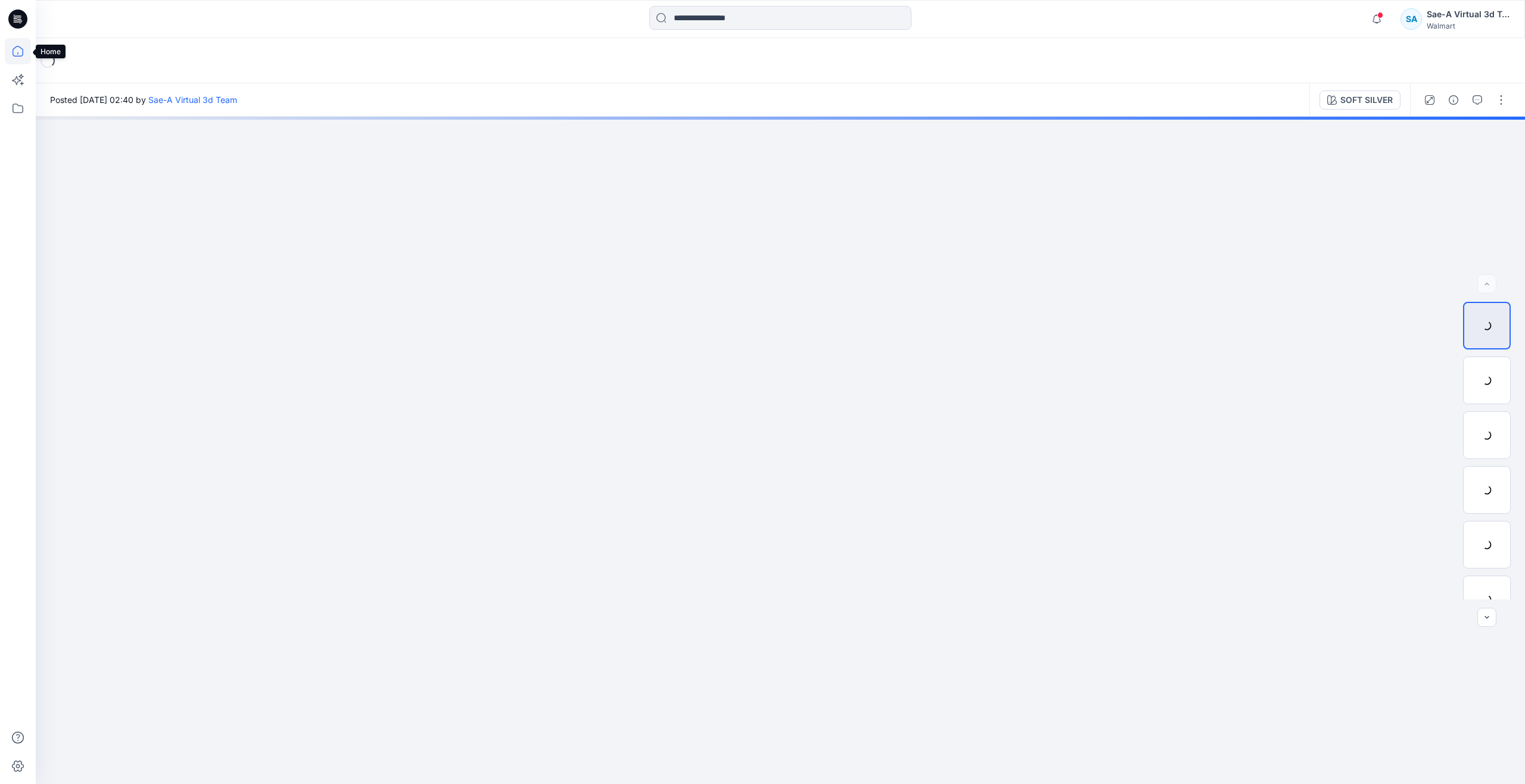
click at [13, 45] on icon at bounding box center [18, 51] width 26 height 26
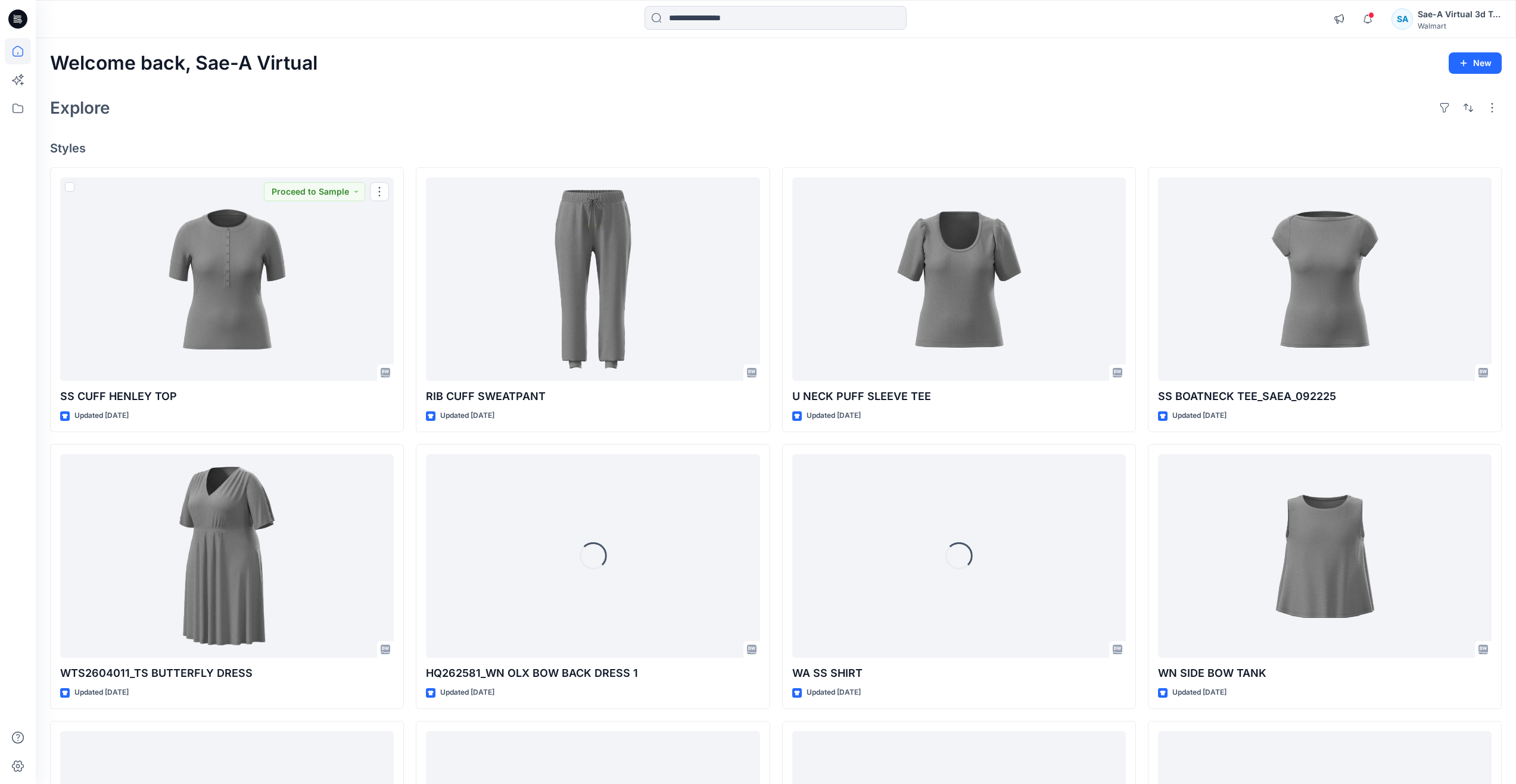
click at [337, 156] on div "Welcome back, Sae-A Virtual New Explore Styles SS CUFF HENLEY TOP Updated 2 day…" at bounding box center [776, 540] width 1480 height 1005
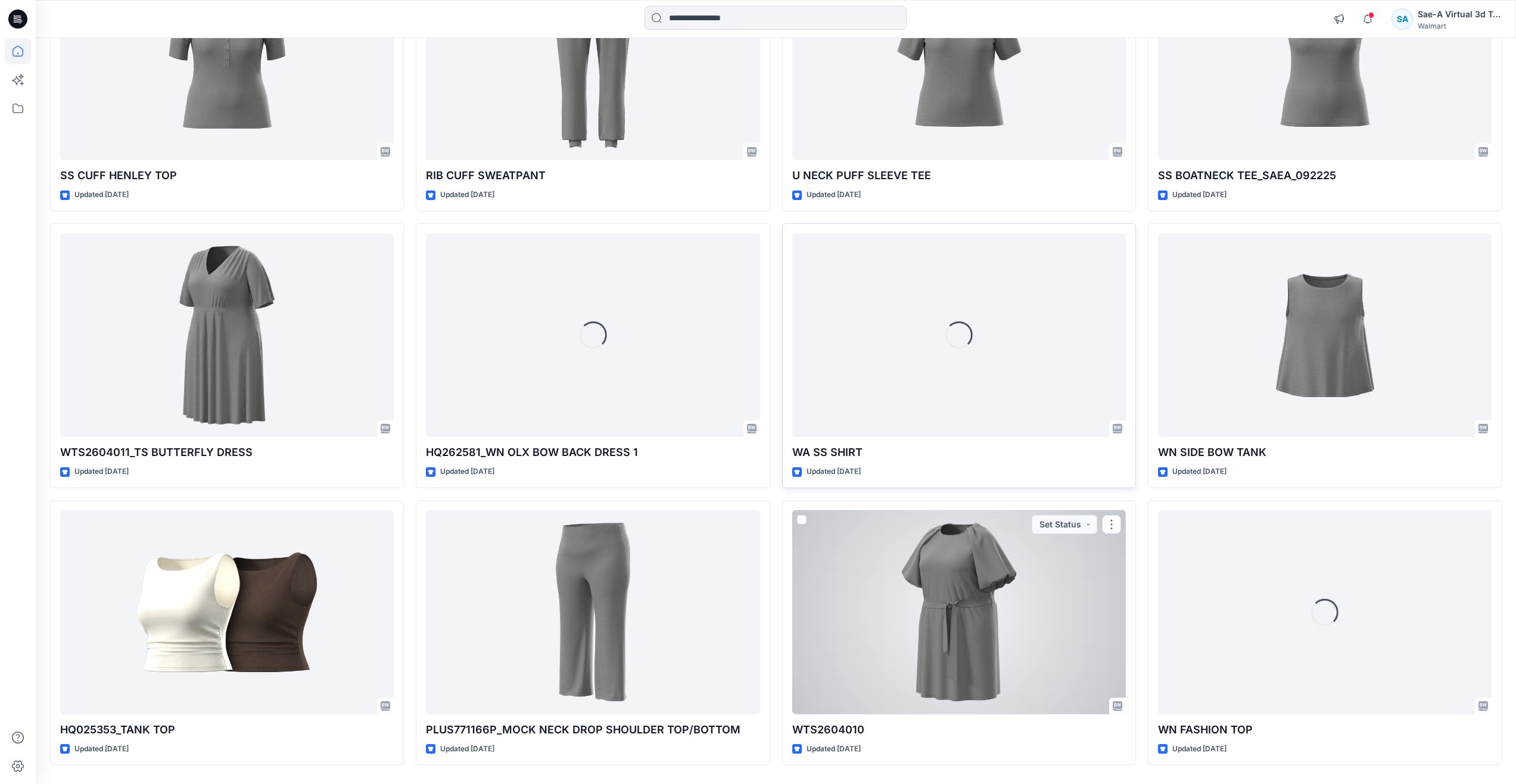
scroll to position [259, 0]
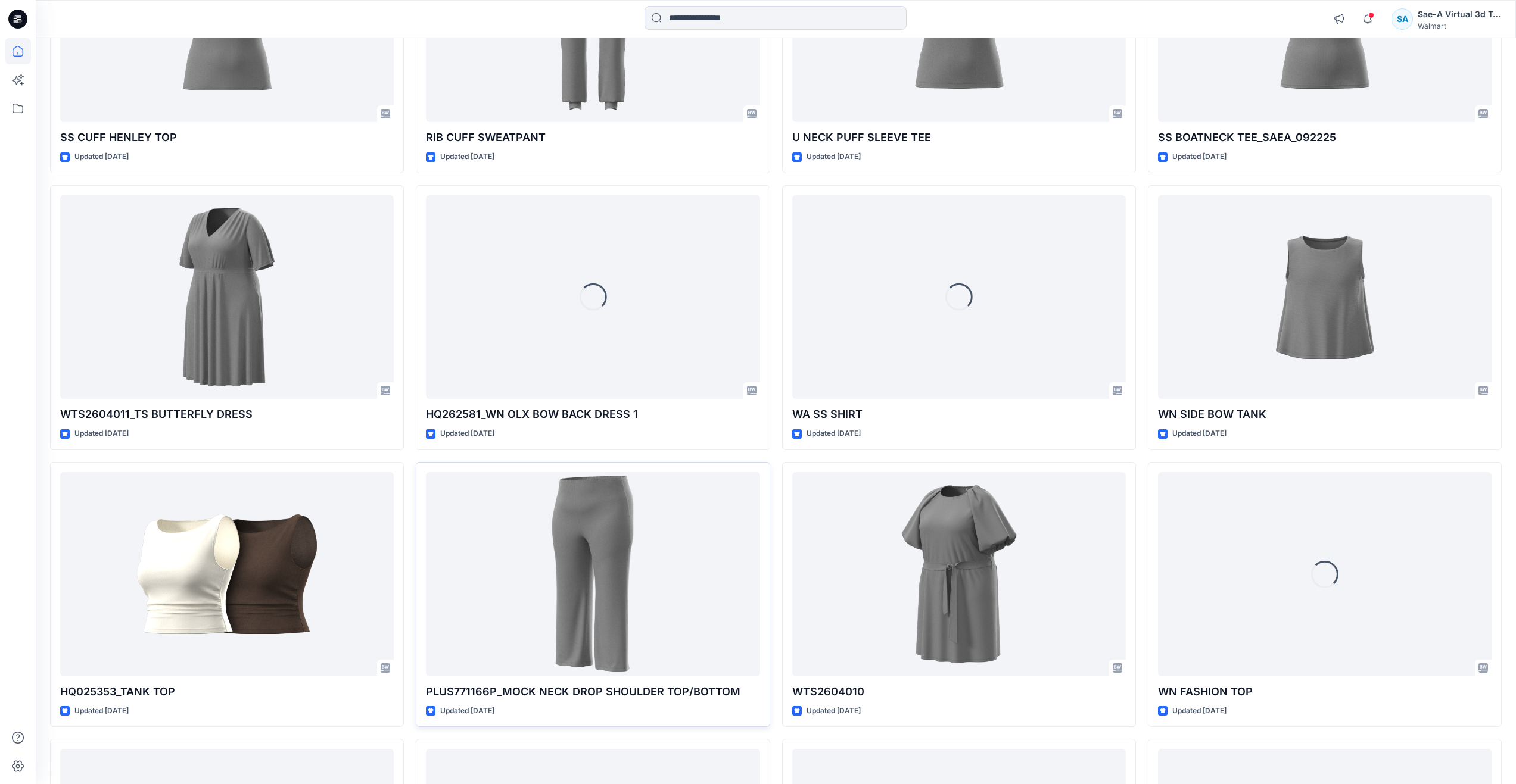
drag, startPoint x: 413, startPoint y: 691, endPoint x: 439, endPoint y: 638, distance: 59.0
click at [413, 691] on div "SS CUFF HENLEY TOP Updated 2 days ago WTS2604011_TS BUTTERFLY DRESS Updated 3 d…" at bounding box center [776, 733] width 1452 height 1650
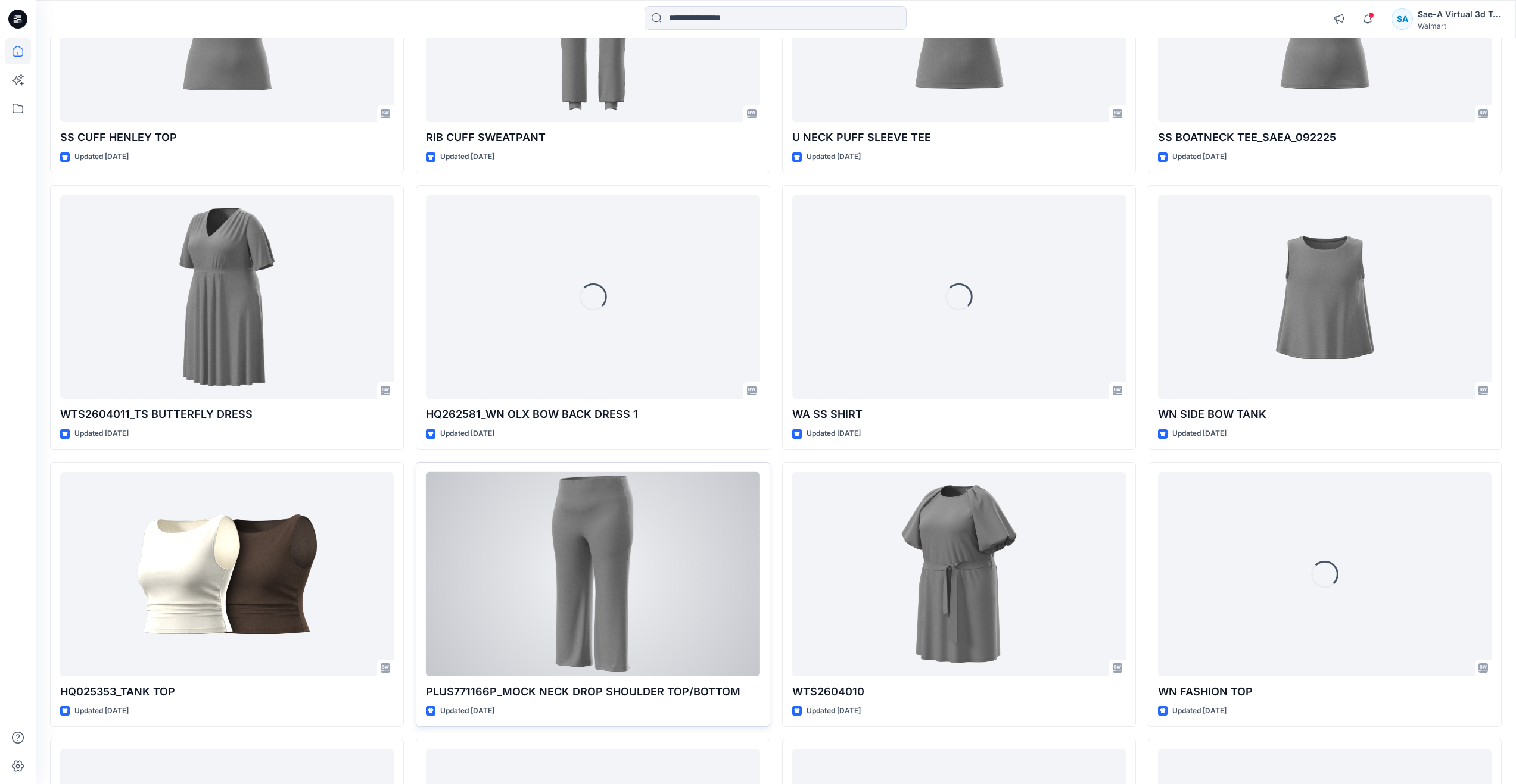
click at [509, 531] on div at bounding box center [593, 574] width 334 height 204
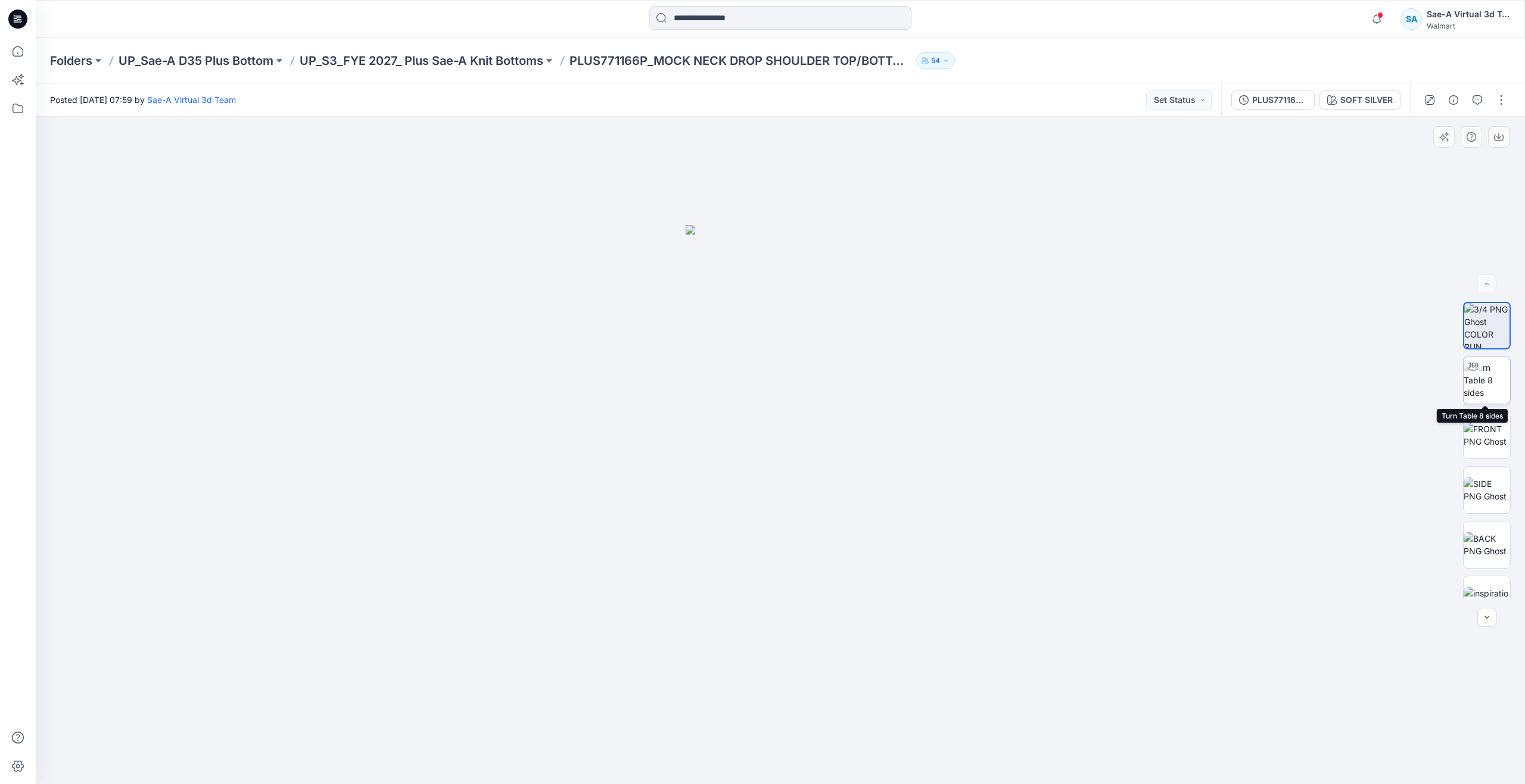
click at [1486, 378] on img at bounding box center [1486, 380] width 46 height 38
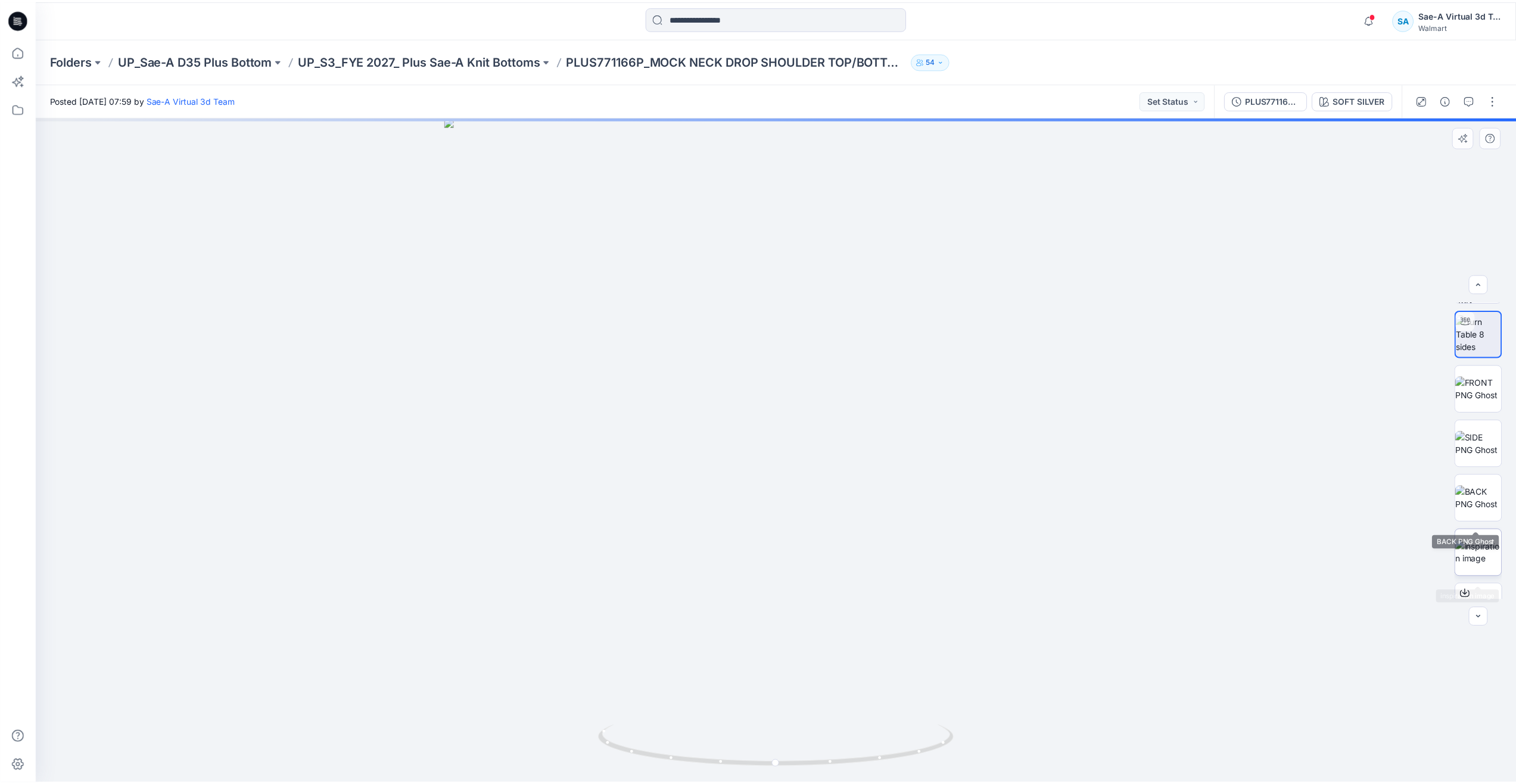
scroll to position [79, 0]
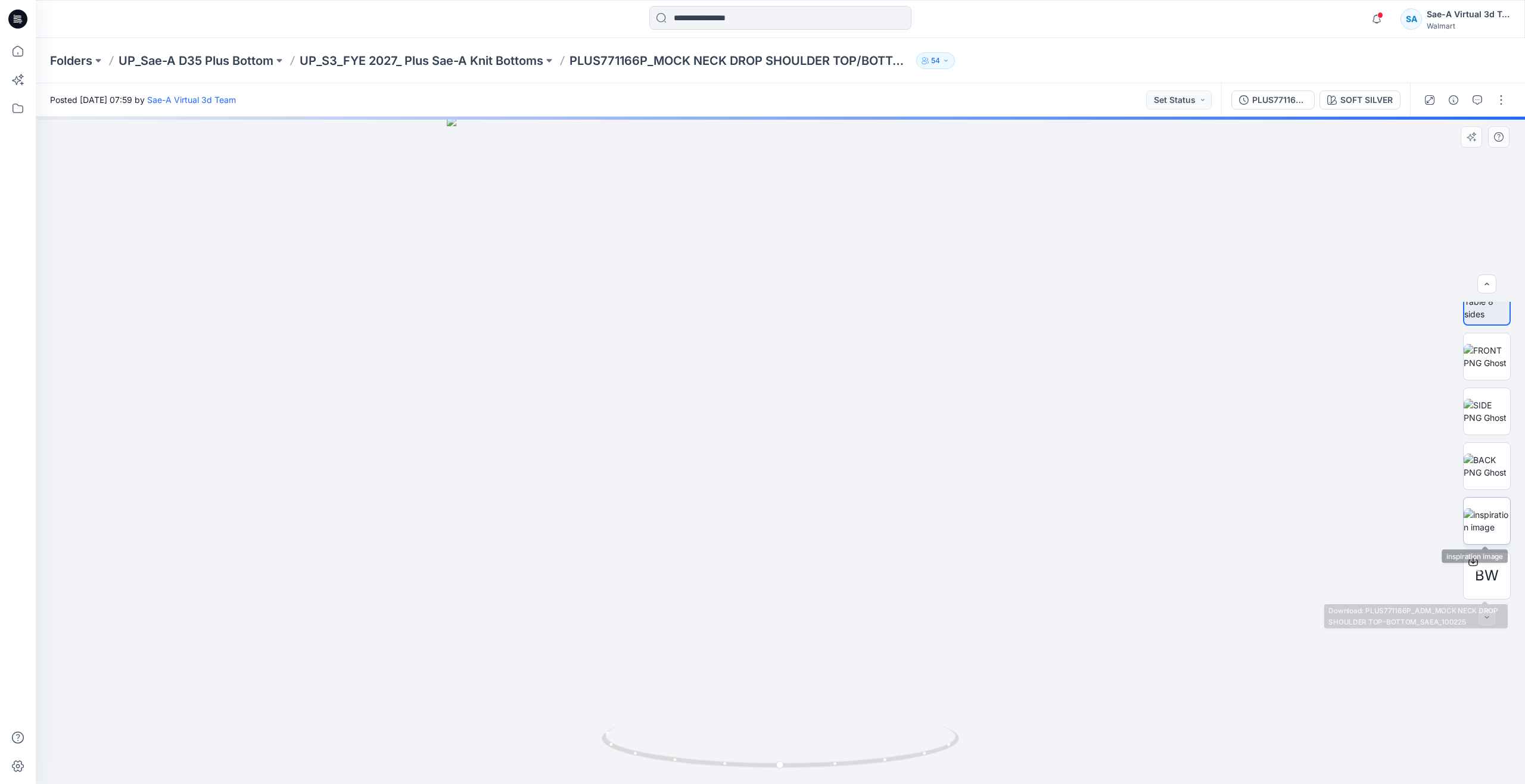
click at [1496, 521] on img at bounding box center [1486, 521] width 46 height 25
click at [15, 51] on icon at bounding box center [18, 51] width 26 height 26
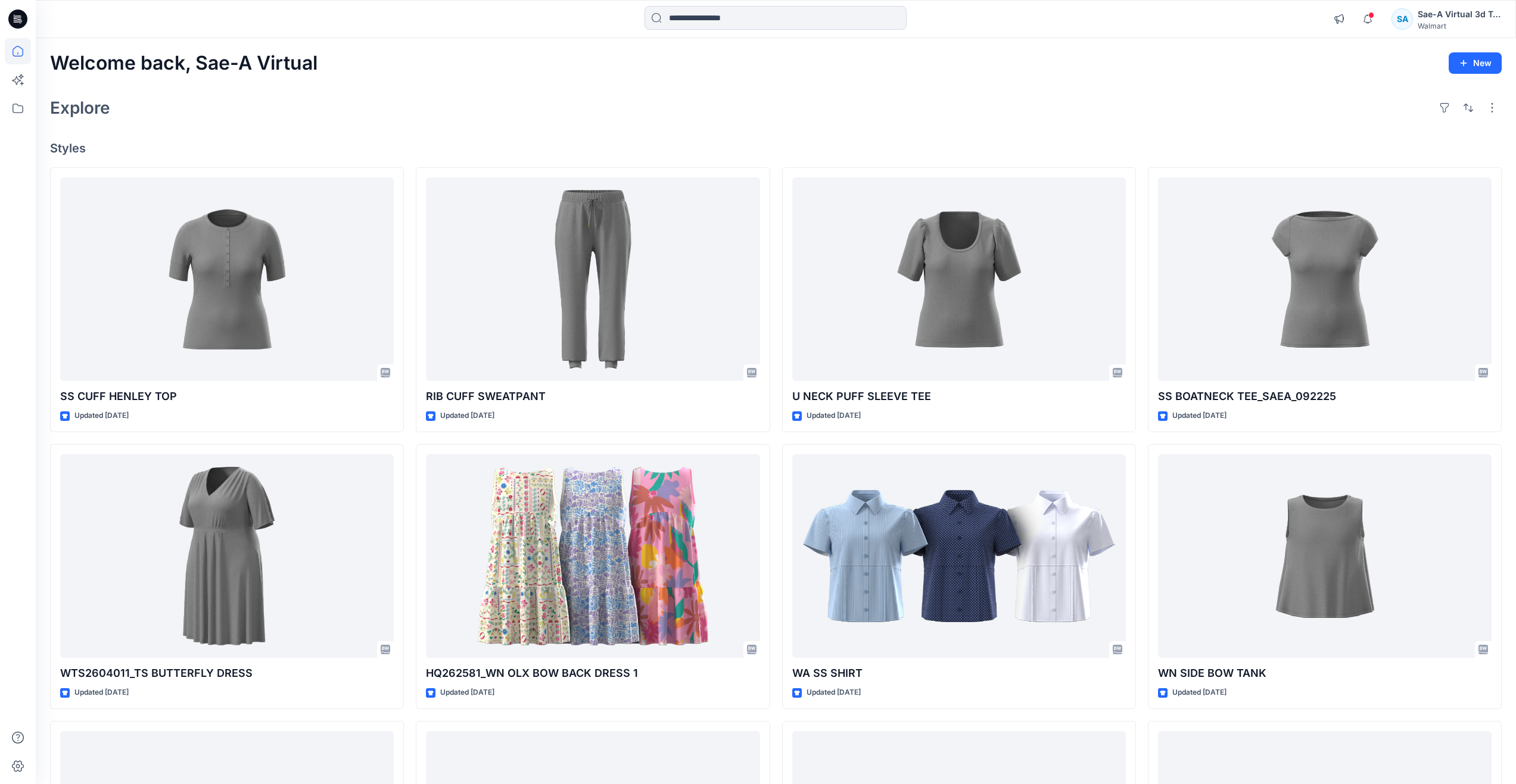
click at [851, 113] on div "Explore" at bounding box center [776, 107] width 1452 height 29
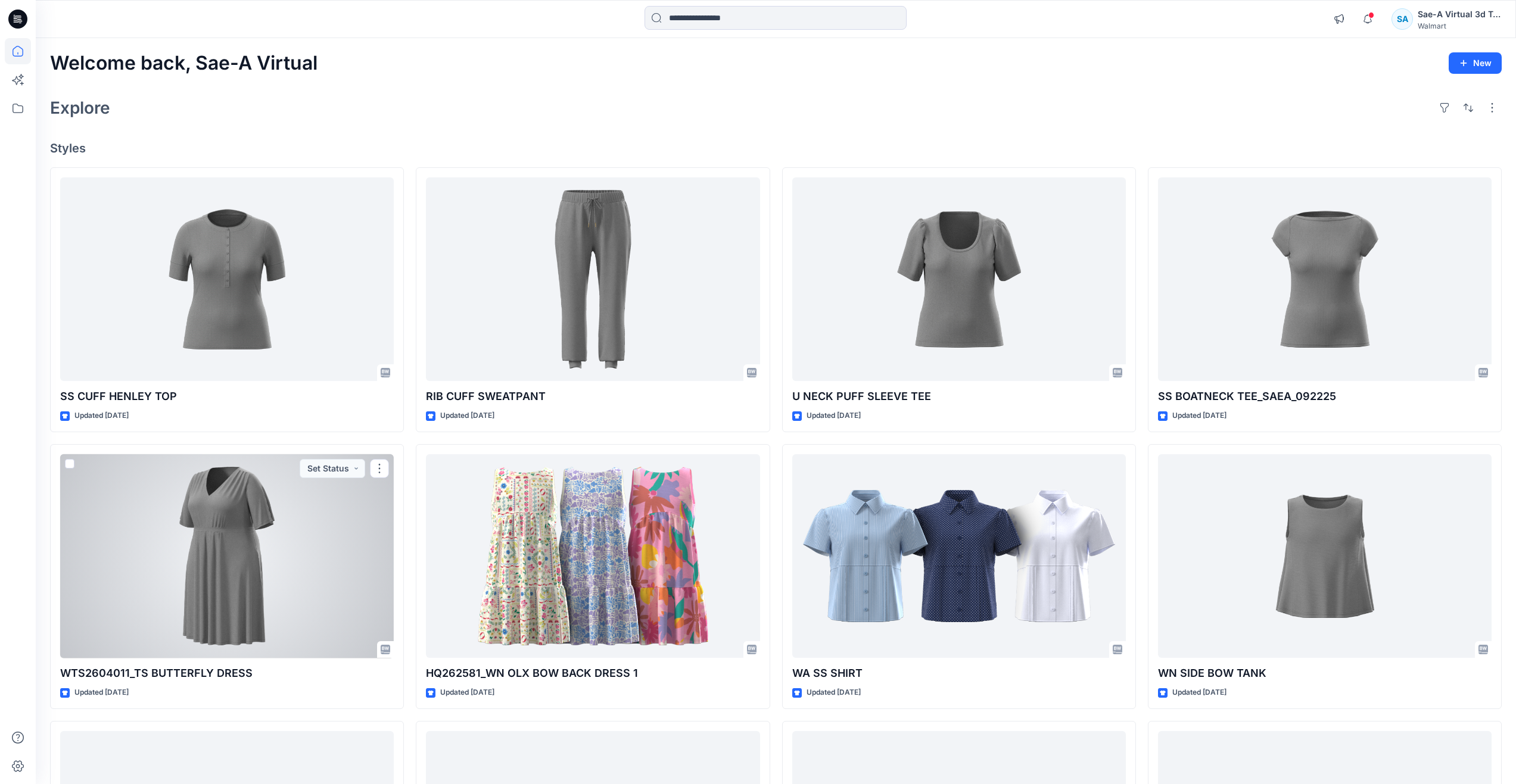
click at [251, 544] on div at bounding box center [227, 556] width 334 height 204
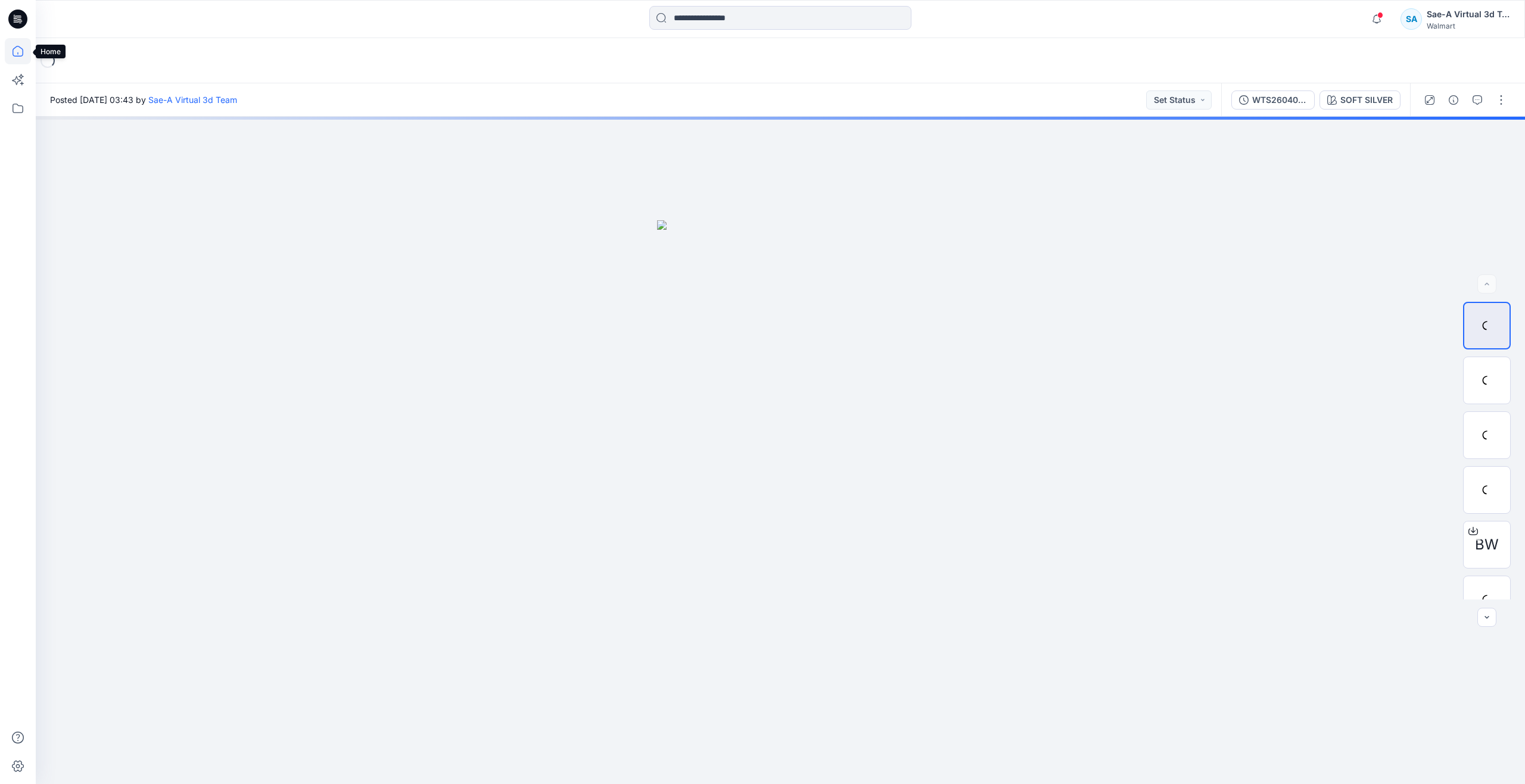
click at [25, 45] on icon at bounding box center [18, 51] width 26 height 26
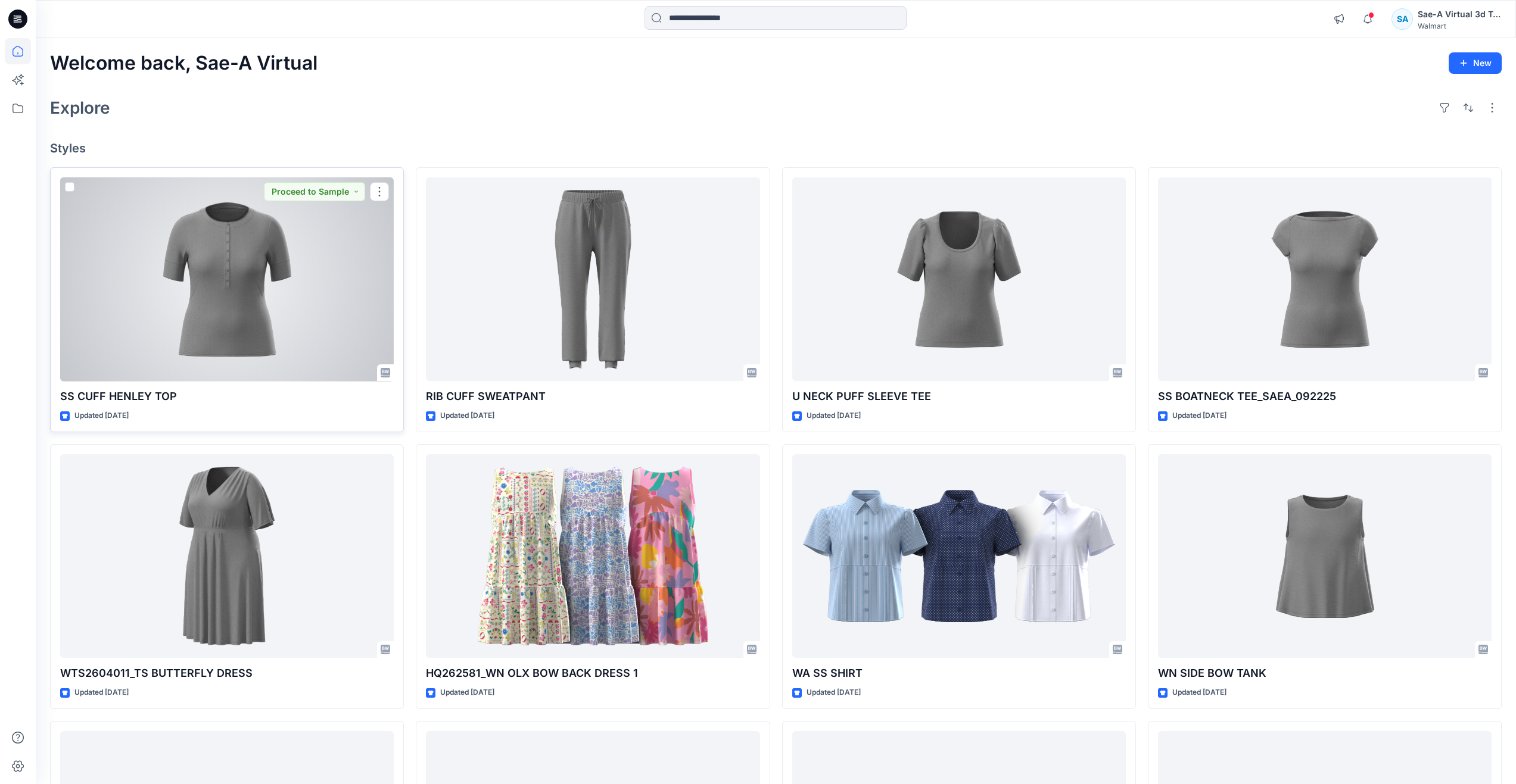
click at [246, 261] on div at bounding box center [227, 280] width 334 height 204
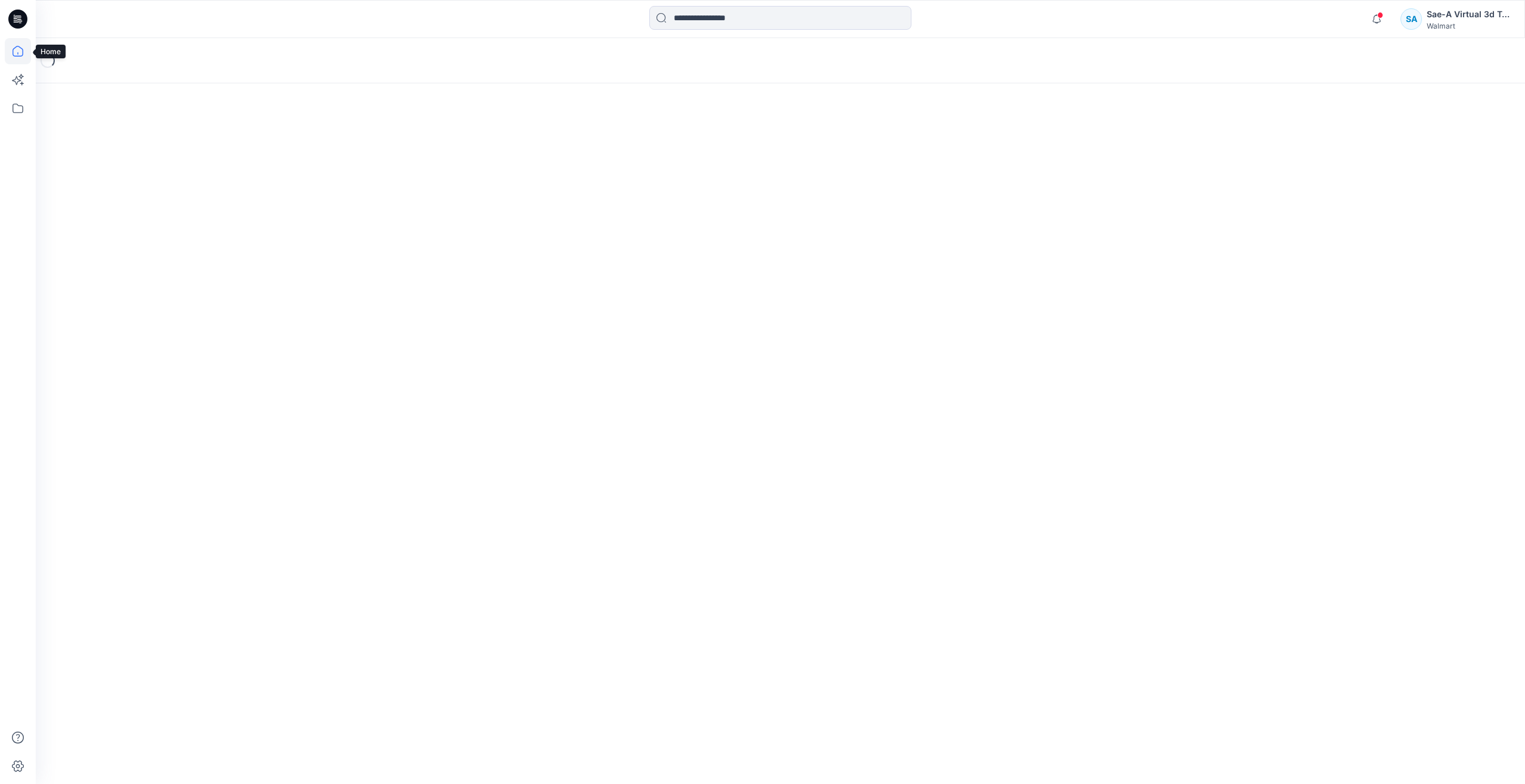
click at [21, 46] on icon at bounding box center [18, 51] width 26 height 26
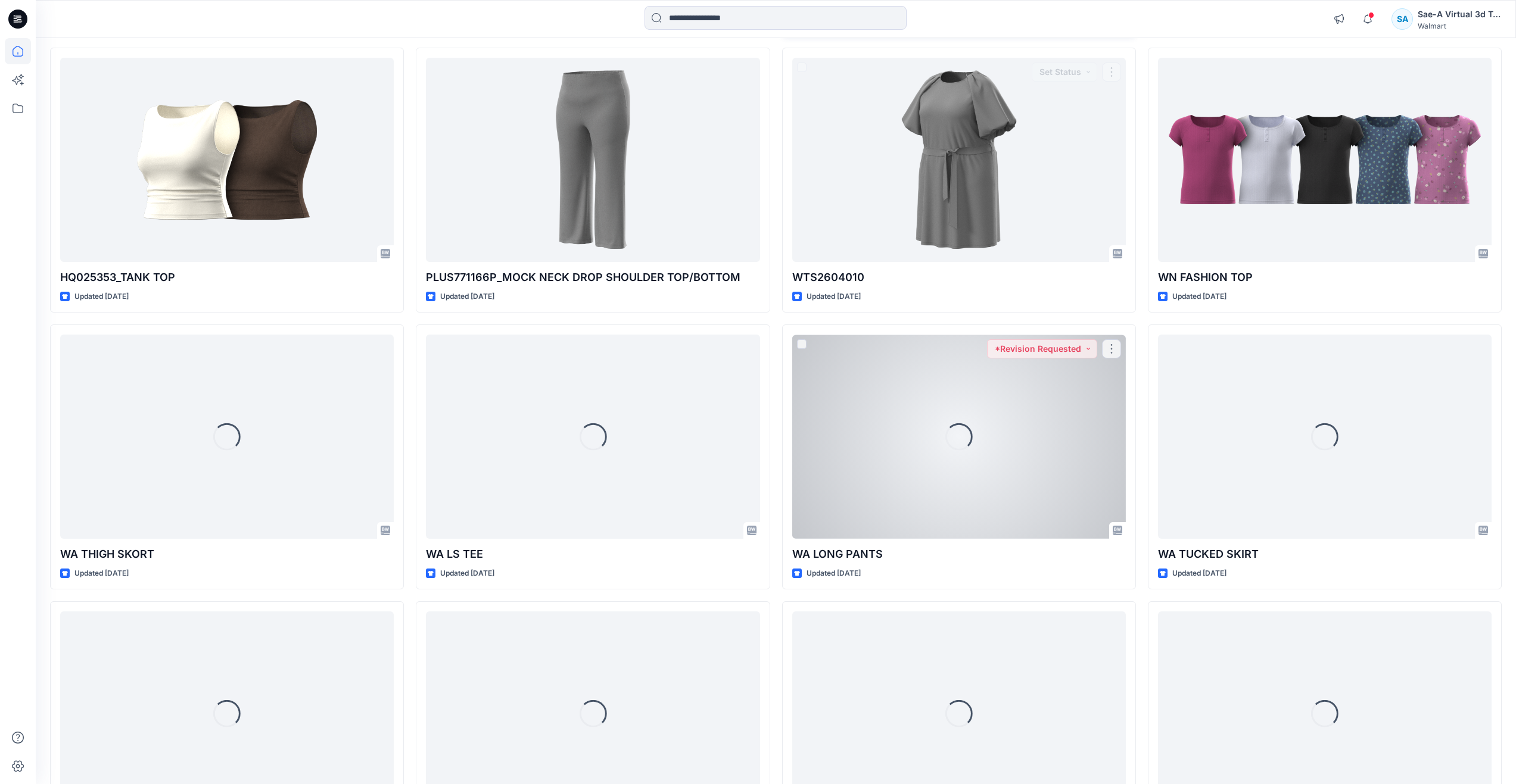
scroll to position [676, 0]
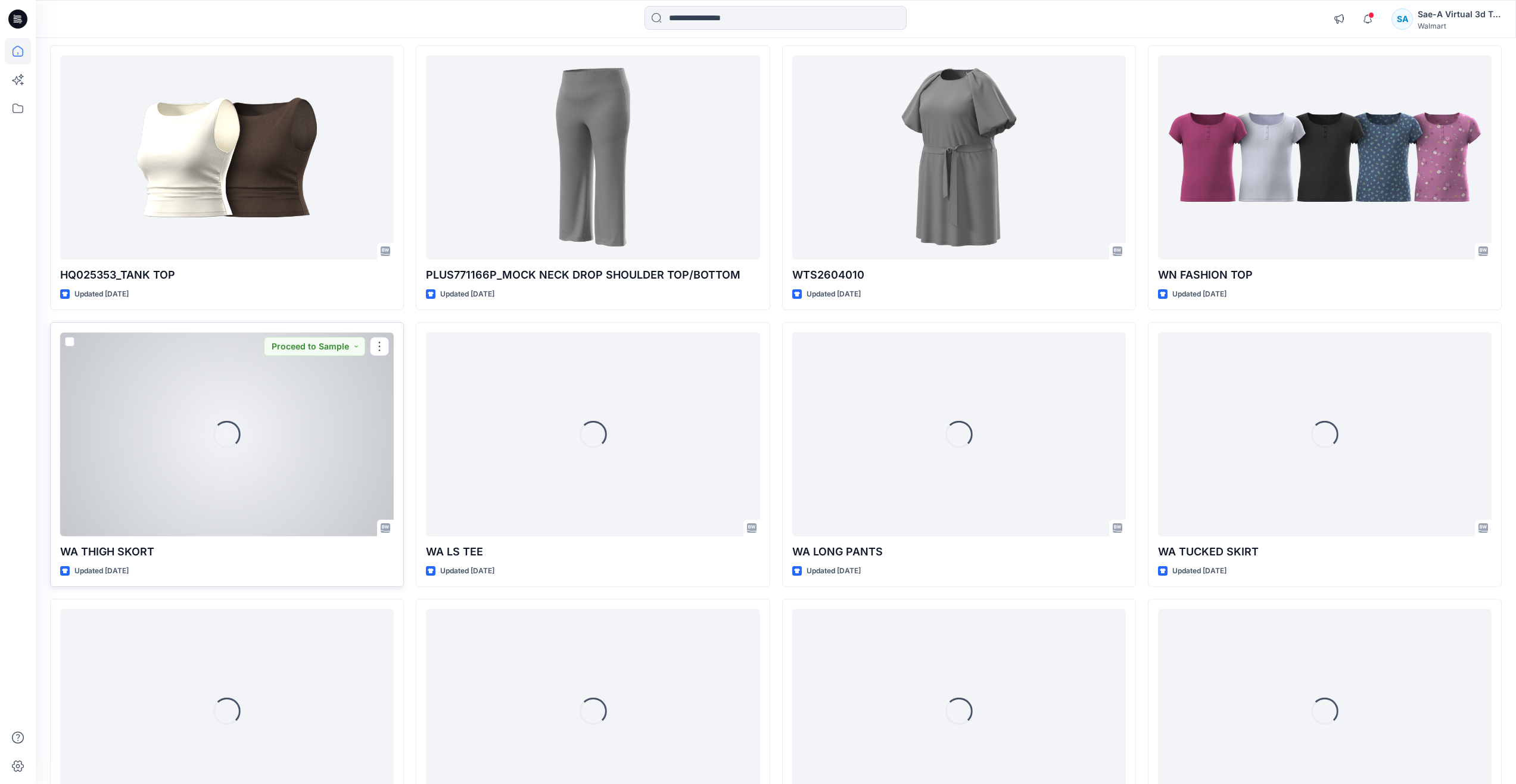
click at [223, 443] on div "Loading..." at bounding box center [226, 434] width 27 height 27
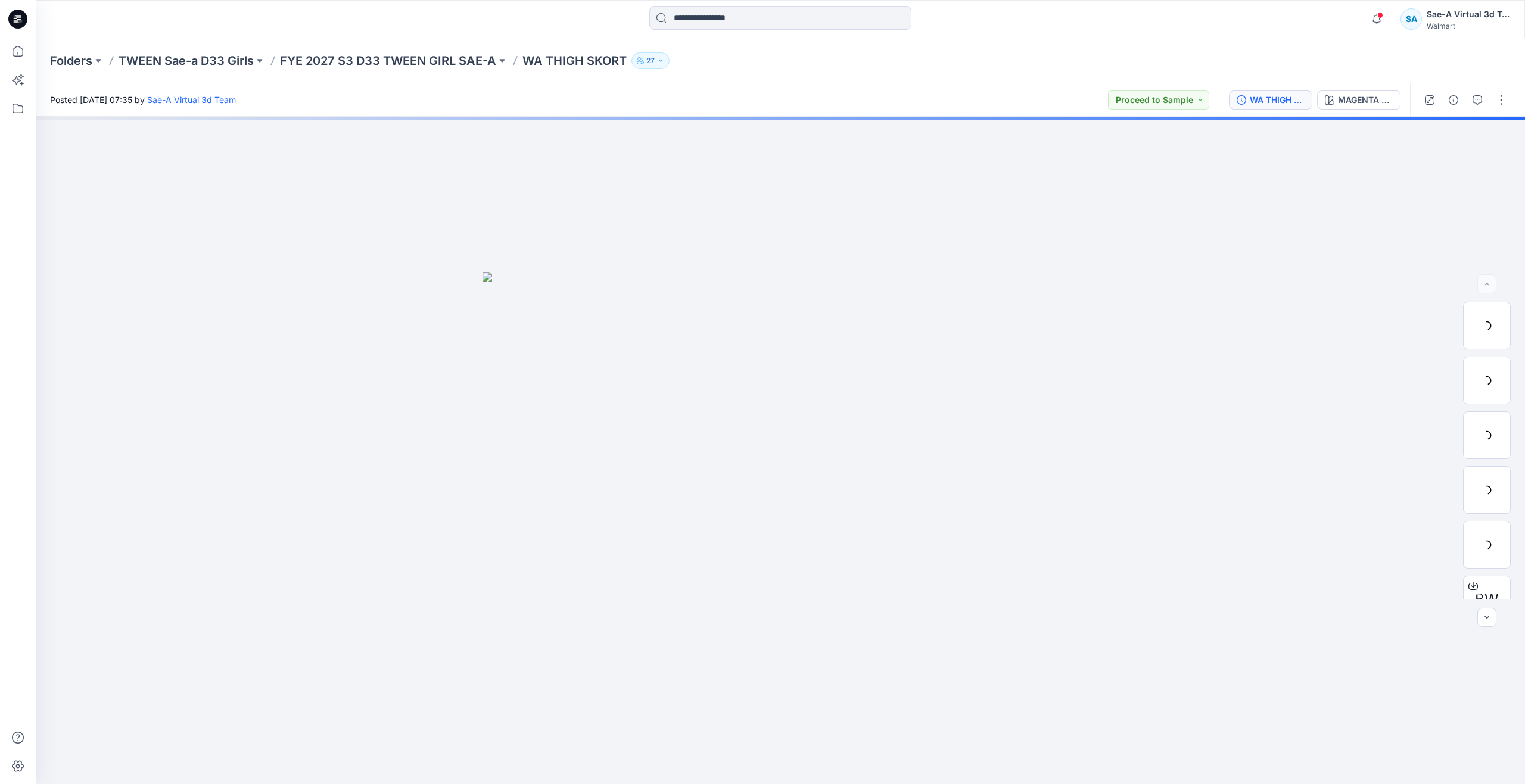
click at [1231, 101] on button "WA THIGH SKORT_REV1_FULL COLORWAYS" at bounding box center [1270, 100] width 83 height 19
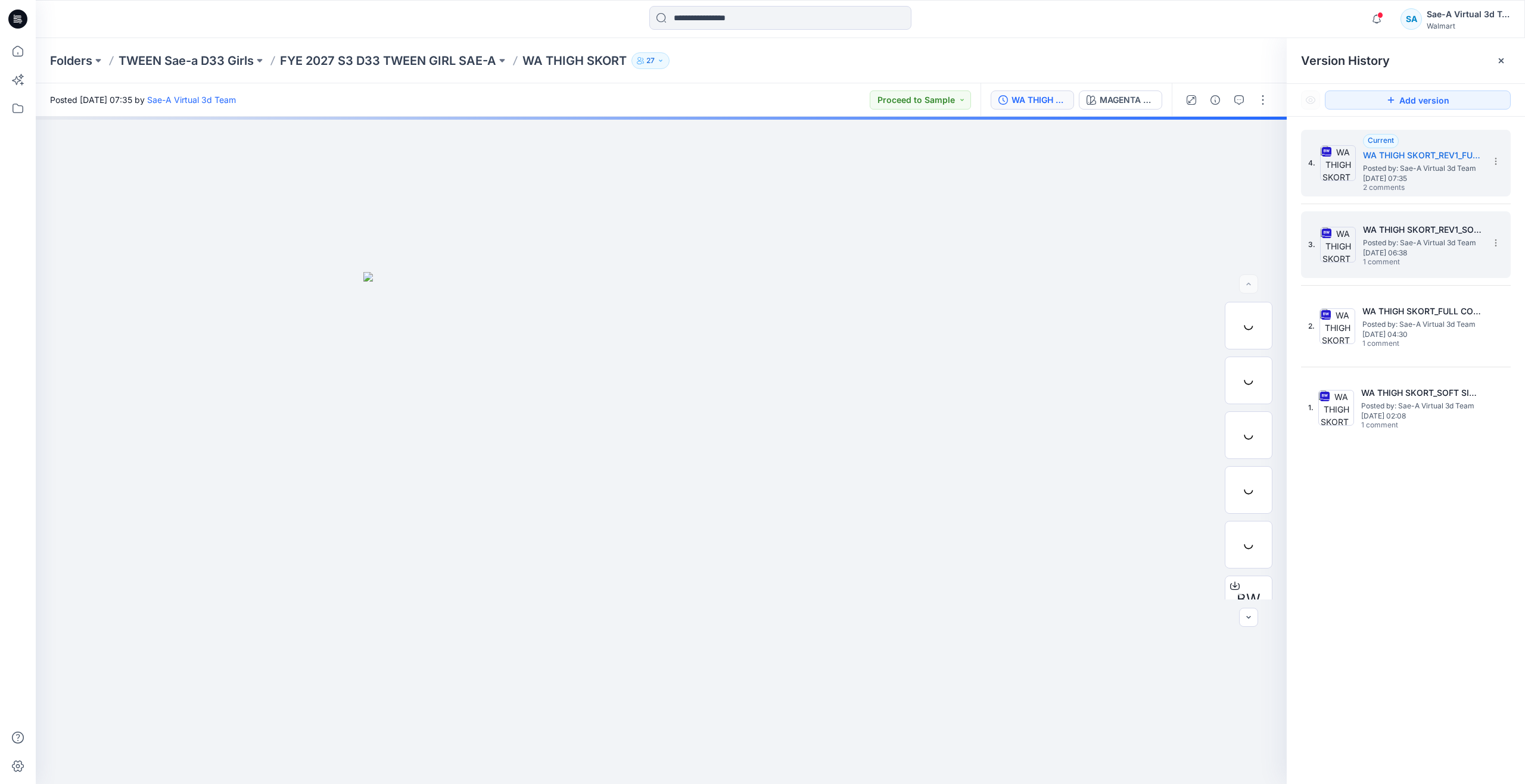
click at [1408, 260] on span "1 comment" at bounding box center [1404, 263] width 83 height 9
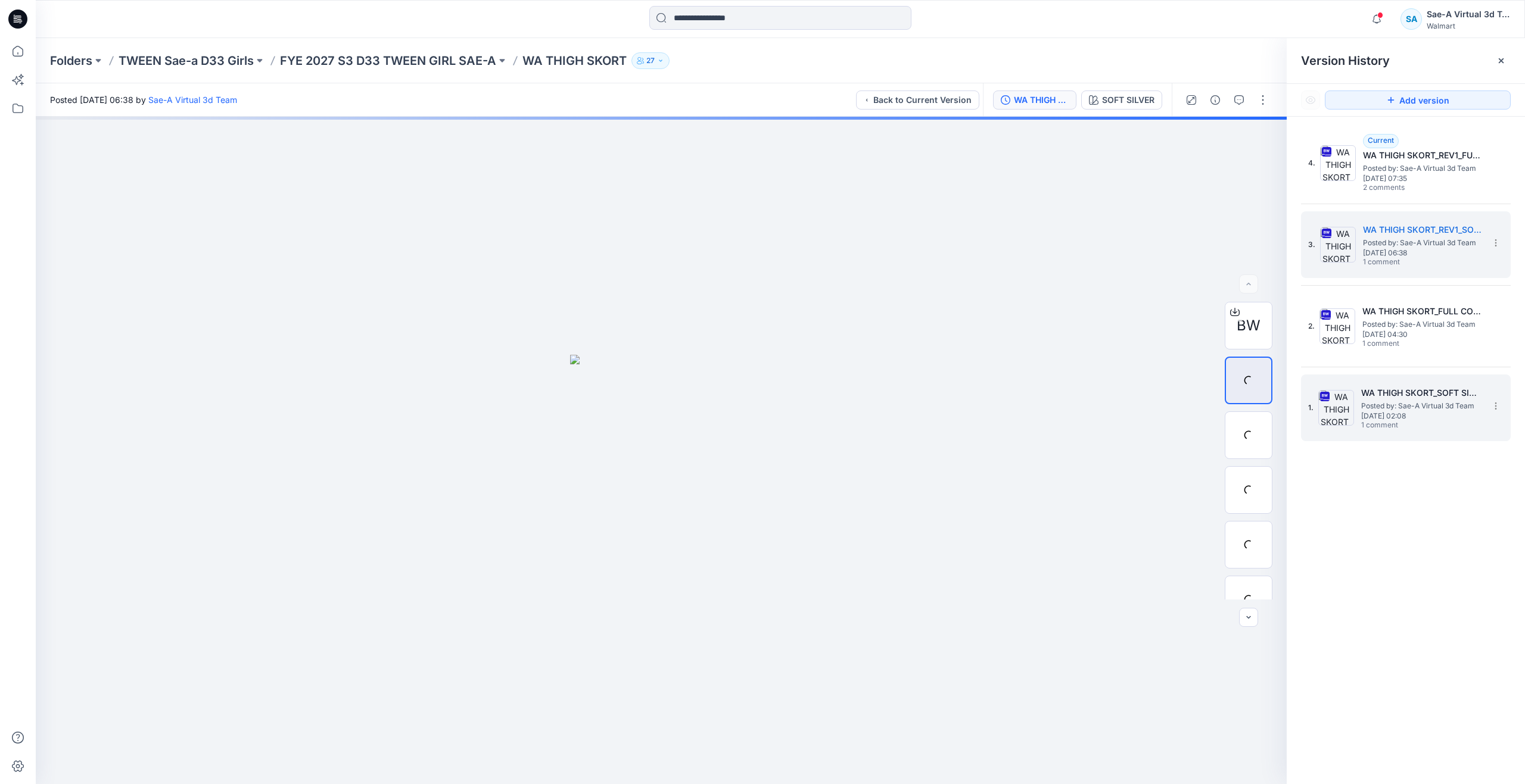
click at [1365, 414] on span "Thursday, September 25, 2025 02:08" at bounding box center [1421, 416] width 119 height 8
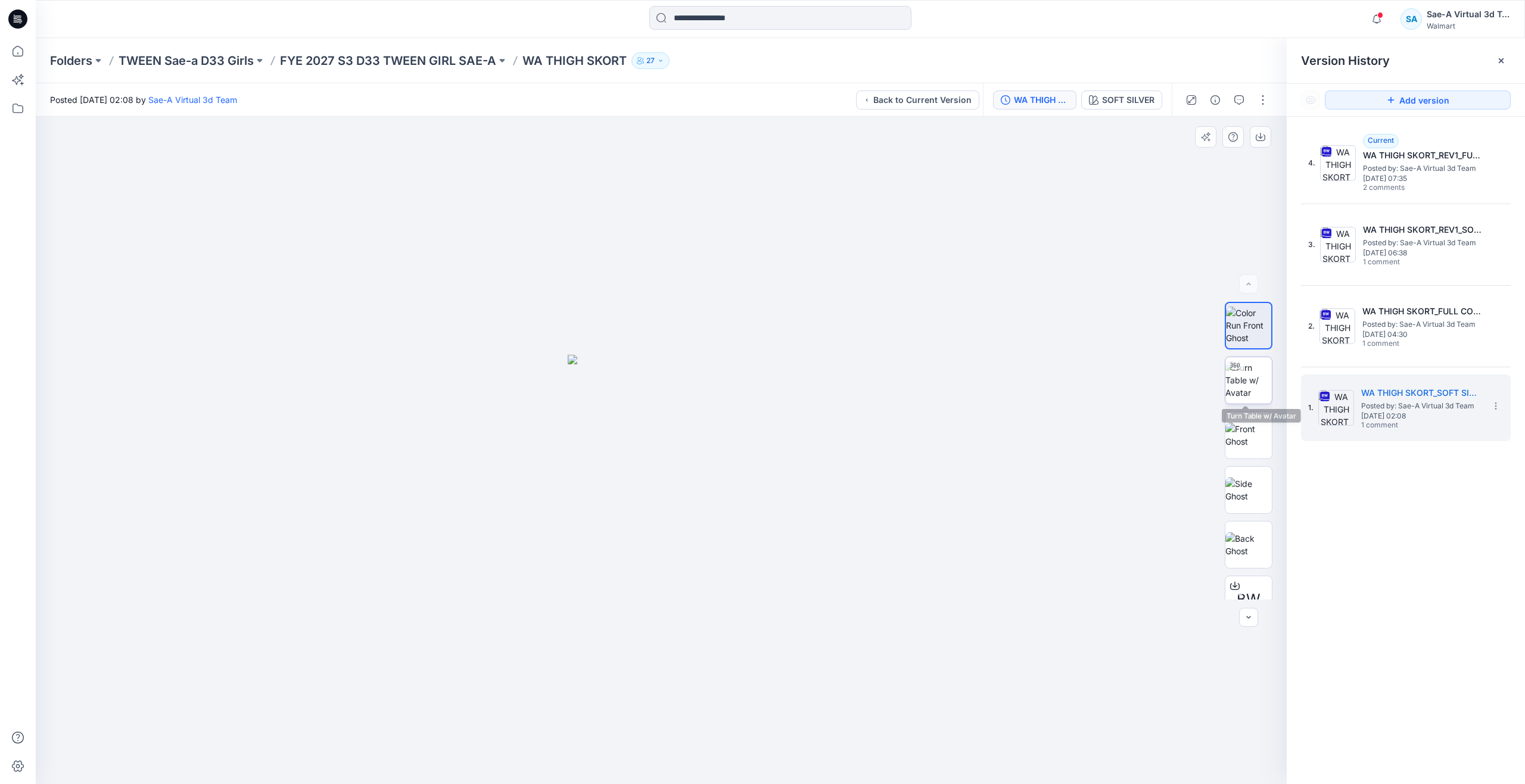
click at [1234, 382] on img at bounding box center [1248, 380] width 46 height 38
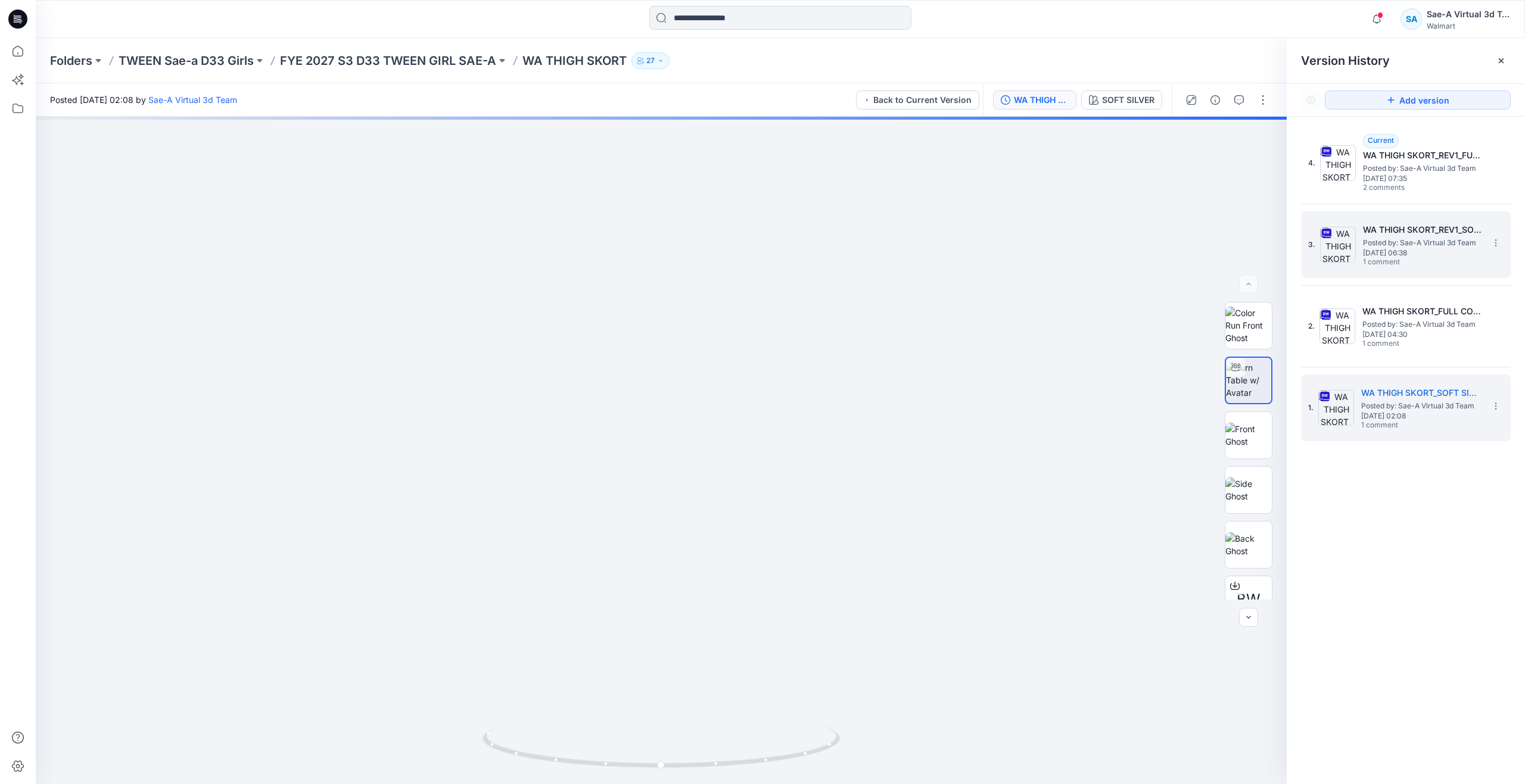
click at [1372, 248] on span "Posted by: Sae-A Virtual 3d Team" at bounding box center [1422, 243] width 119 height 12
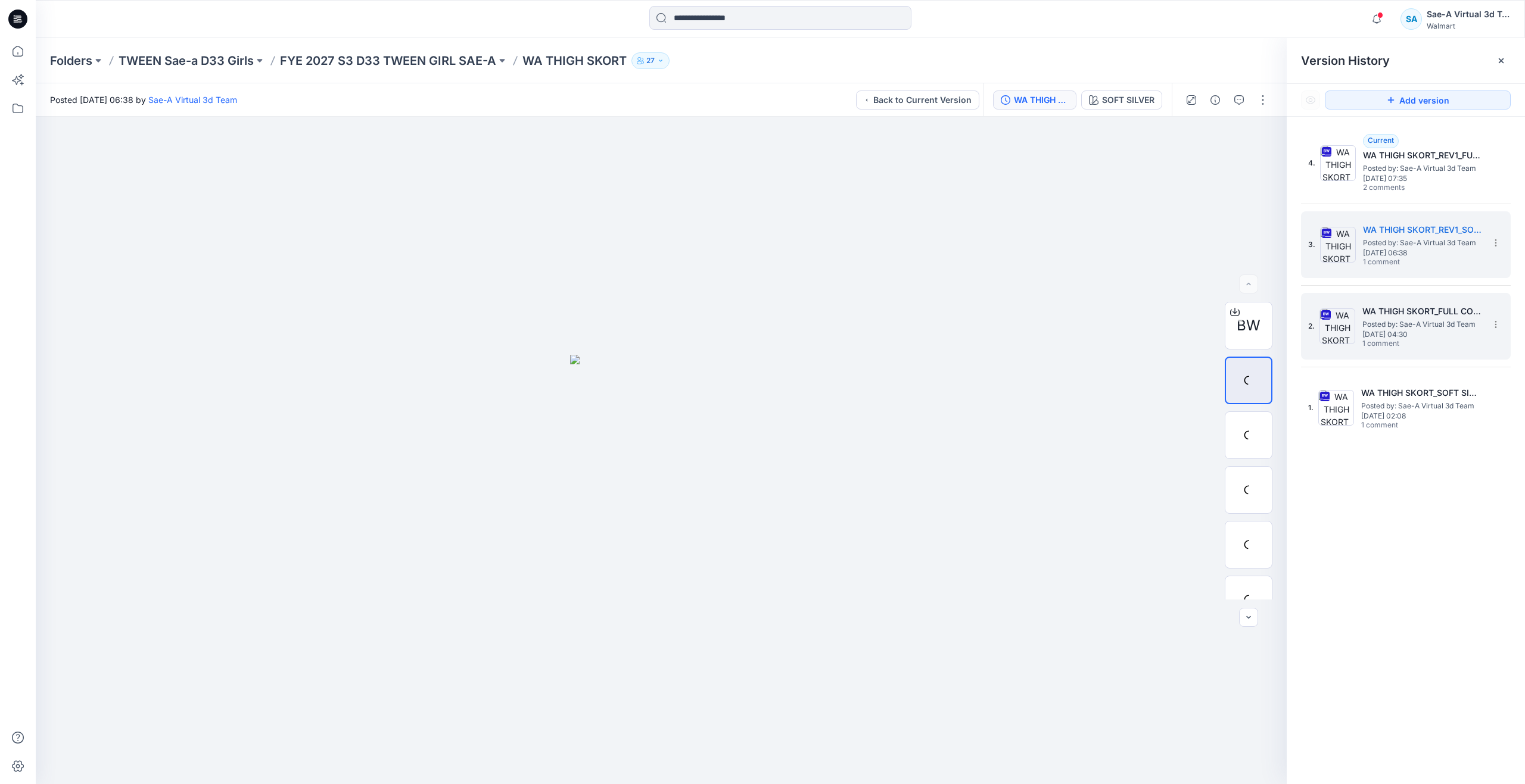
click at [1392, 333] on span "Thursday, September 25, 2025 04:30" at bounding box center [1421, 334] width 119 height 8
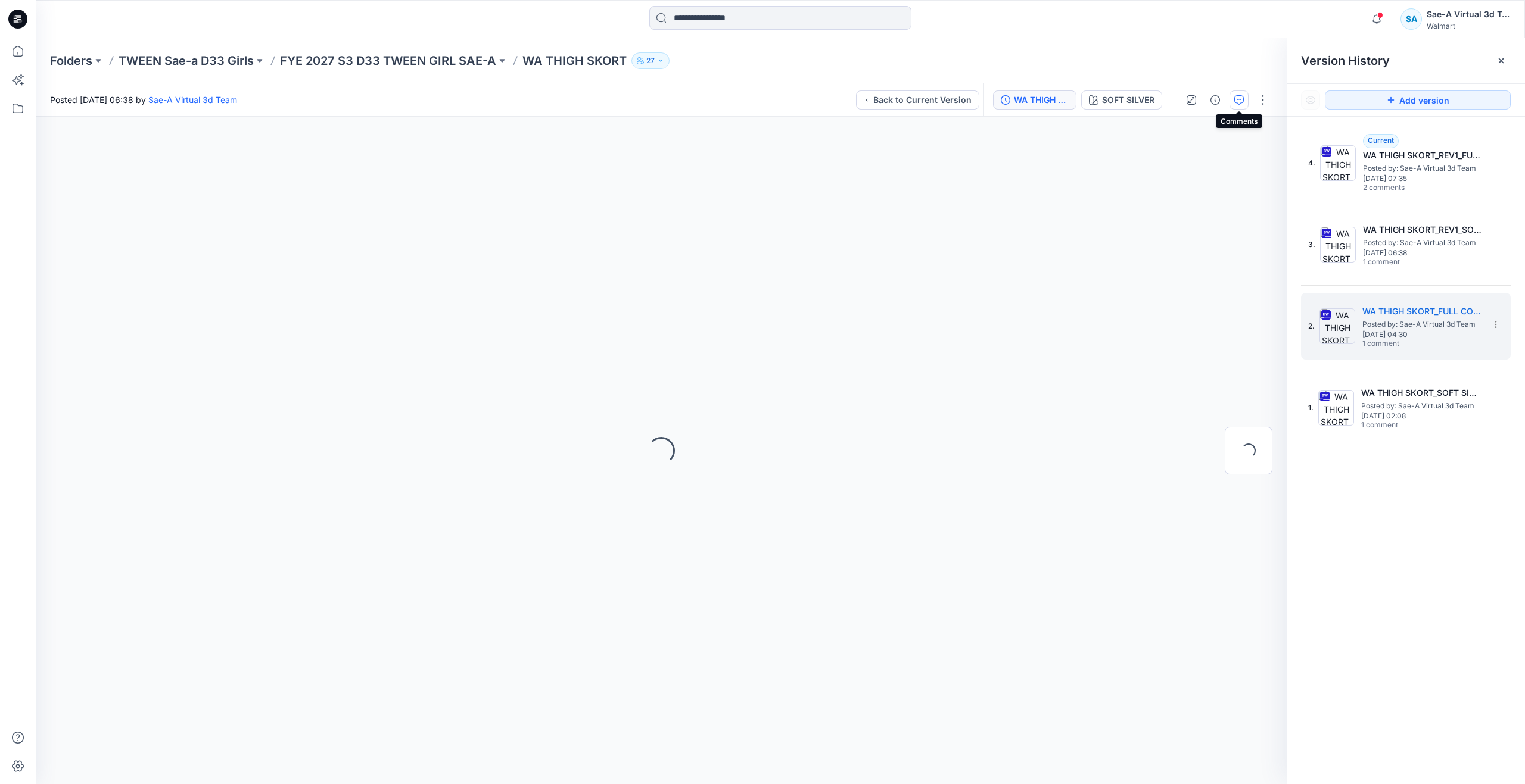
click at [1238, 103] on icon "button" at bounding box center [1238, 100] width 9 height 9
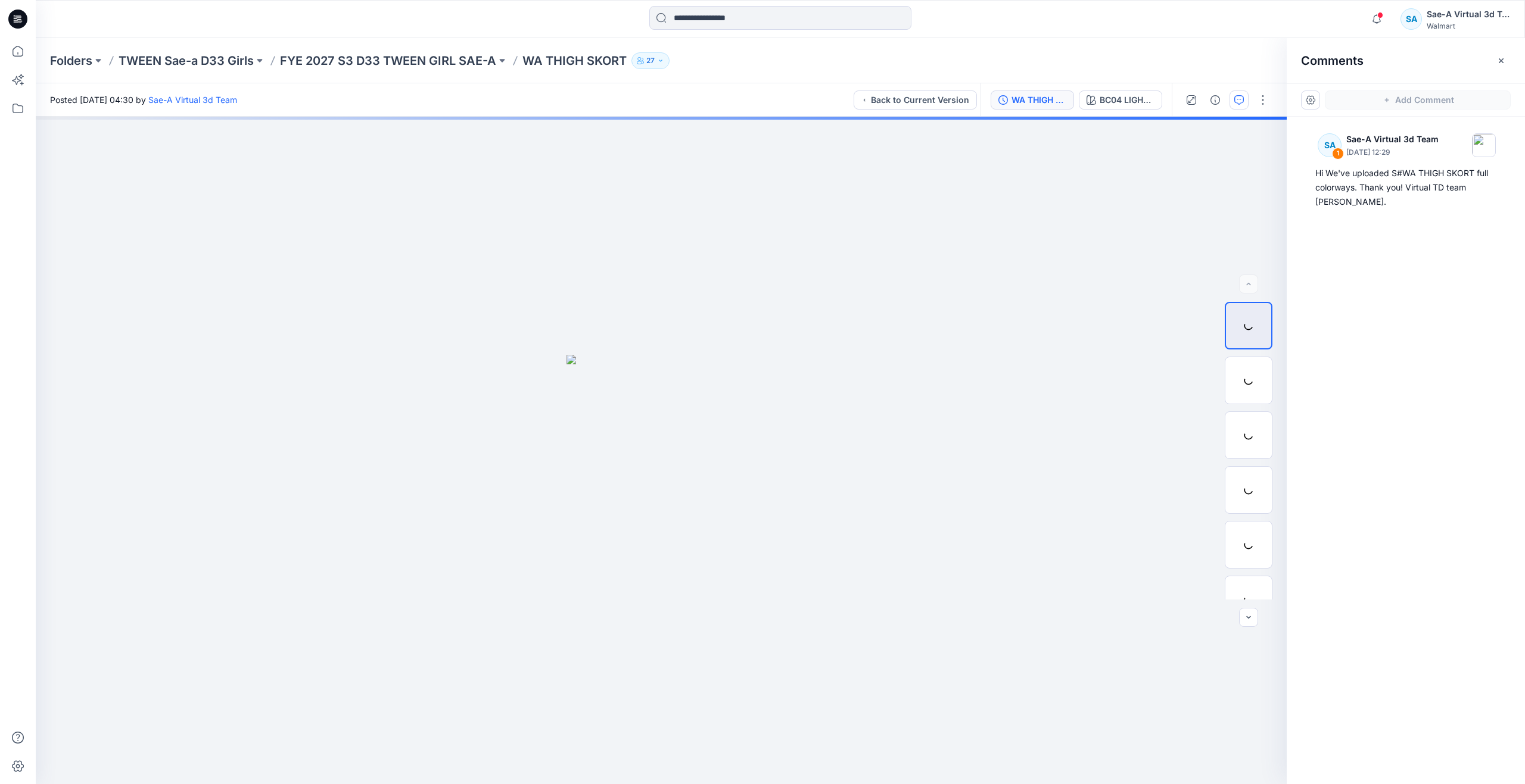
click at [1034, 105] on div "WA THIGH SKORT_FULL COLORWAYS" at bounding box center [1038, 100] width 55 height 13
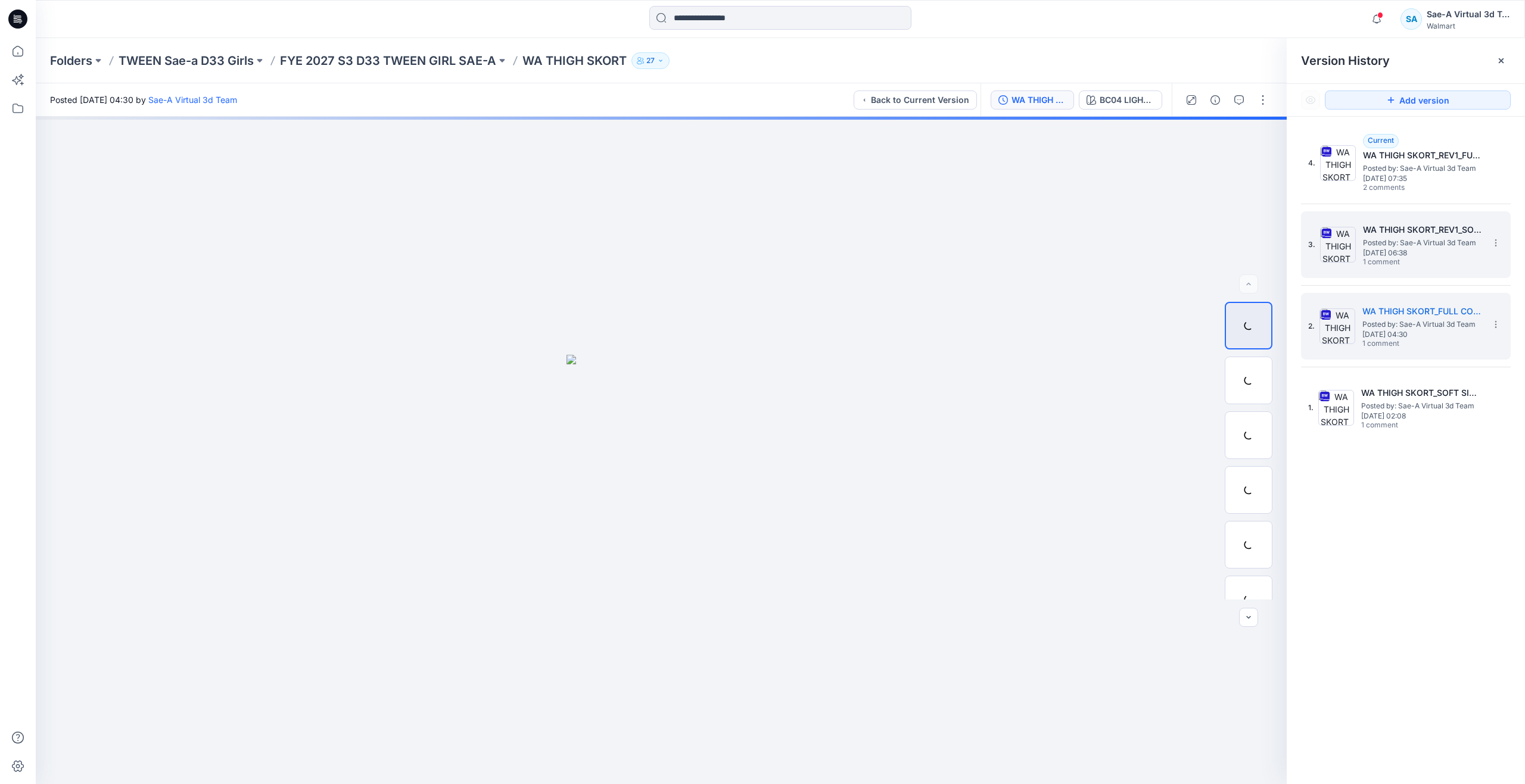
click at [1369, 234] on h5 "WA THIGH SKORT_REV1_SOFT SILVER" at bounding box center [1422, 229] width 119 height 15
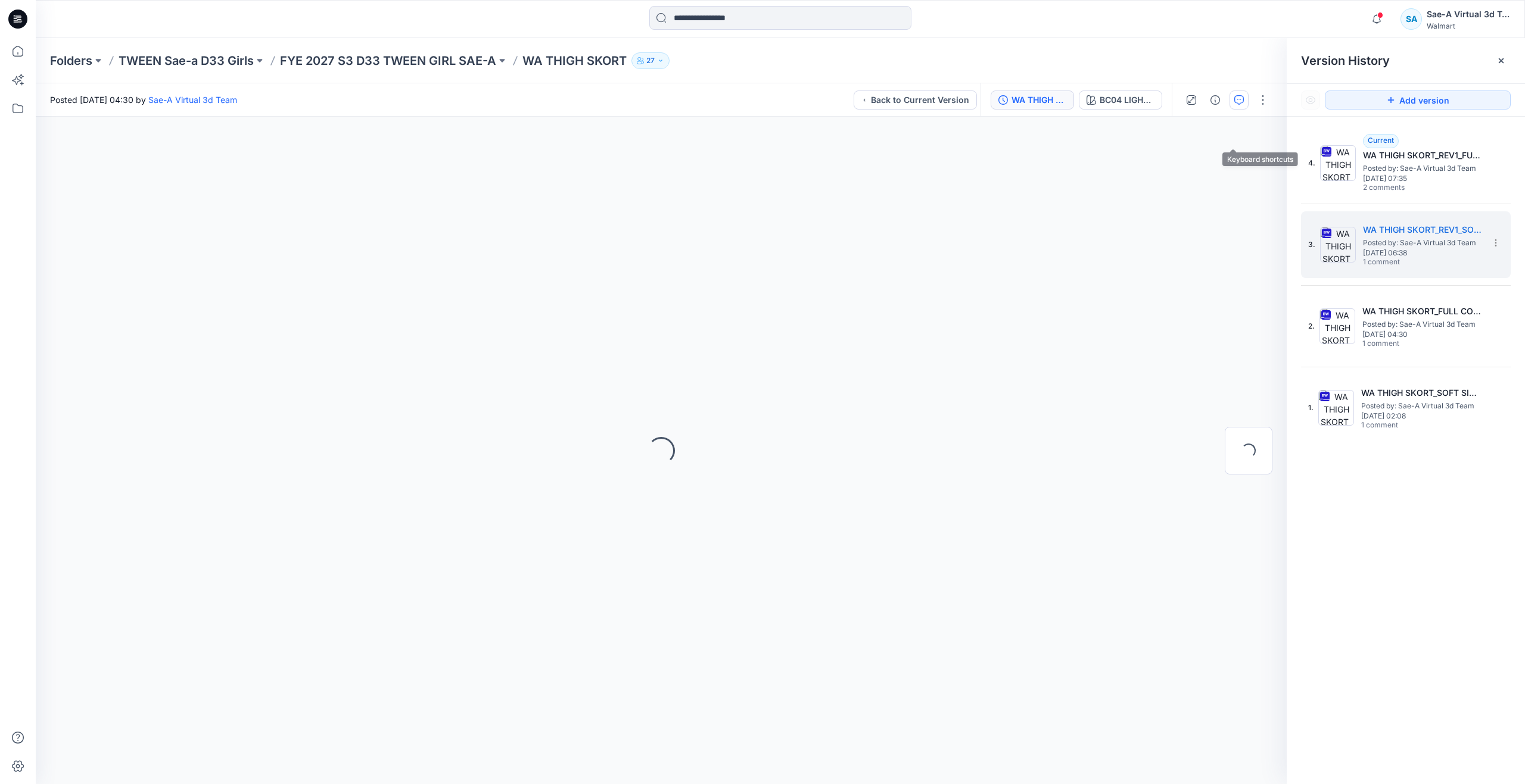
click at [1231, 103] on button "button" at bounding box center [1238, 100] width 19 height 19
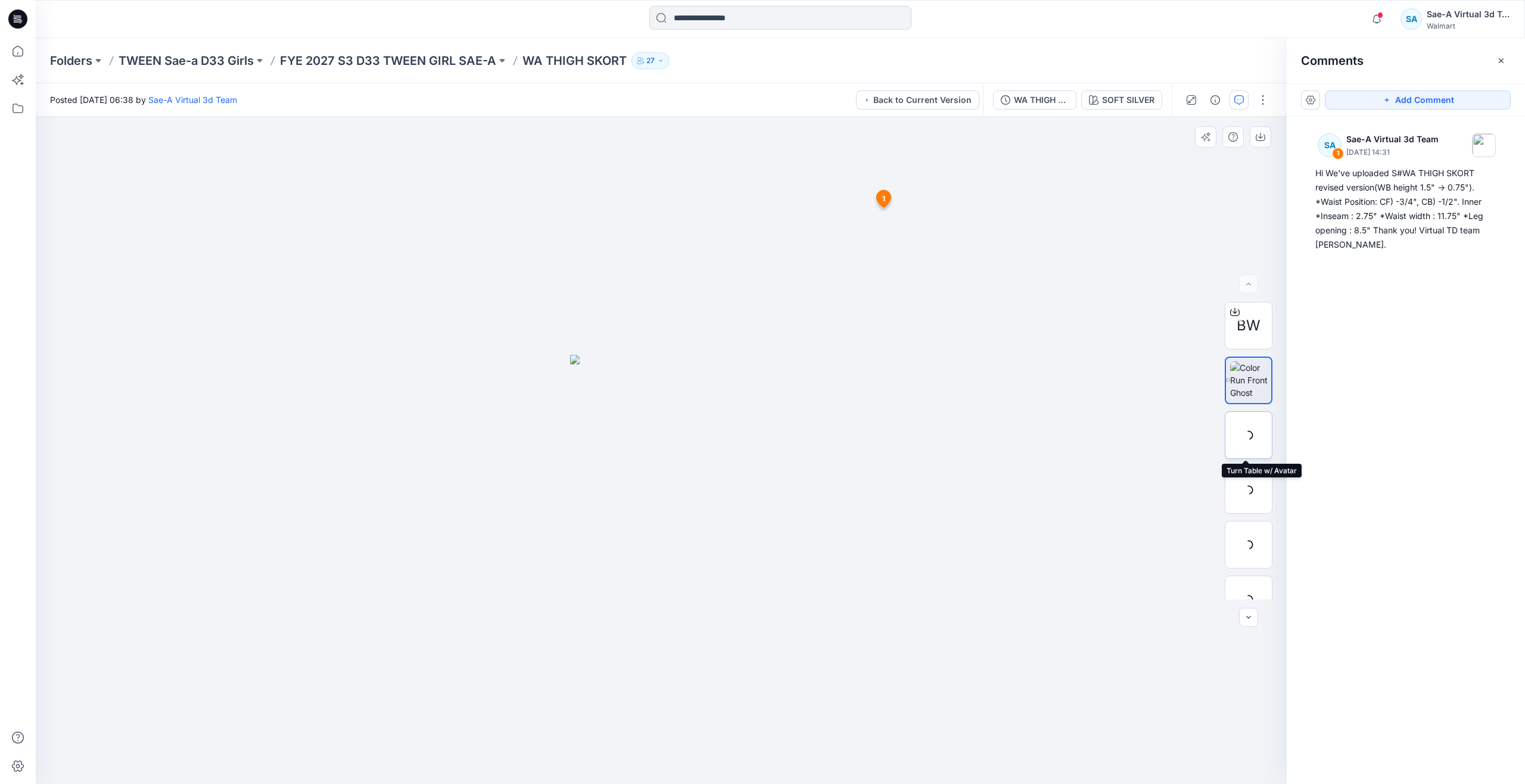
click at [1237, 427] on div at bounding box center [1248, 436] width 48 height 48
